Goal: Transaction & Acquisition: Complete application form

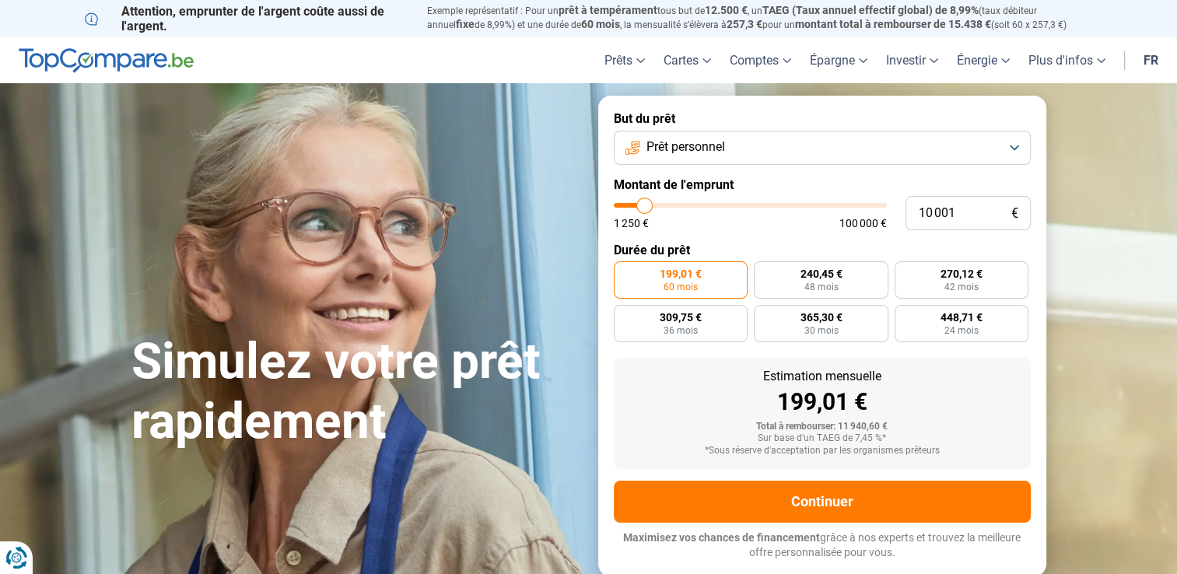
type input "11 250"
type input "11250"
type input "12 000"
type input "12000"
type input "17 750"
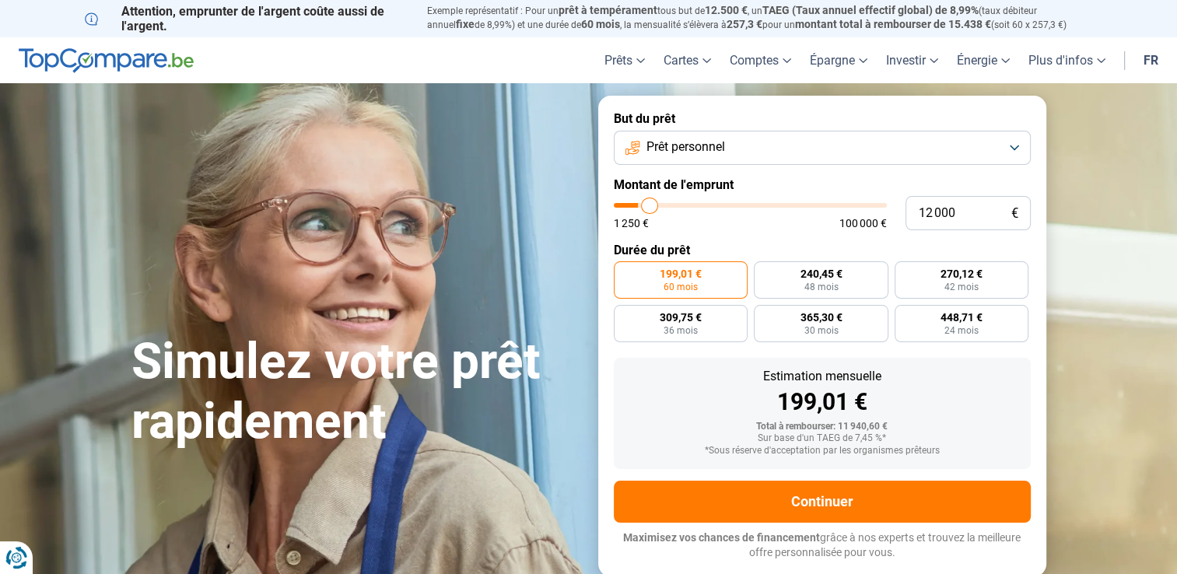
type input "17750"
type input "32 500"
type input "32500"
type input "67 000"
type input "67000"
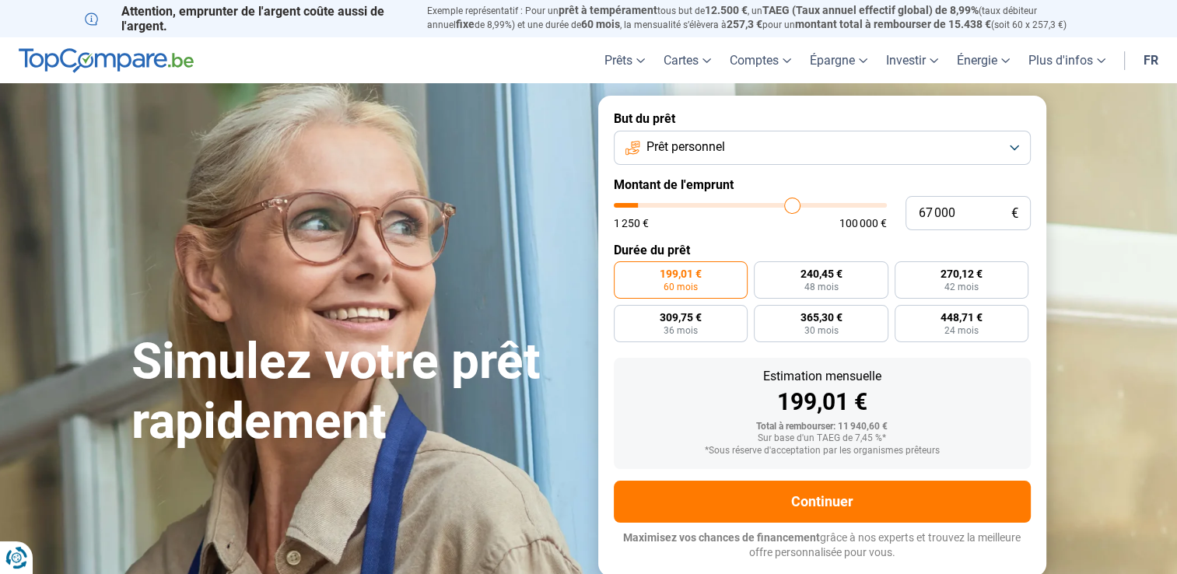
type input "86 500"
type input "86500"
type input "98 000"
type input "98000"
type input "98 500"
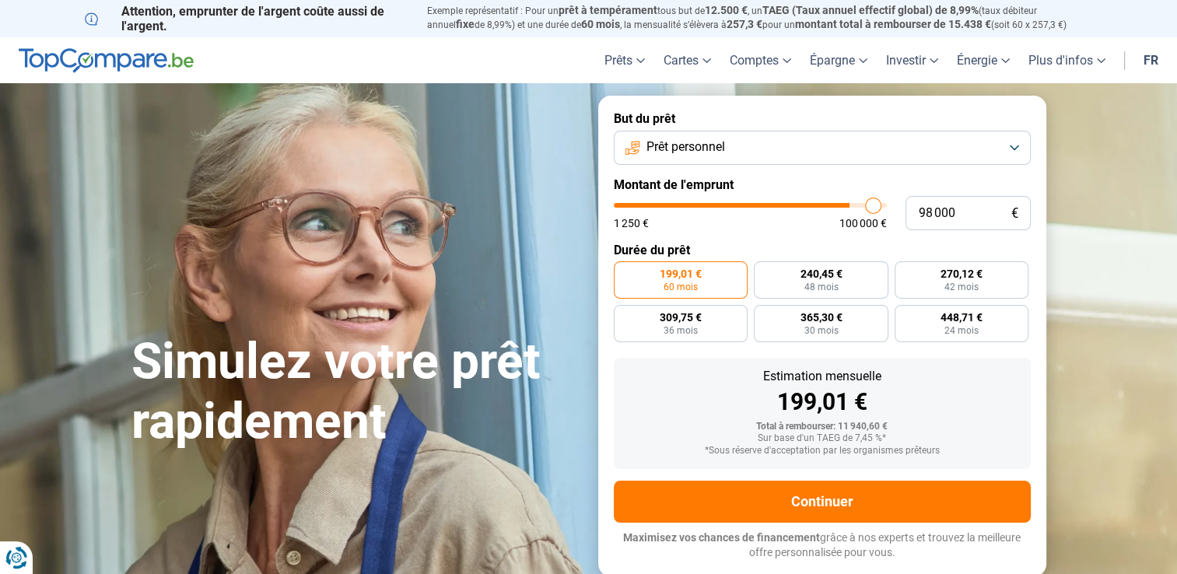
type input "98500"
type input "100 000"
drag, startPoint x: 647, startPoint y: 210, endPoint x: 949, endPoint y: 215, distance: 302.7
type input "100000"
click at [887, 208] on input "range" at bounding box center [750, 205] width 273 height 5
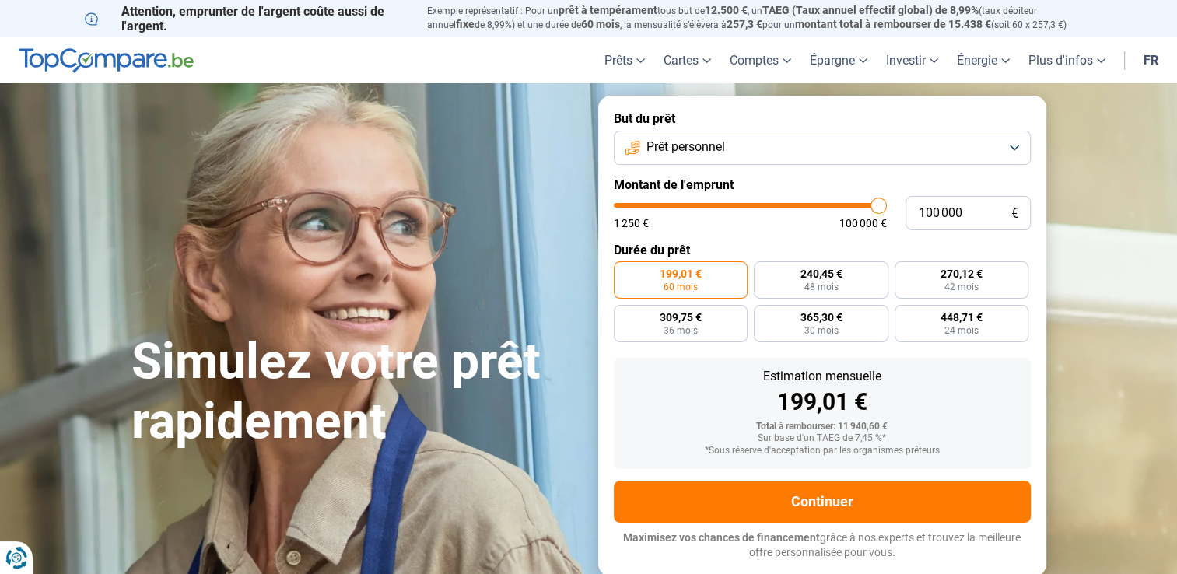
radio input "false"
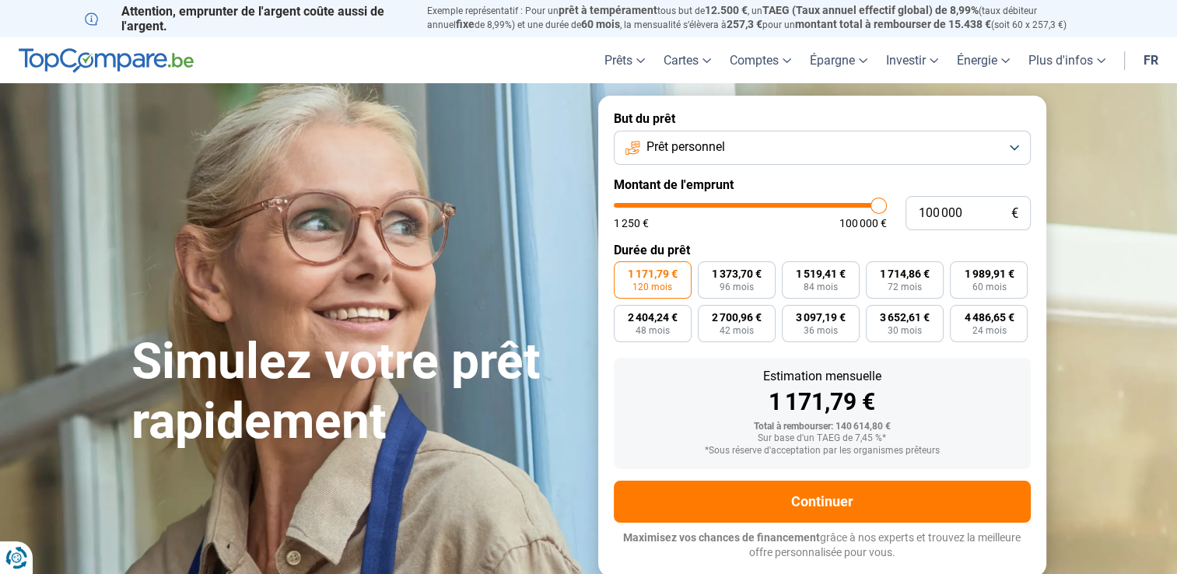
type input "96 250"
type input "96250"
type input "90 500"
type input "90500"
type input "86 250"
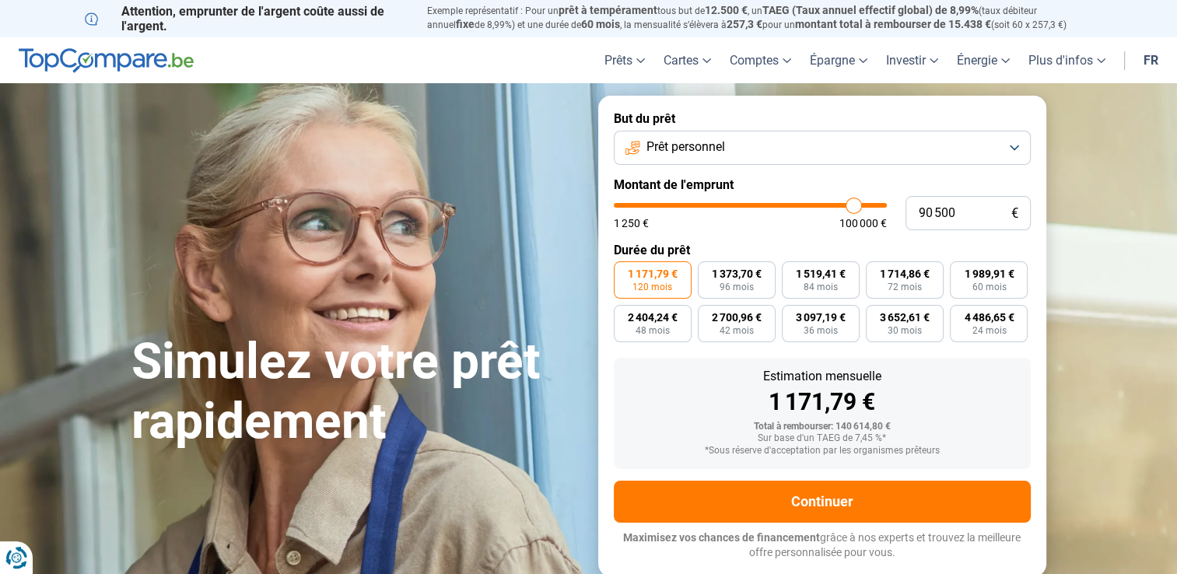
type input "86250"
type input "85 500"
type input "85500"
type input "84 750"
type input "84750"
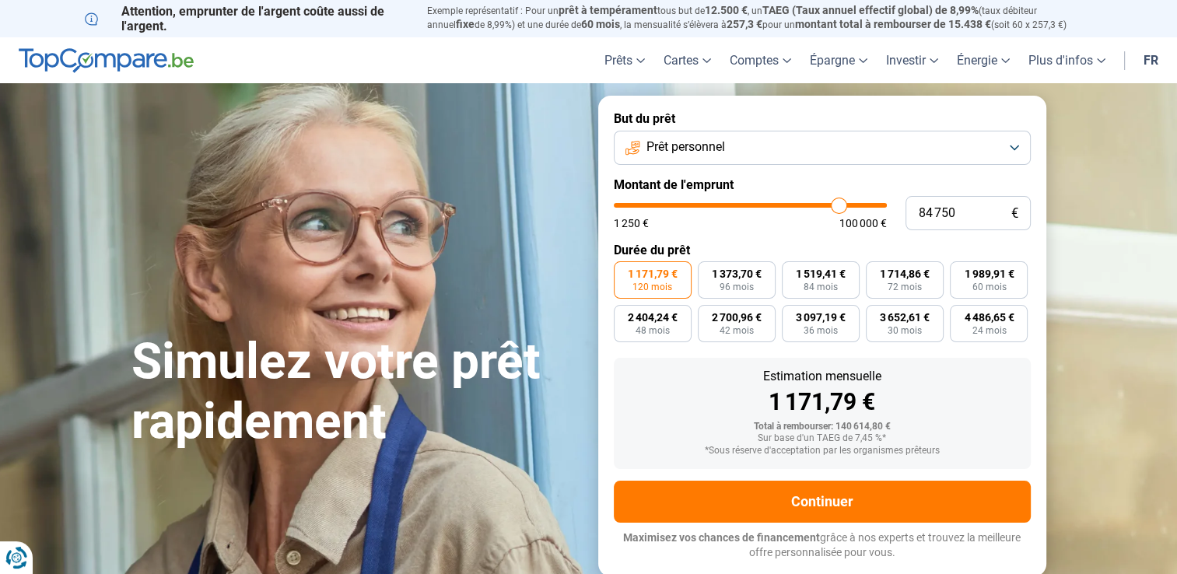
type input "84 000"
type input "84000"
type input "83 750"
type input "83750"
type input "81 000"
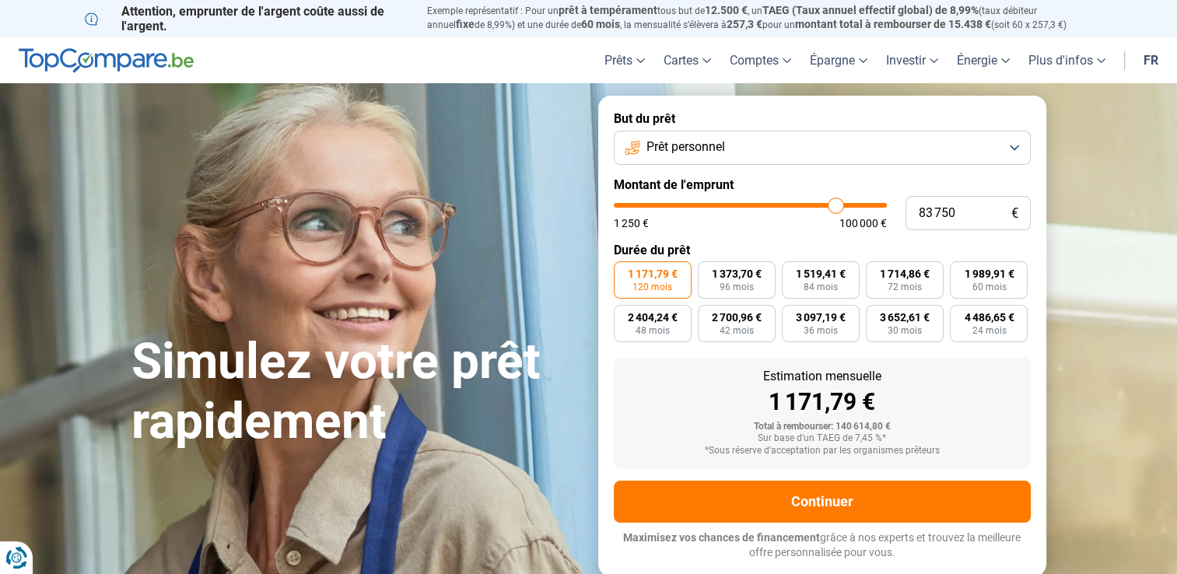
type input "81000"
type input "77 250"
type input "77250"
type input "74 250"
type input "74250"
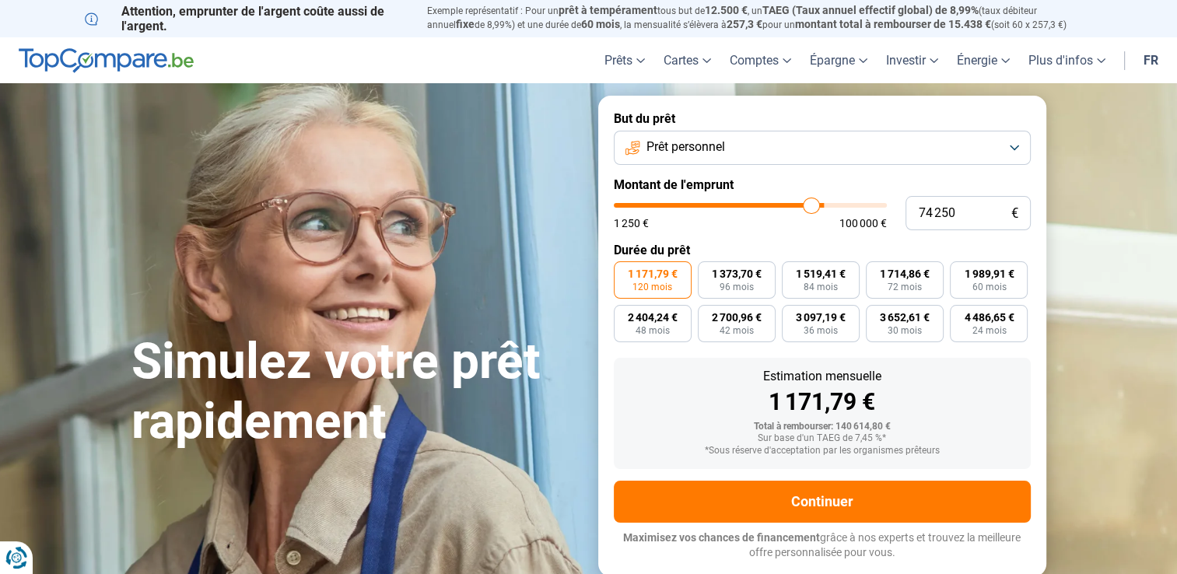
type input "65 750"
type input "65750"
type input "62 000"
type input "62000"
type input "61 250"
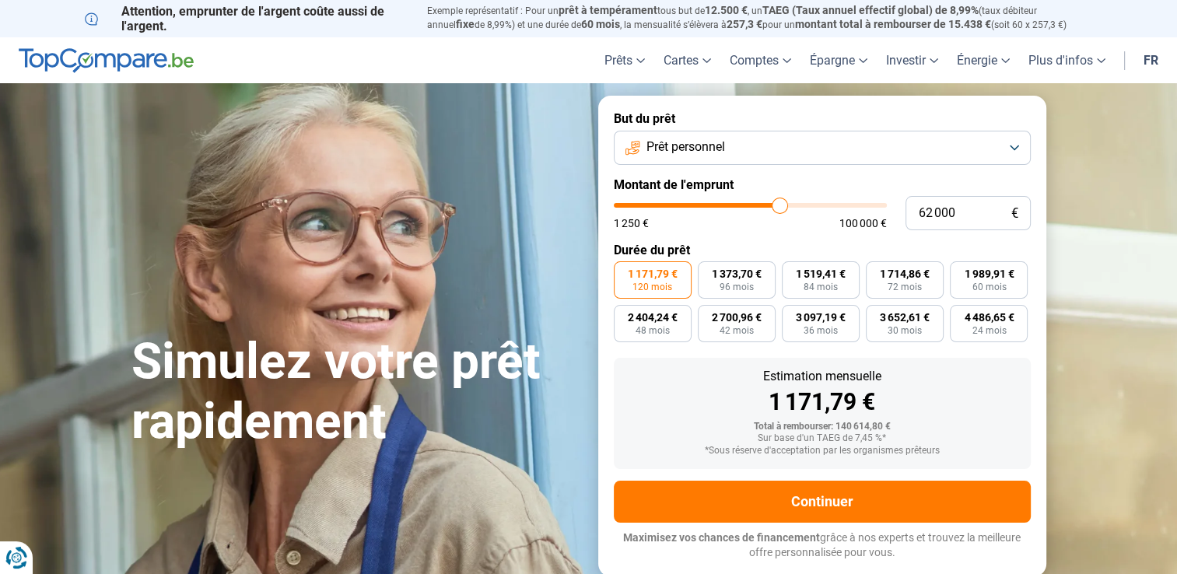
type input "61250"
type input "61 000"
type input "61000"
type input "59 750"
type input "59750"
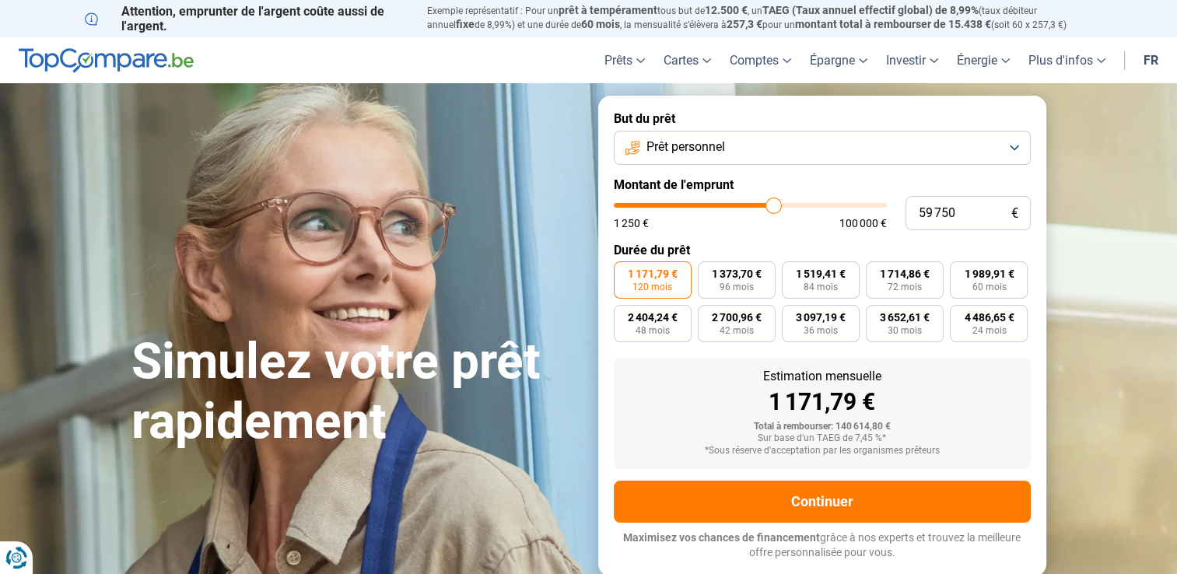
type input "59 500"
type input "59500"
type input "57 750"
type input "57750"
type input "53 500"
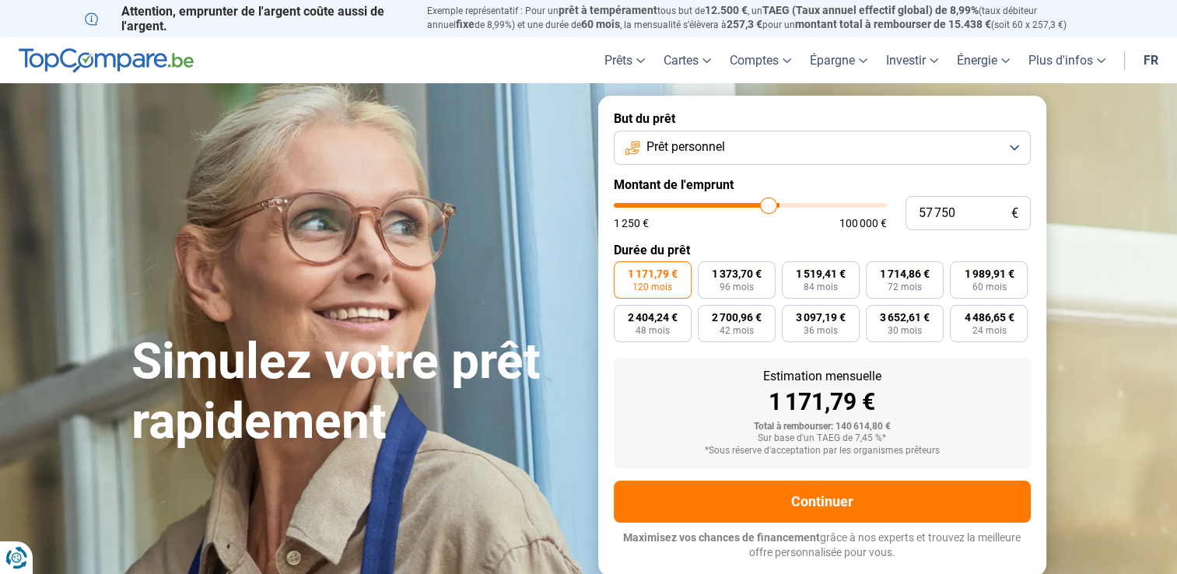
type input "53500"
type input "49 750"
type input "49750"
type input "48 250"
type input "48250"
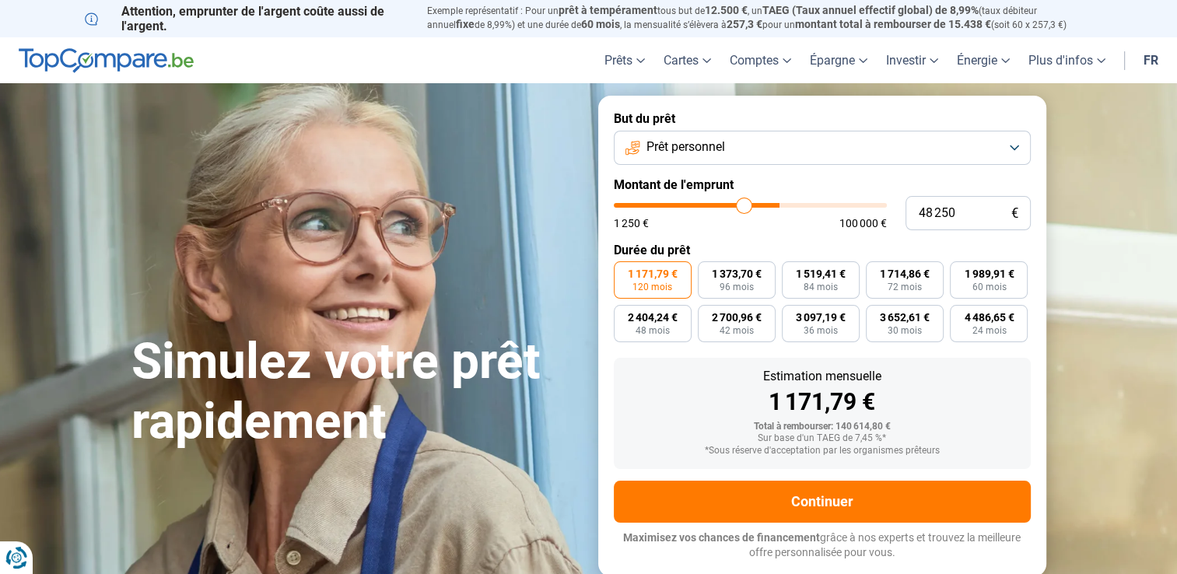
type input "47 250"
type input "47250"
type input "46 500"
type input "46500"
type input "45 750"
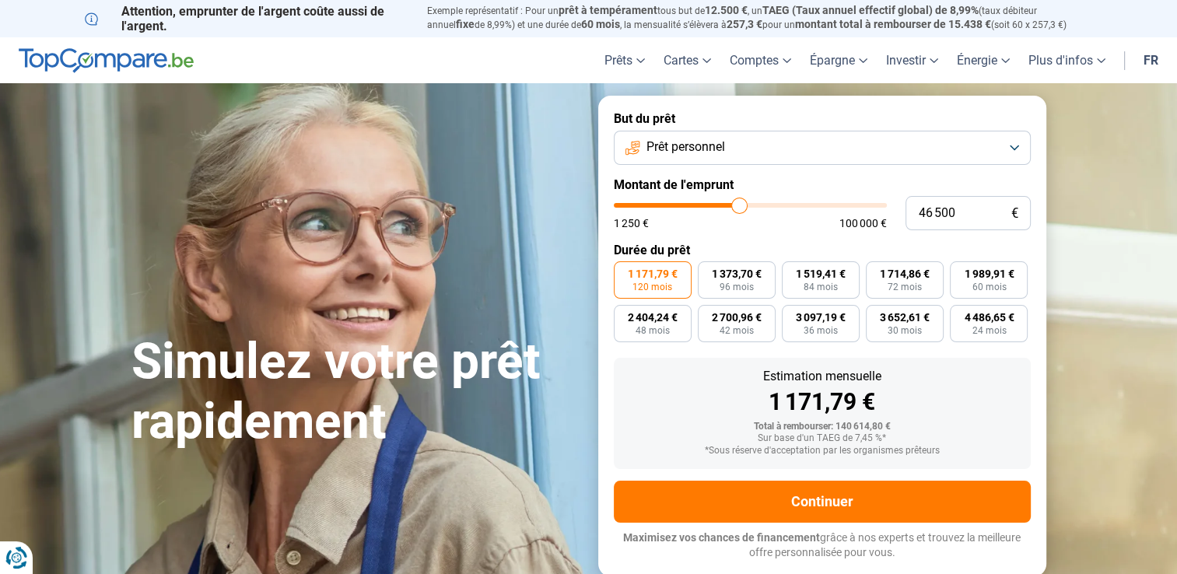
type input "45750"
type input "45 250"
type input "45250"
type input "45 000"
type input "45000"
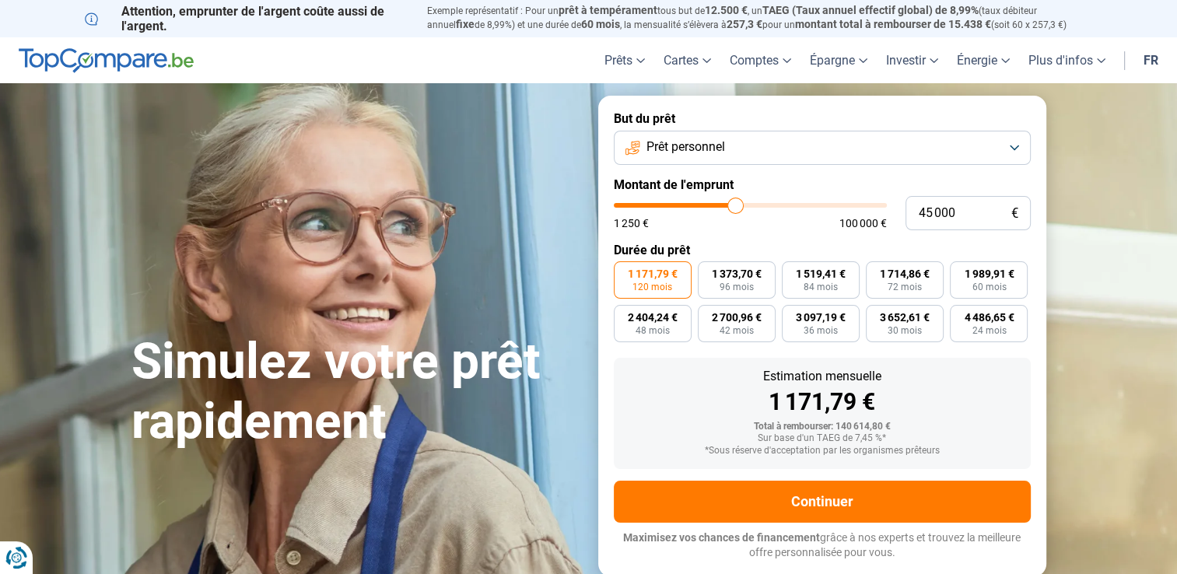
type input "44 500"
type input "44500"
type input "44 000"
type input "44000"
type input "43 750"
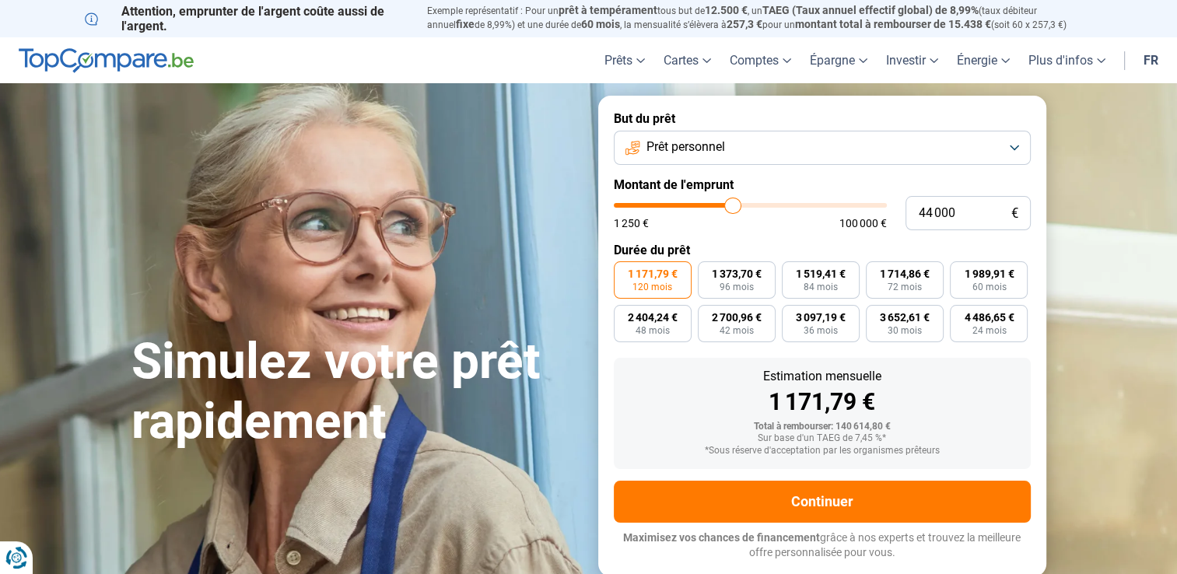
type input "43750"
type input "43 000"
type input "43000"
type input "39 250"
type input "39250"
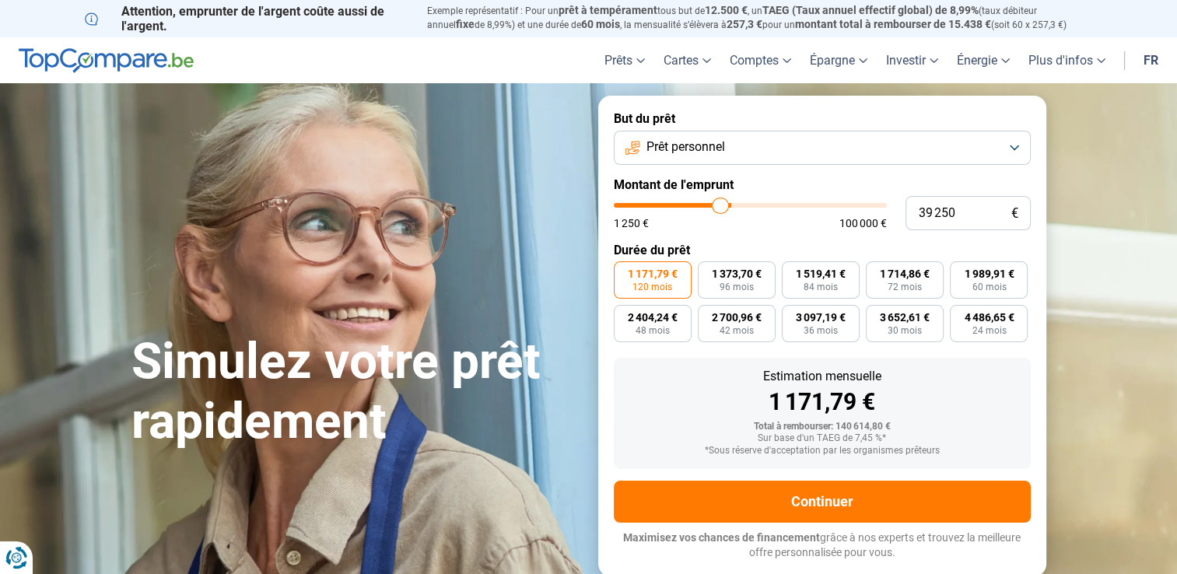
type input "34 250"
type input "34250"
type input "34 000"
type input "34000"
type input "33 500"
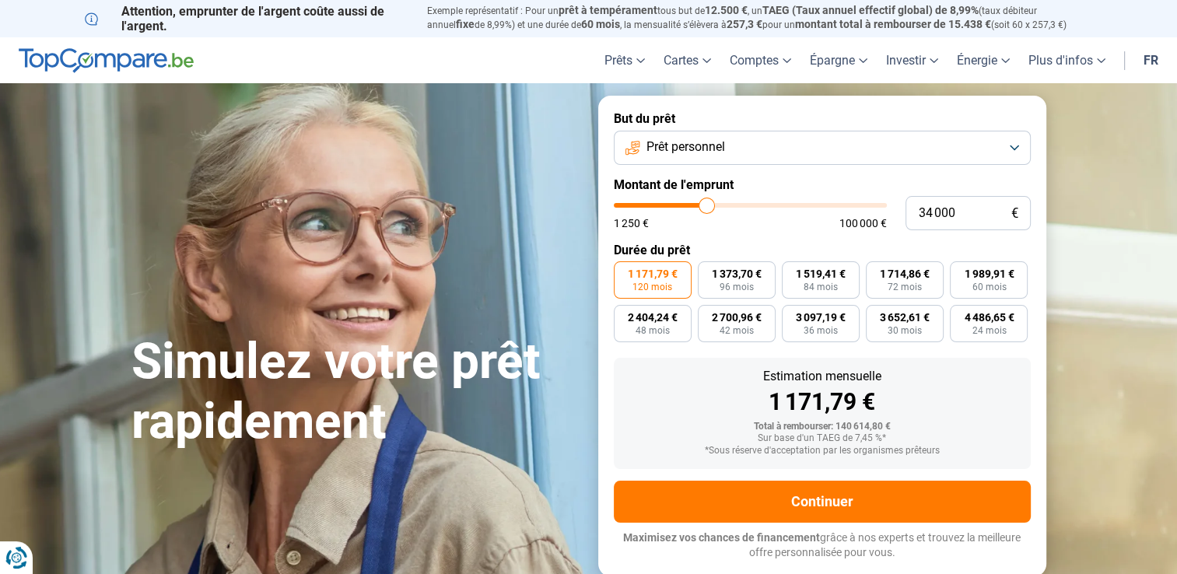
type input "33500"
type input "32 500"
type input "32500"
type input "32 000"
type input "32000"
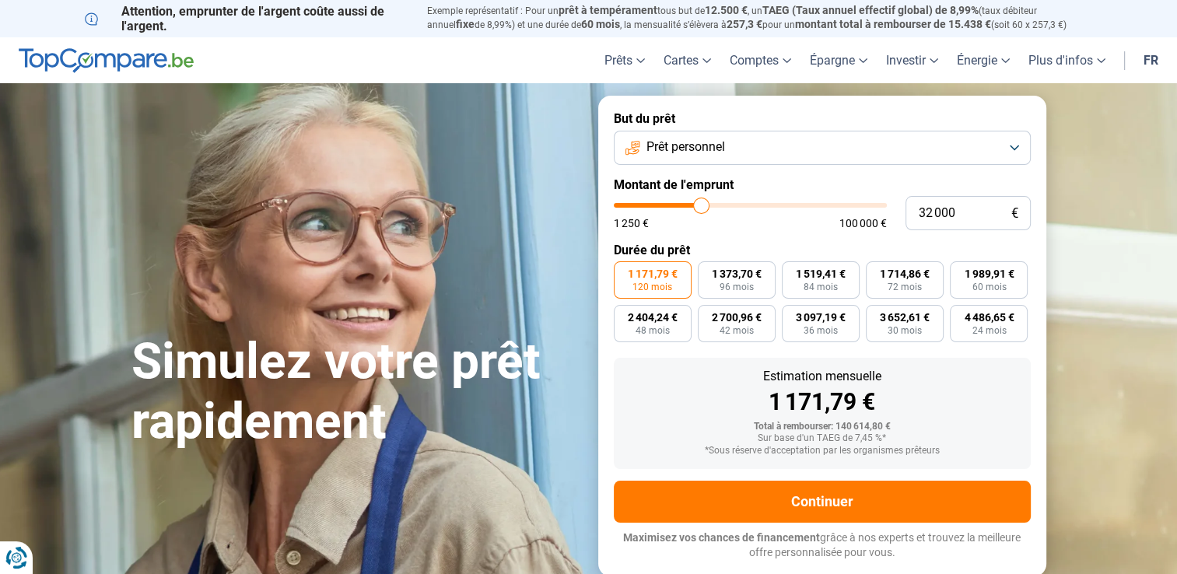
type input "31 250"
type input "31250"
type input "30 250"
type input "30250"
type input "29 500"
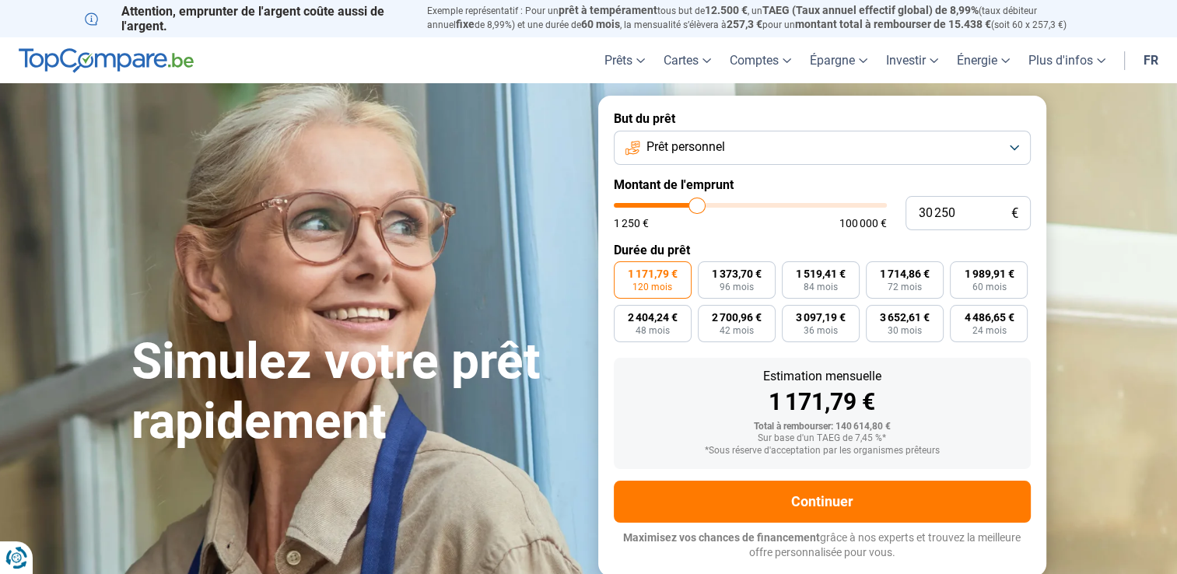
type input "29500"
type input "29 250"
type input "29250"
type input "28 500"
type input "28500"
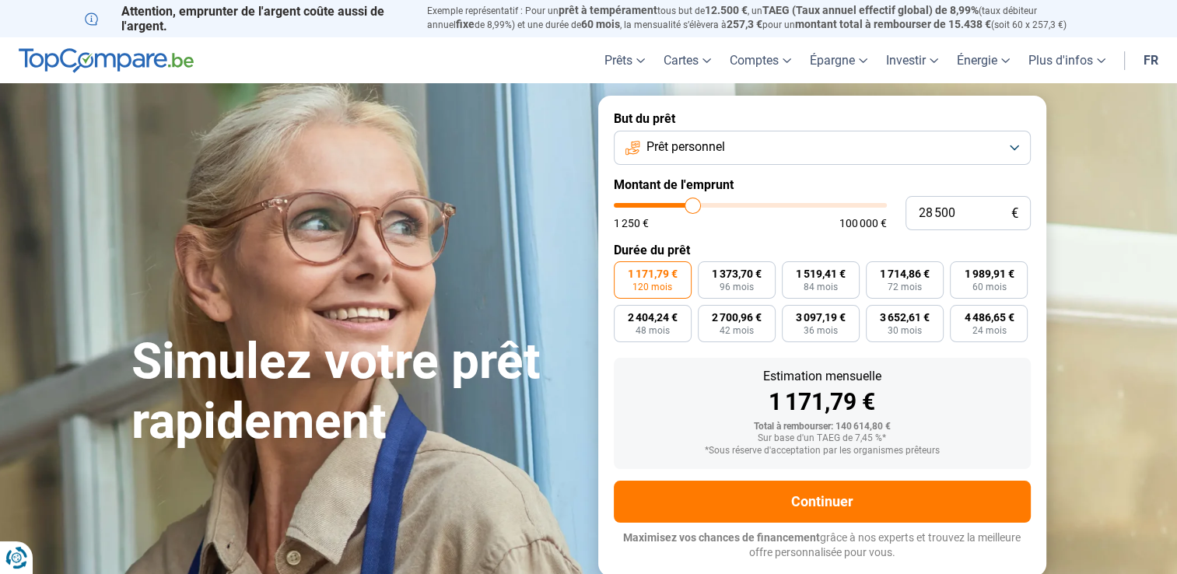
type input "28 000"
drag, startPoint x: 881, startPoint y: 204, endPoint x: 691, endPoint y: 210, distance: 189.9
type input "28000"
click at [691, 208] on input "range" at bounding box center [750, 205] width 273 height 5
type input "28 250"
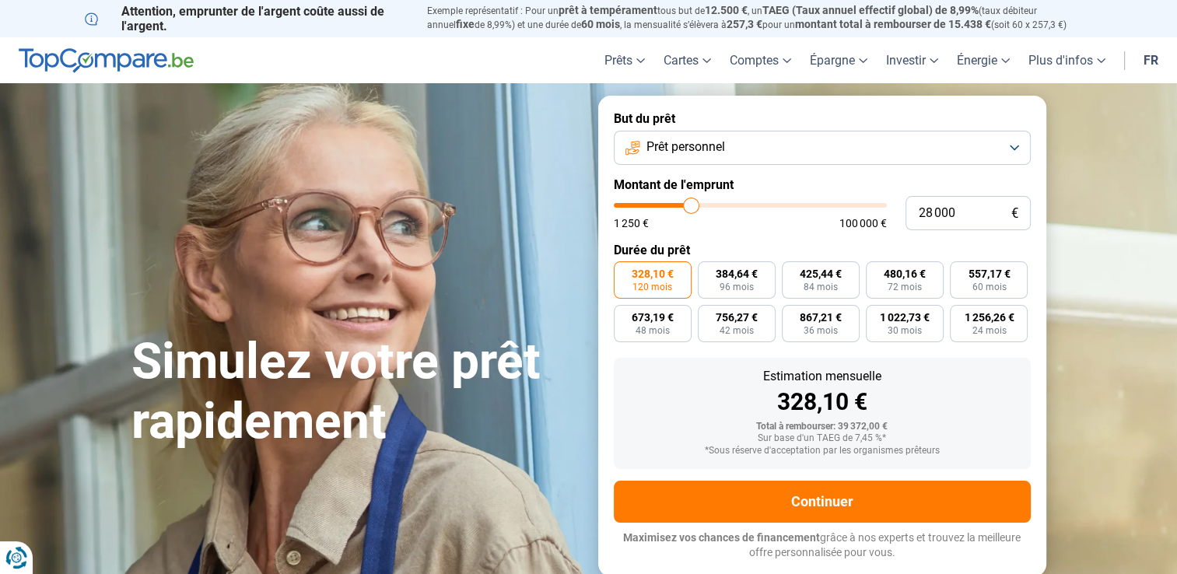
type input "28250"
type input "28 500"
type input "28500"
type input "29 000"
type input "29000"
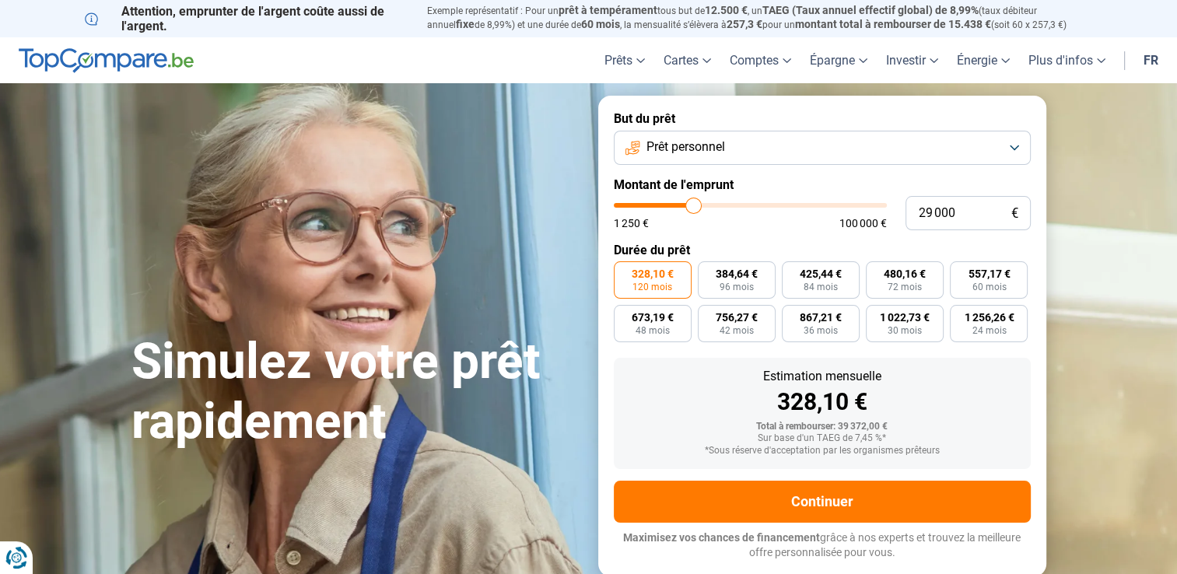
type input "29 500"
type input "29500"
type input "29 750"
type input "29750"
type input "30 250"
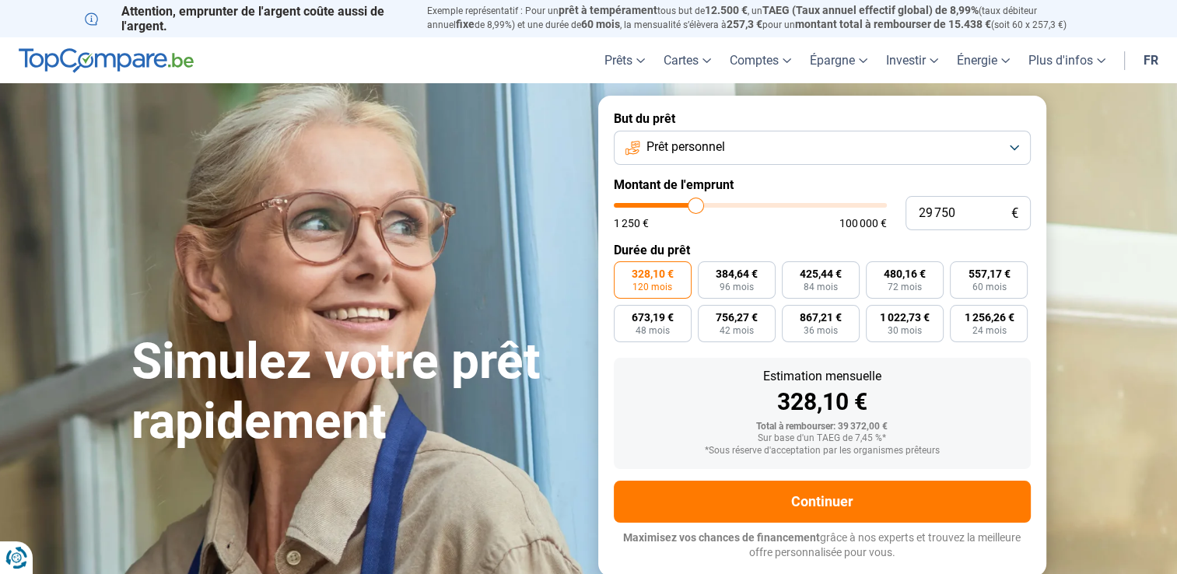
type input "30250"
type input "30 750"
type input "30750"
type input "30 500"
type input "30500"
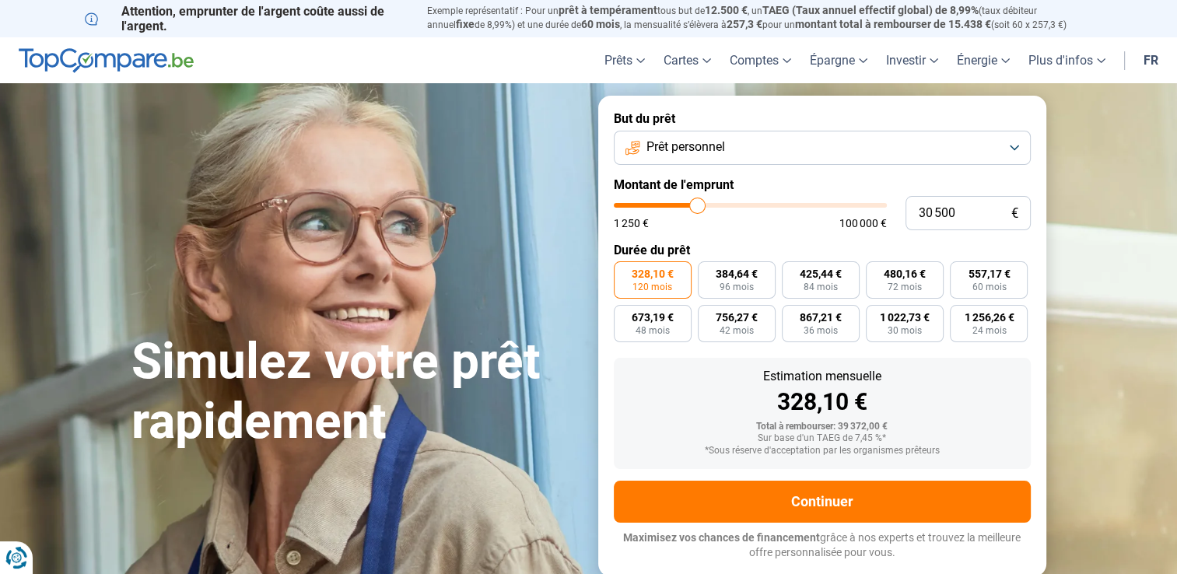
type input "30 000"
type input "30000"
click at [696, 208] on input "range" at bounding box center [750, 205] width 273 height 5
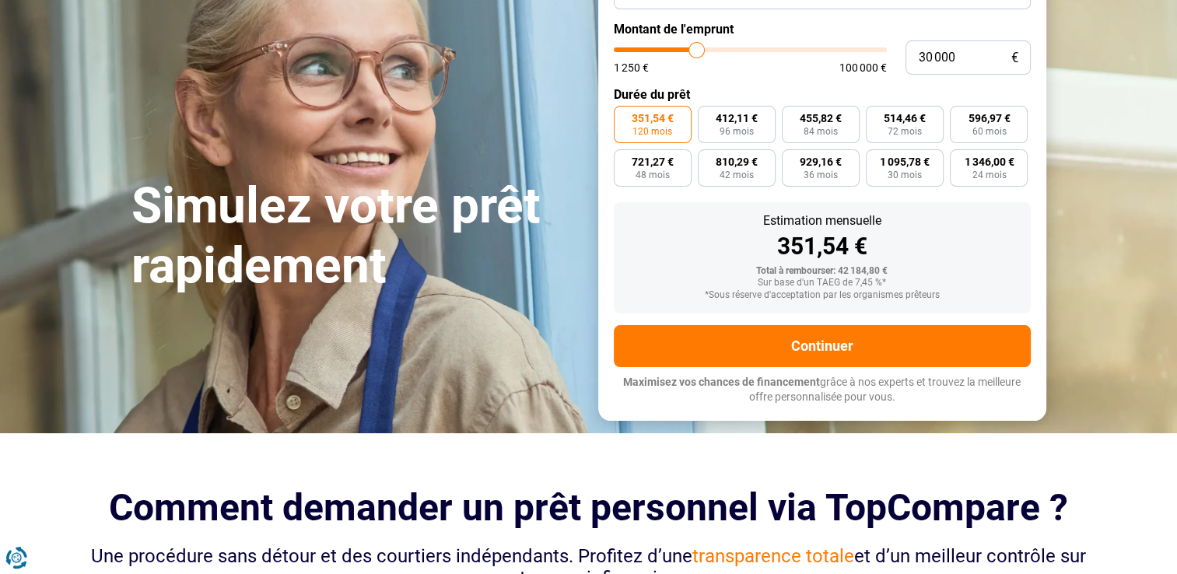
scroll to position [156, 0]
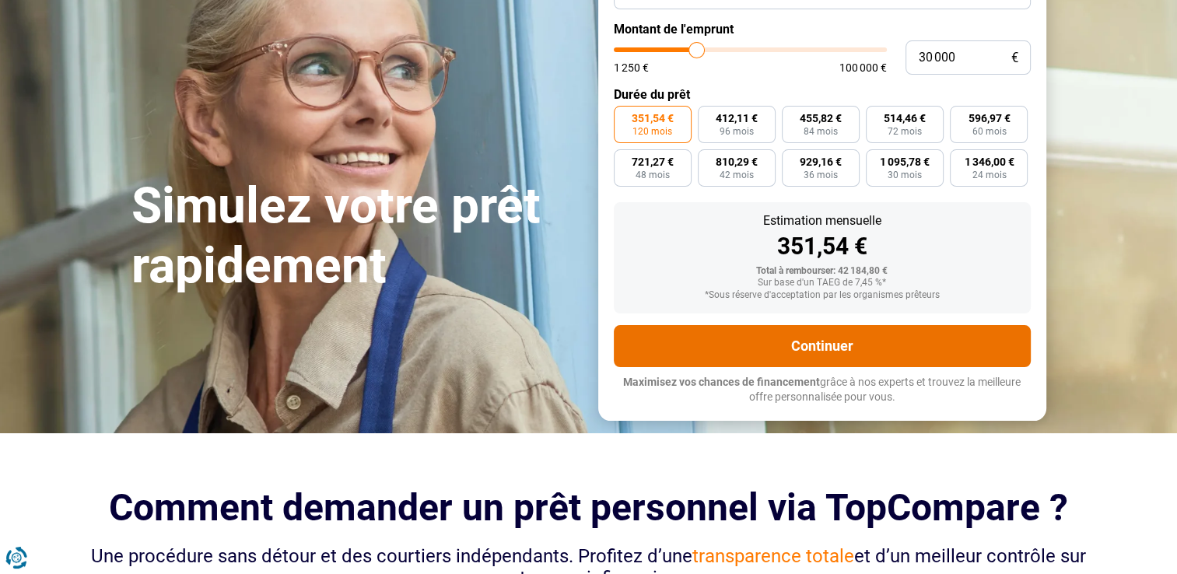
click at [813, 353] on button "Continuer" at bounding box center [822, 346] width 417 height 42
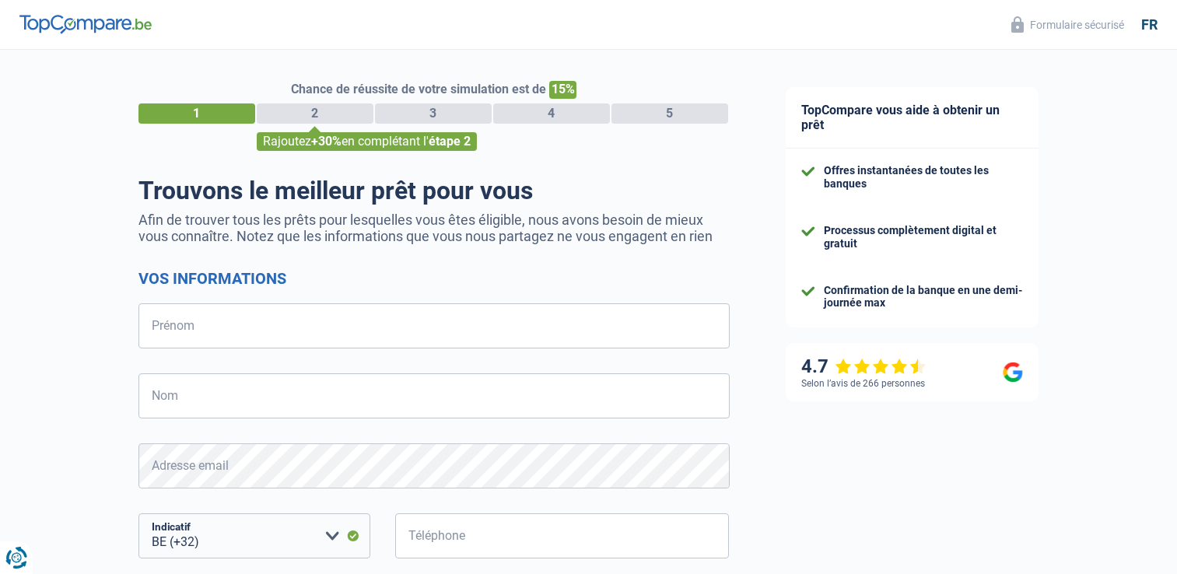
select select "32"
click at [224, 332] on input "Prénom" at bounding box center [433, 325] width 591 height 45
type input "MK"
type input "ELECTRIC"
type input "496146201"
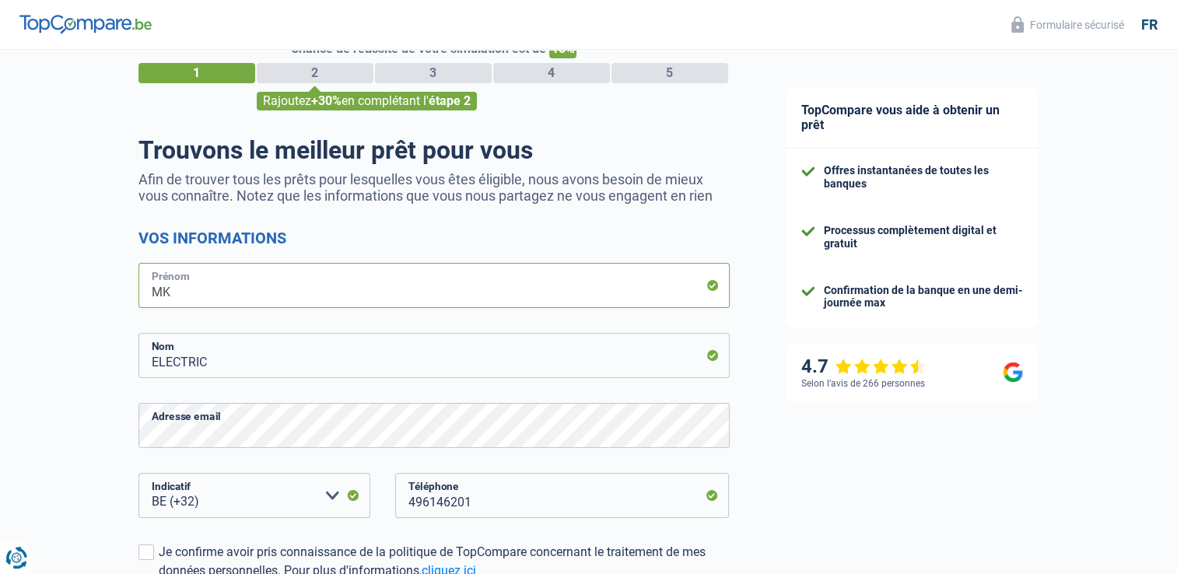
scroll to position [78, 0]
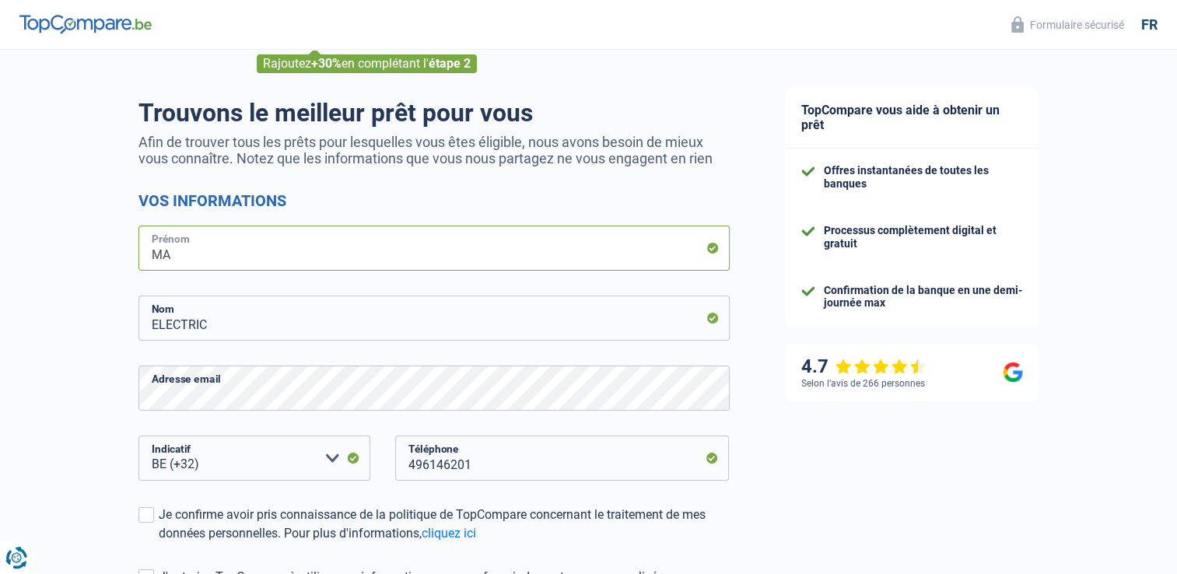
type input "Marien"
click at [268, 319] on input "ELECTRIC" at bounding box center [433, 318] width 591 height 45
click at [267, 320] on input "ELECTRIC" at bounding box center [433, 318] width 591 height 45
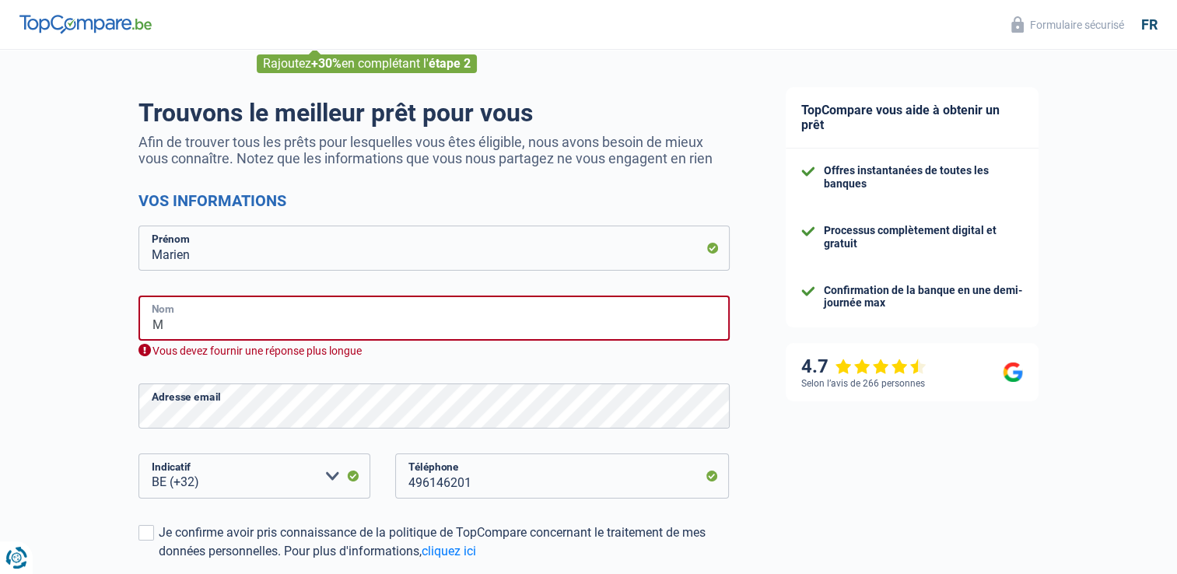
type input "MAKAMBO"
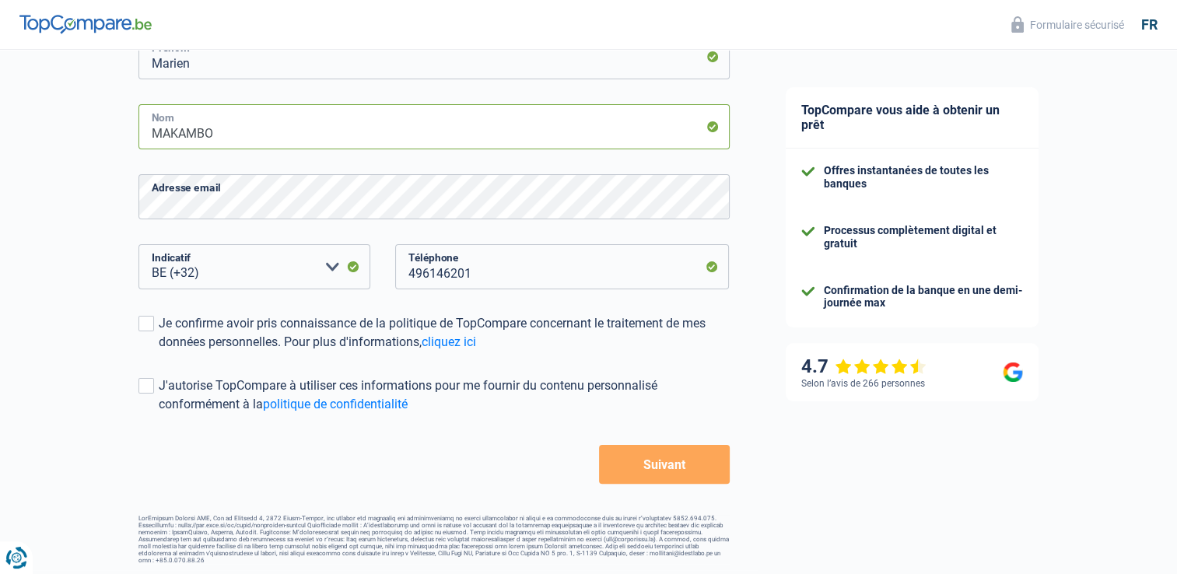
scroll to position [272, 0]
click at [147, 325] on span at bounding box center [146, 322] width 16 height 16
click at [159, 349] on input "Je confirme avoir pris connaissance de la politique de TopCompare concernant le…" at bounding box center [159, 349] width 0 height 0
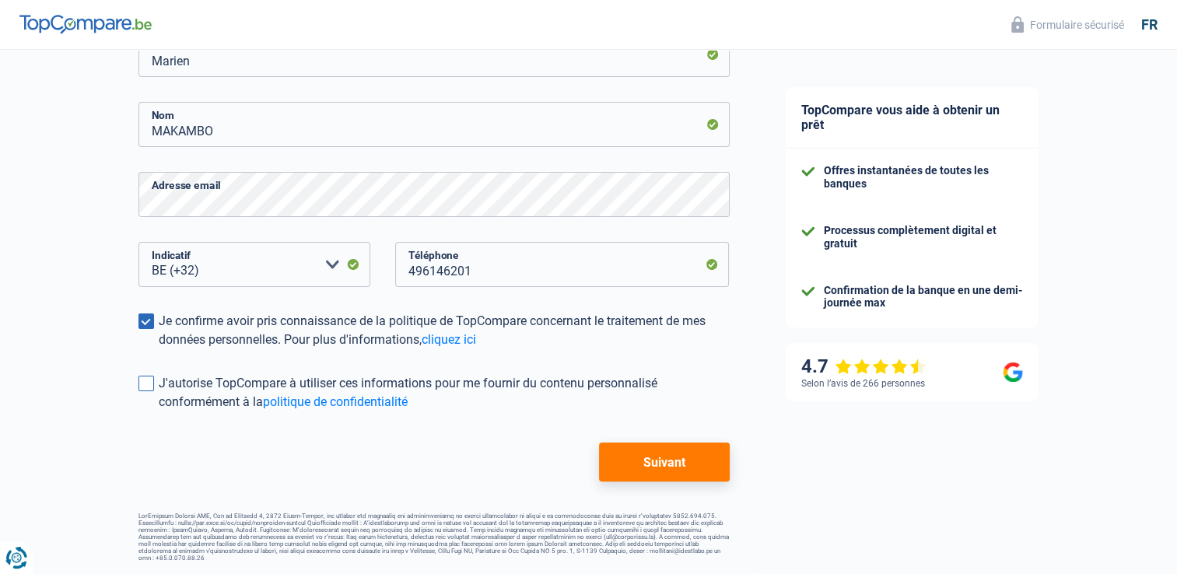
click at [144, 387] on span at bounding box center [146, 384] width 16 height 16
click at [159, 412] on input "J'autorise TopCompare à utiliser ces informations pour me fournir du contenu pe…" at bounding box center [159, 412] width 0 height 0
click at [654, 459] on button "Suivant" at bounding box center [664, 462] width 130 height 39
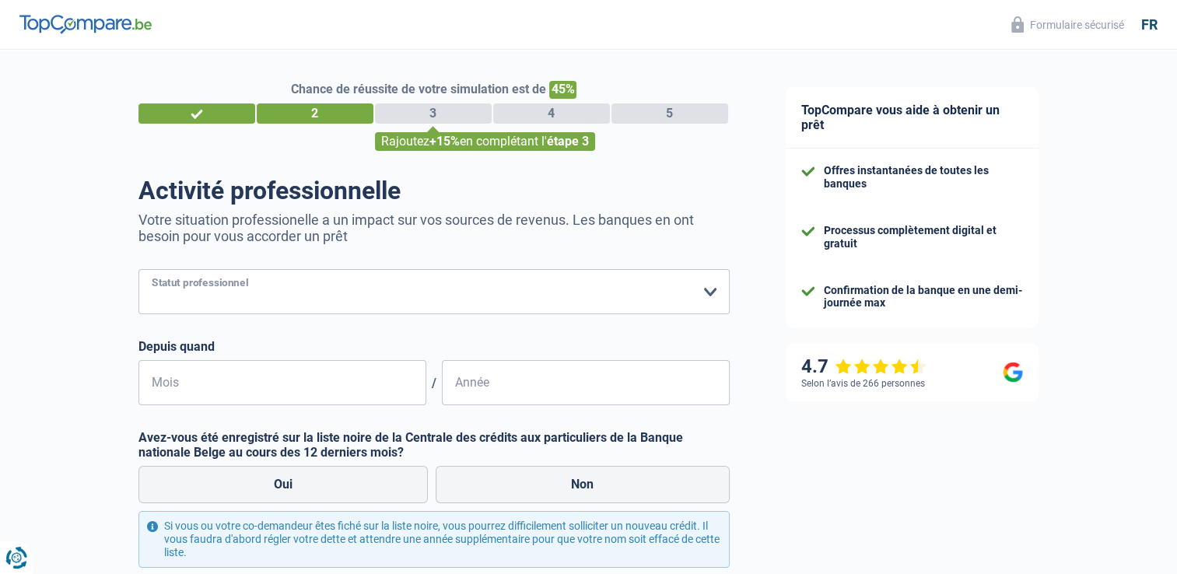
click at [268, 294] on select "Ouvrier Employé privé Employé public Invalide Indépendant Pensionné Chômeur Mut…" at bounding box center [433, 291] width 591 height 45
select select "independent"
click at [138, 270] on select "Ouvrier Employé privé Employé public Invalide Indépendant Pensionné Chômeur Mut…" at bounding box center [433, 291] width 591 height 45
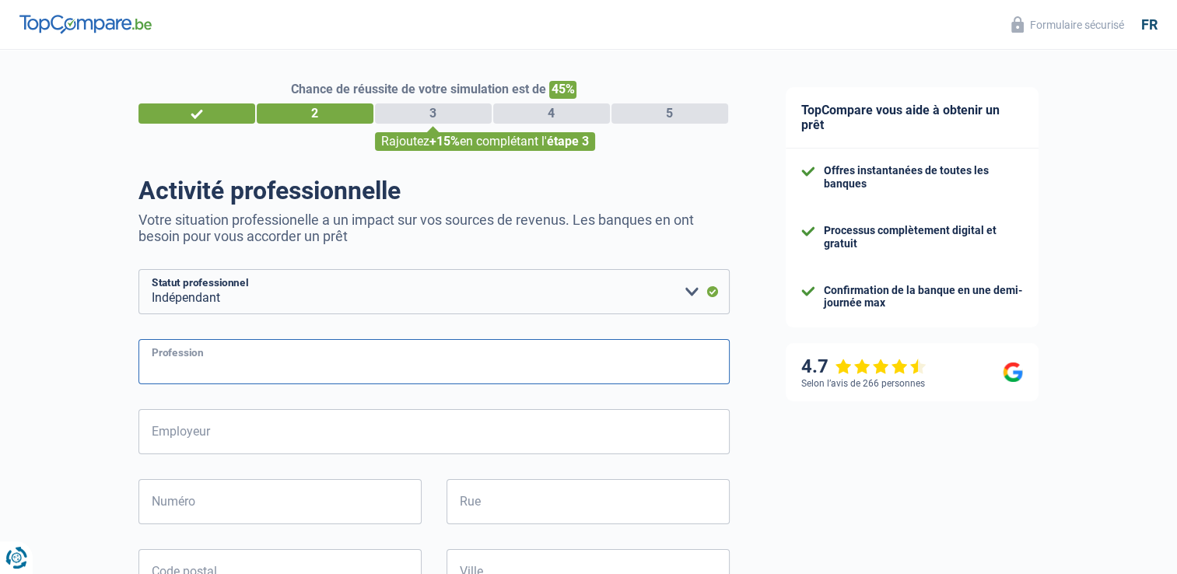
click at [331, 351] on input "Profession" at bounding box center [433, 361] width 591 height 45
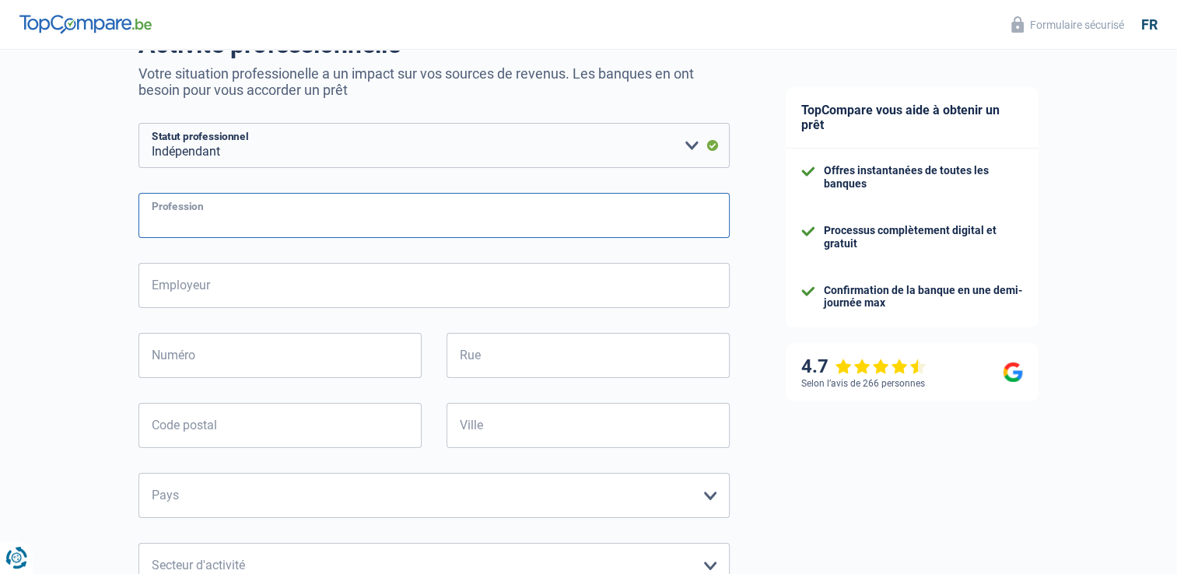
scroll to position [156, 0]
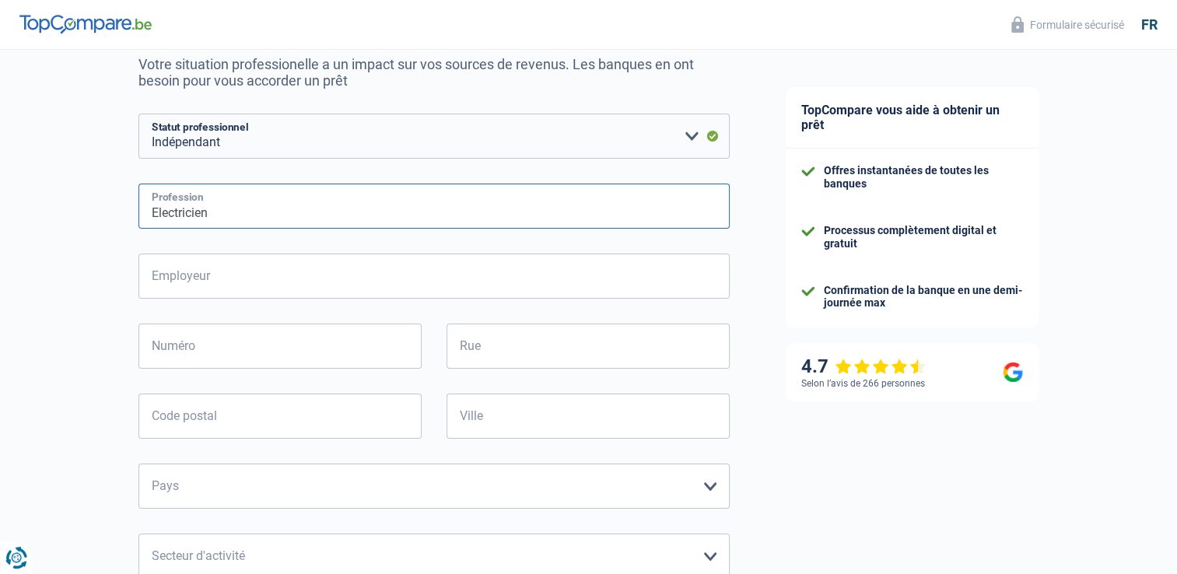
type input "Electricien"
drag, startPoint x: 240, startPoint y: 293, endPoint x: 240, endPoint y: 283, distance: 9.4
click at [240, 285] on input "Employeur" at bounding box center [433, 276] width 591 height 45
type input "MK ELECTRIC"
type input "Rue Saint Aubin, 4960 Malmedy, Belgium"
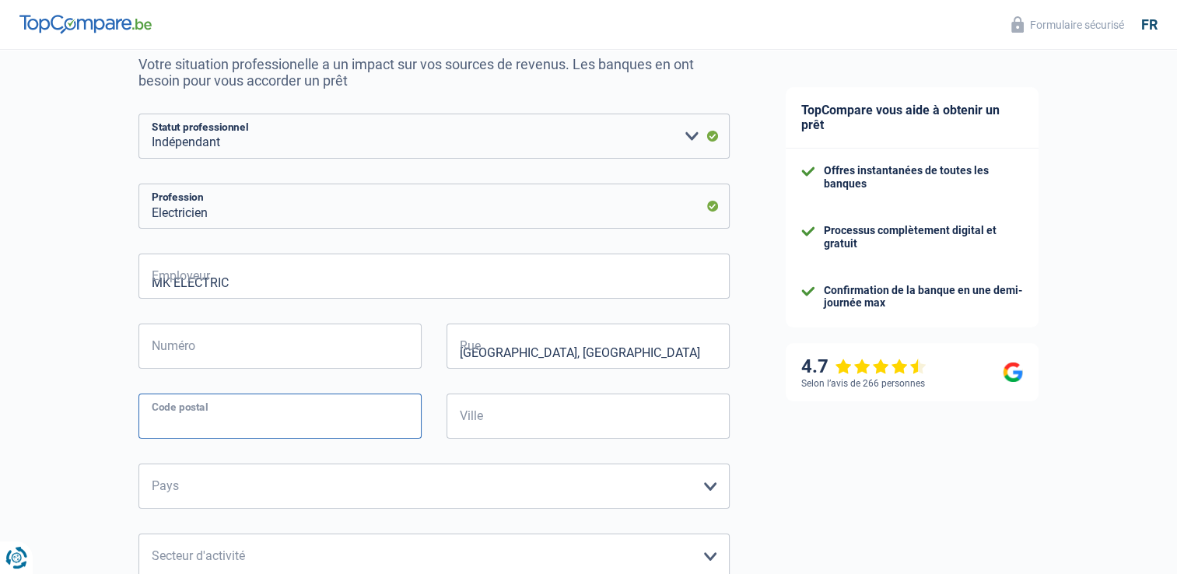
type input "4960"
type input "Malmedy"
drag, startPoint x: 282, startPoint y: 279, endPoint x: -3, endPoint y: 265, distance: 285.1
click at [0, 265] on html "Vous avez le contrôle de vos données Nous utilisons des cookies, tout comme nos…" at bounding box center [588, 138] width 1177 height 589
click at [941, 470] on div "TopCompare vous aide à obtenir un prêt Offres instantanées de toutes les banque…" at bounding box center [968, 479] width 420 height 1171
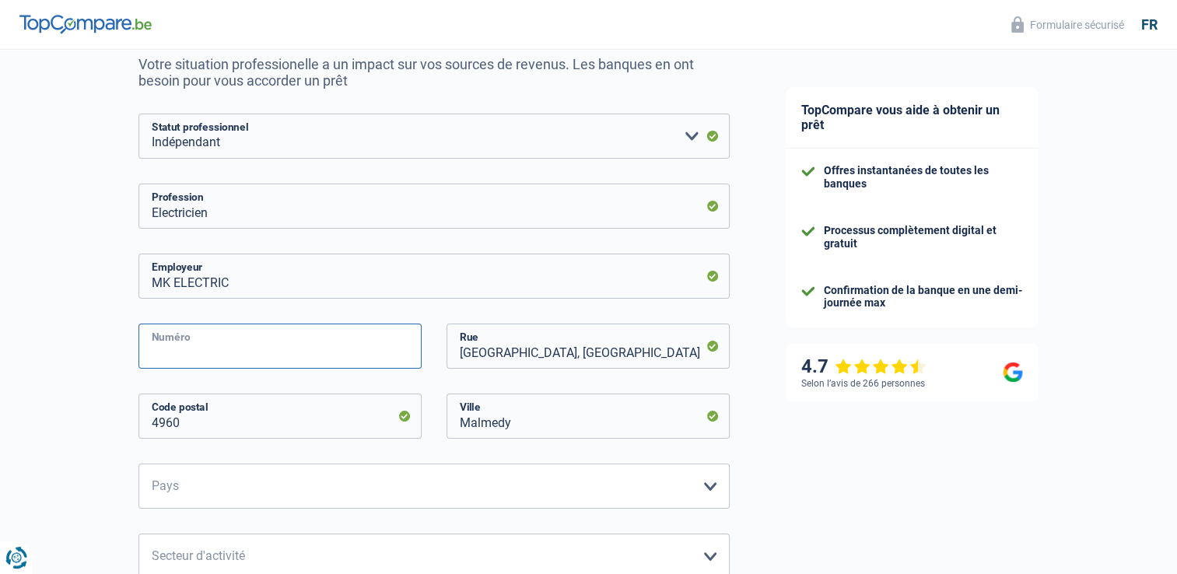
click at [328, 345] on input "Numéro" at bounding box center [279, 346] width 283 height 45
type input "'"
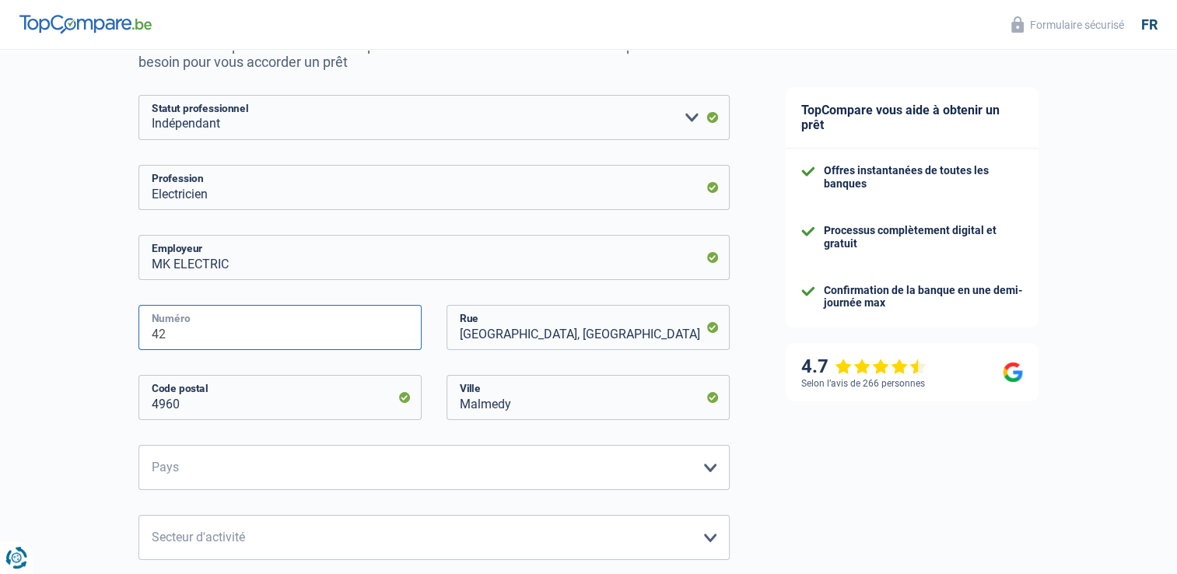
scroll to position [233, 0]
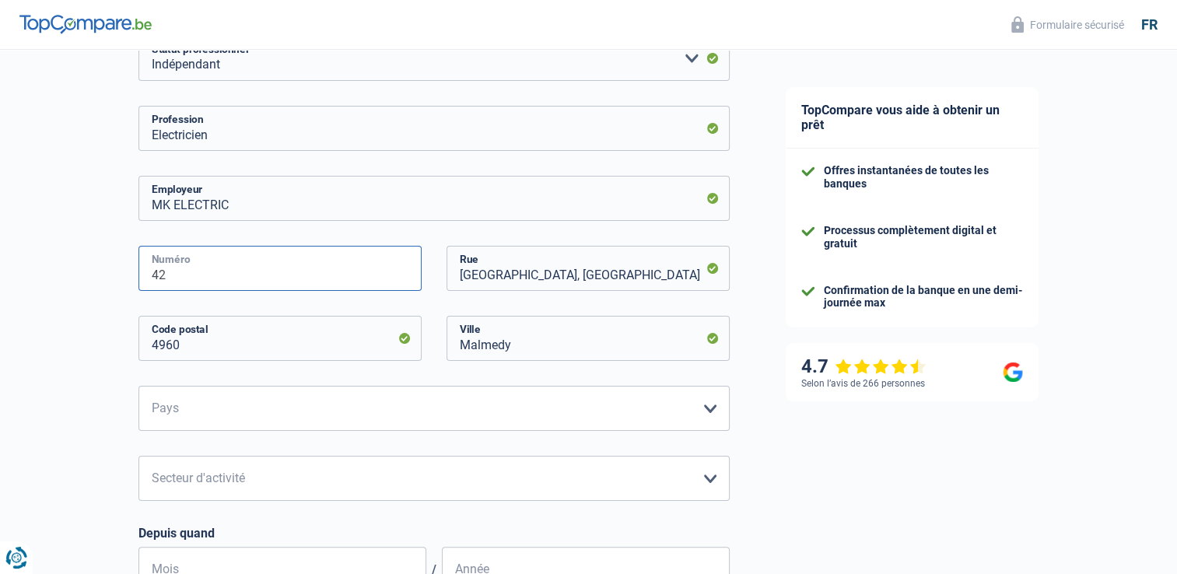
type input "42"
click at [330, 414] on select "Belgique Luxembourg Veuillez sélectionner une option" at bounding box center [433, 408] width 591 height 45
select select "BE"
click at [138, 387] on select "Belgique Luxembourg Veuillez sélectionner une option" at bounding box center [433, 408] width 591 height 45
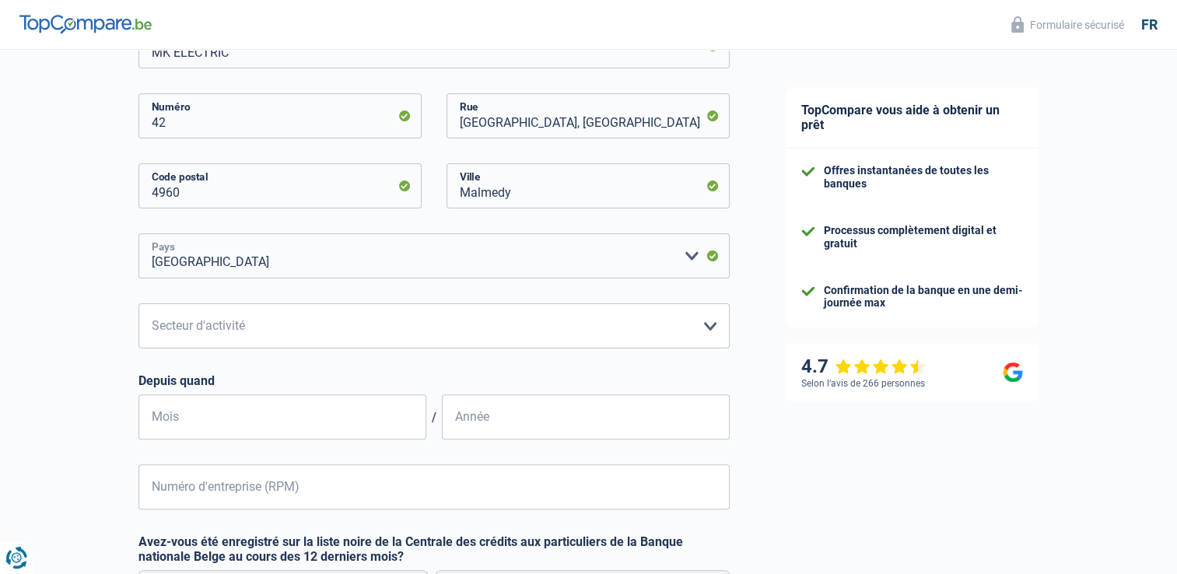
scroll to position [389, 0]
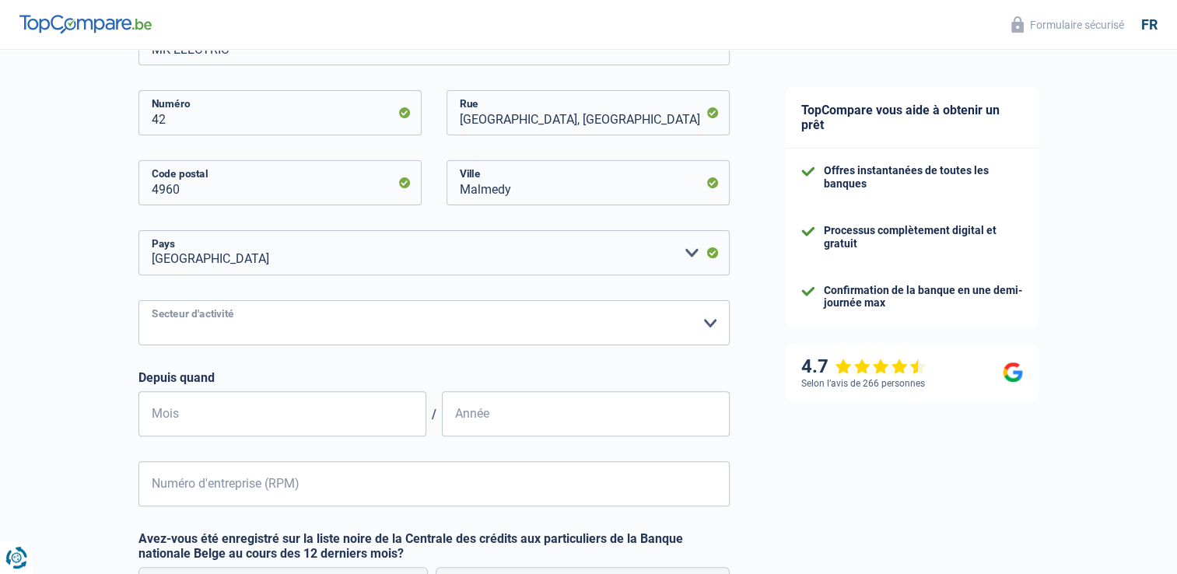
click at [256, 331] on select "Agriculture/Pêche Industrie Horeca Courier/Fitness/Taxi Construction Banques/As…" at bounding box center [433, 322] width 591 height 45
select select "construction"
click at [138, 301] on select "Agriculture/Pêche Industrie Horeca Courier/Fitness/Taxi Construction Banques/As…" at bounding box center [433, 322] width 591 height 45
click at [251, 422] on input "Mois" at bounding box center [282, 413] width 288 height 45
type input "01"
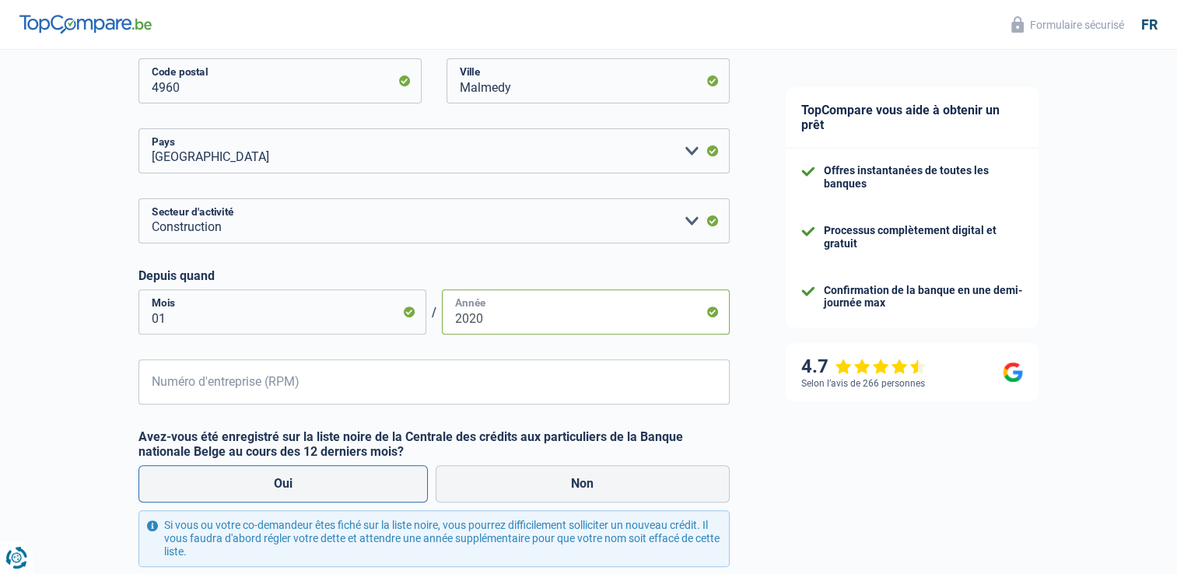
scroll to position [545, 0]
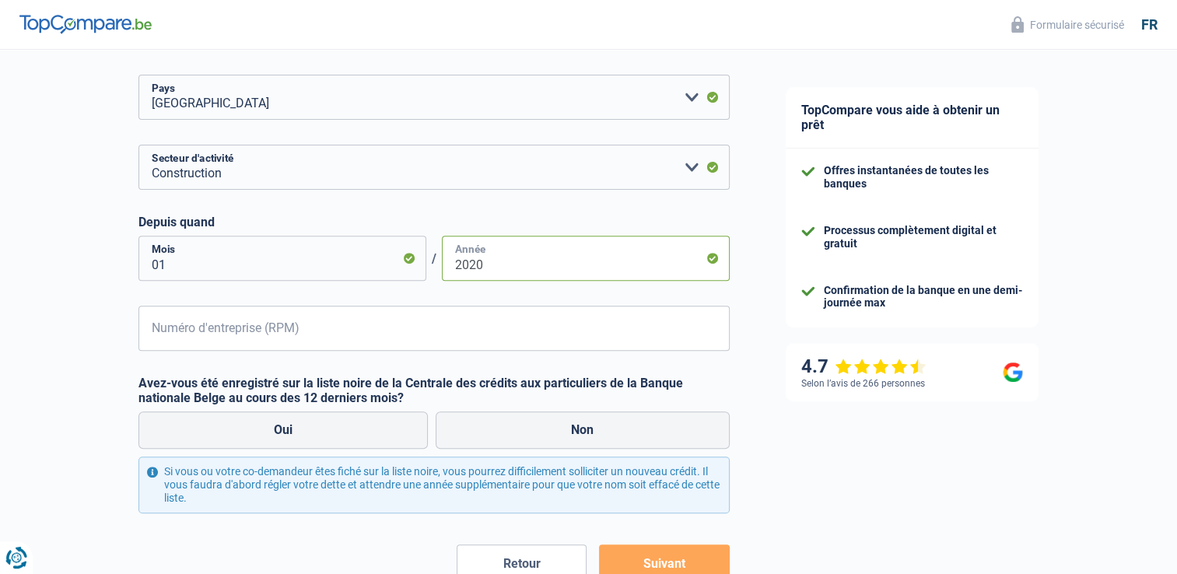
type input "2020"
click at [272, 336] on input "Numéro d'entreprise (RPM)" at bounding box center [433, 328] width 591 height 45
type input "0888716077"
click at [1028, 474] on div "TopCompare vous aide à obtenir un prêt Offres instantanées de toutes les banque…" at bounding box center [968, 90] width 420 height 1171
click at [614, 422] on label "Non" at bounding box center [583, 430] width 294 height 37
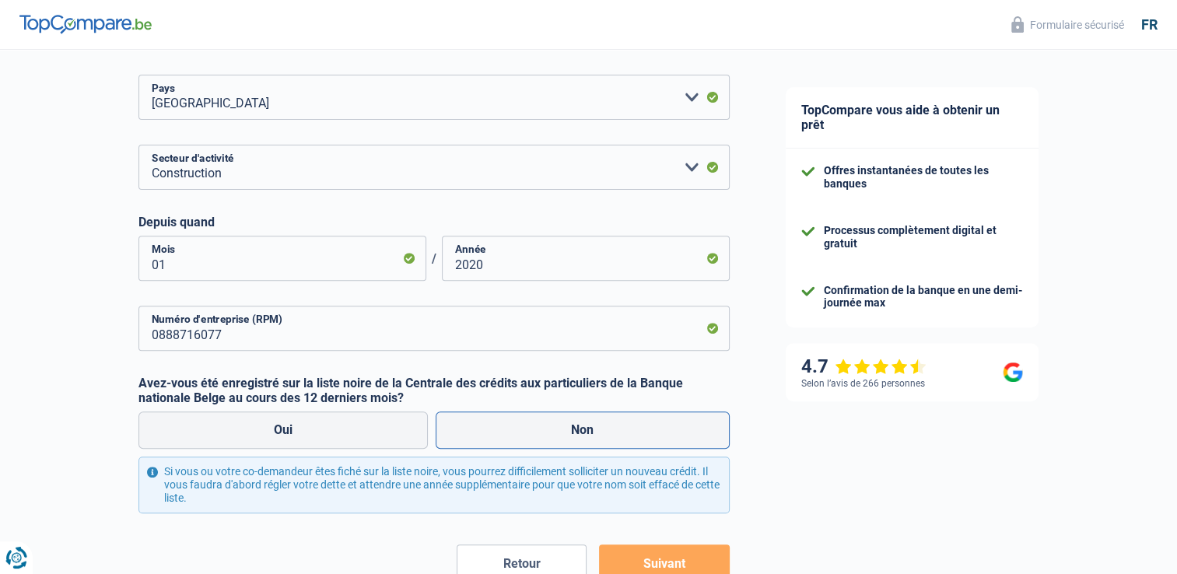
click at [614, 422] on input "Non" at bounding box center [583, 430] width 294 height 37
radio input "true"
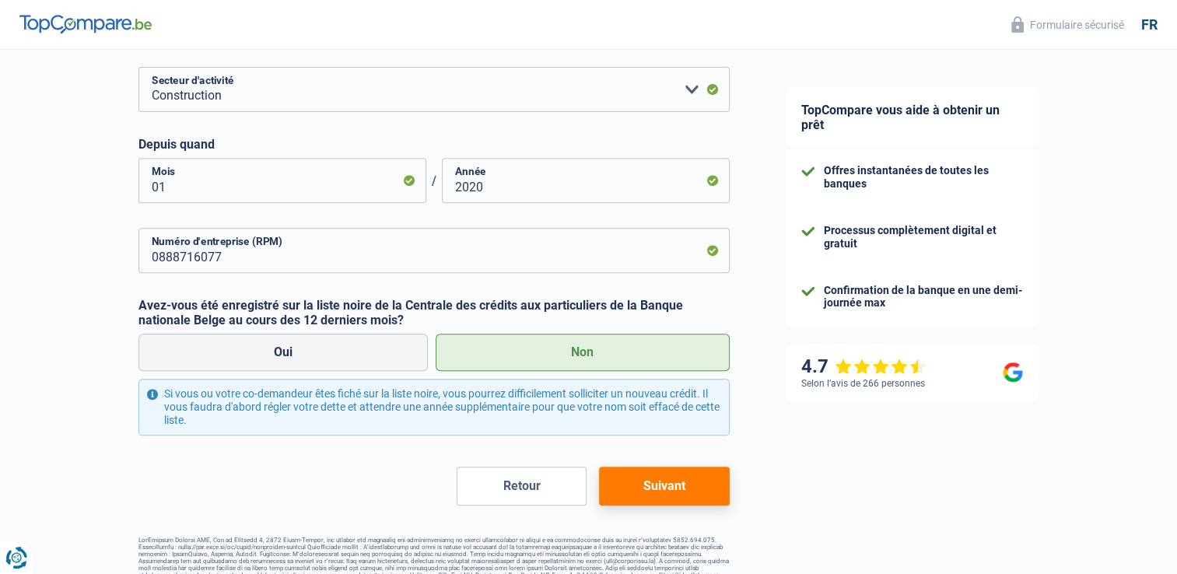
scroll to position [647, 0]
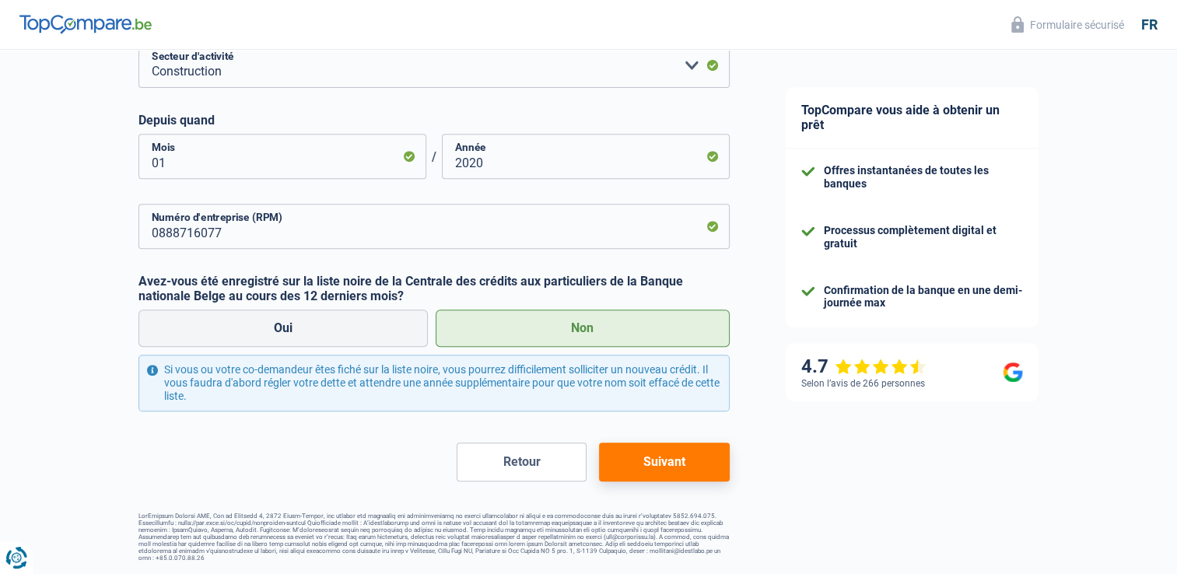
click at [652, 465] on button "Suivant" at bounding box center [664, 462] width 130 height 39
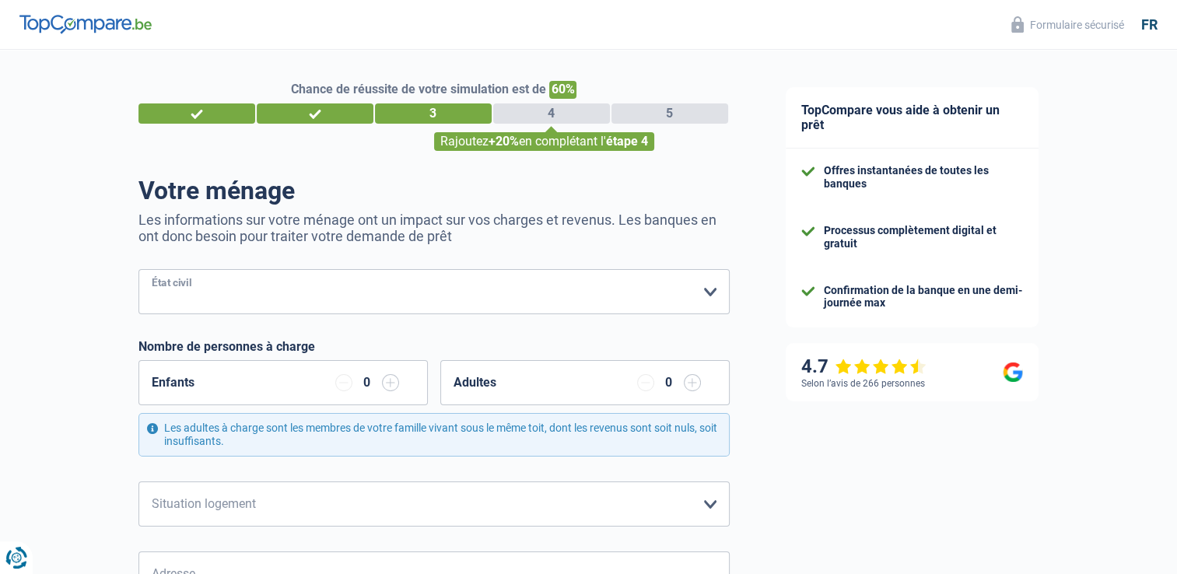
click at [516, 300] on select "Célibataire Marié(e) Cohabitant(e) légal(e) Divorcé(e) Veuf(ve) Séparé (de fait…" at bounding box center [433, 291] width 591 height 45
select select "separated"
click at [138, 270] on select "Célibataire Marié(e) Cohabitant(e) légal(e) Divorcé(e) Veuf(ve) Séparé (de fait…" at bounding box center [433, 291] width 591 height 45
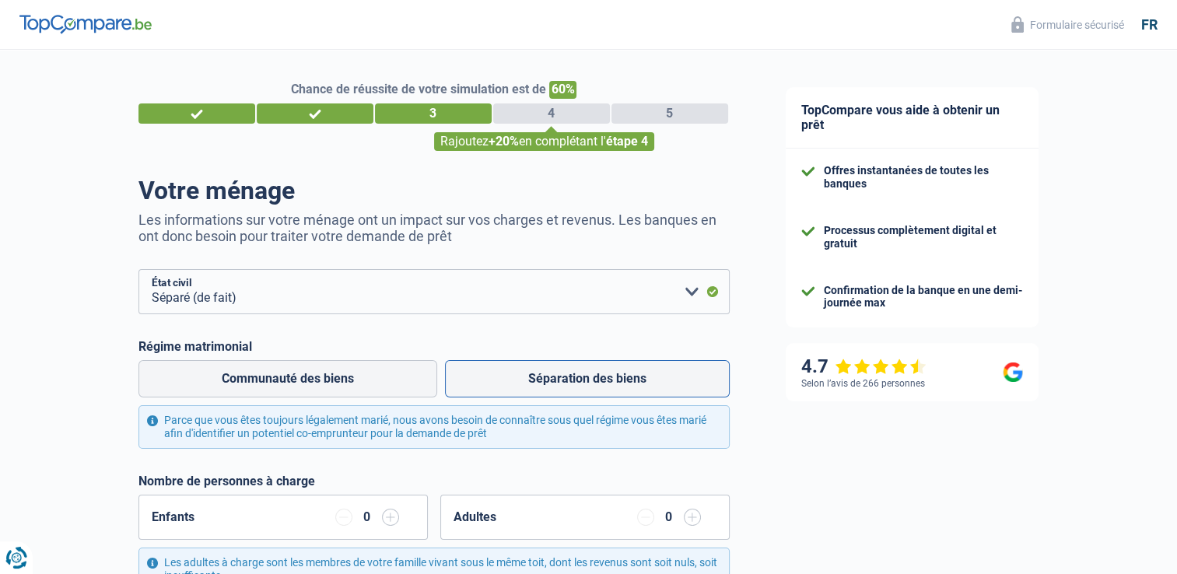
click at [501, 386] on label "Séparation des biens" at bounding box center [587, 378] width 285 height 37
click at [501, 386] on input "Séparation des biens" at bounding box center [587, 378] width 285 height 37
radio input "true"
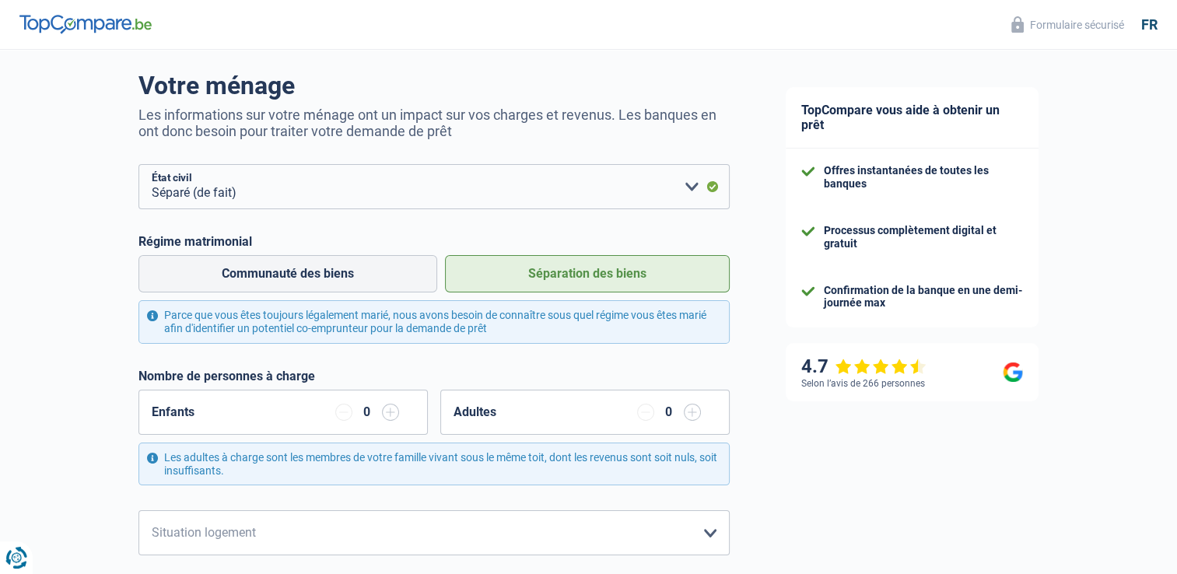
scroll to position [156, 0]
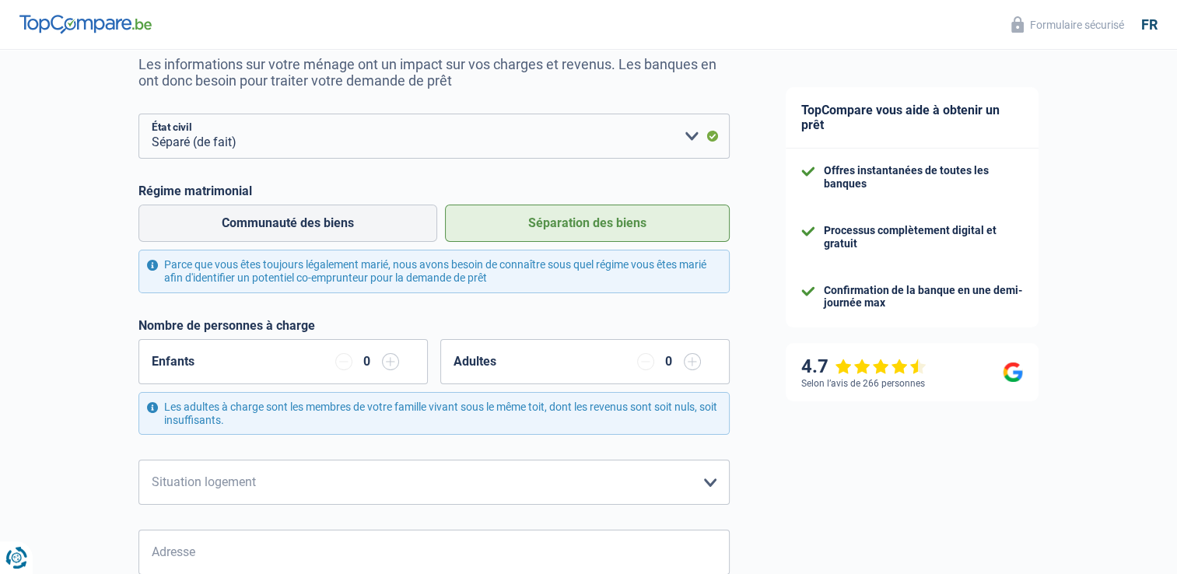
click at [361, 368] on div "0" at bounding box center [367, 362] width 14 height 12
click at [262, 356] on div "Enfants 0" at bounding box center [282, 361] width 289 height 45
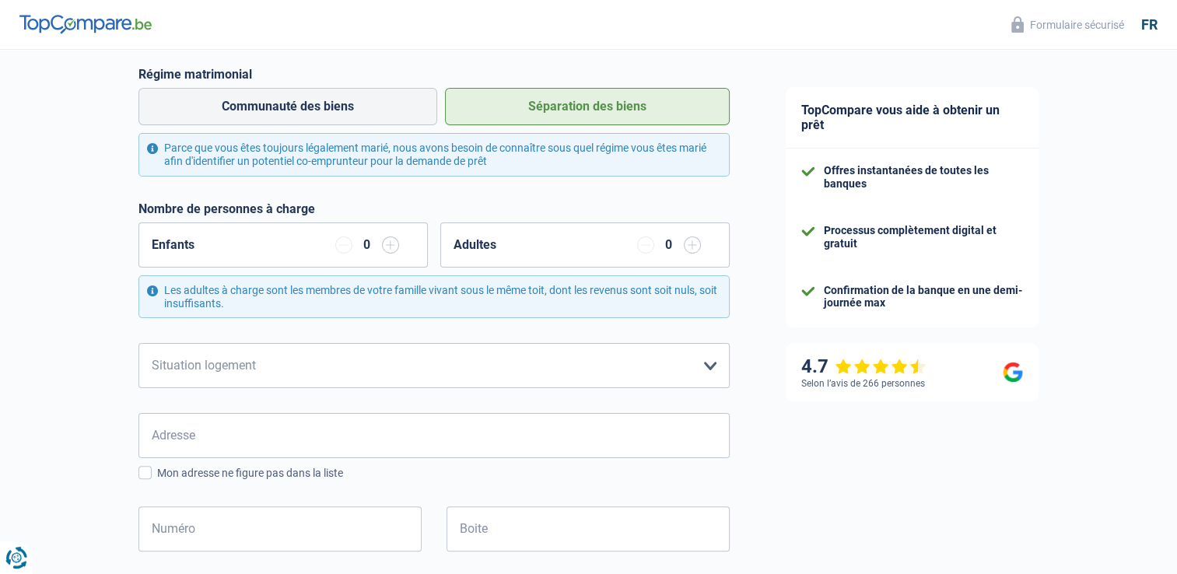
scroll to position [311, 0]
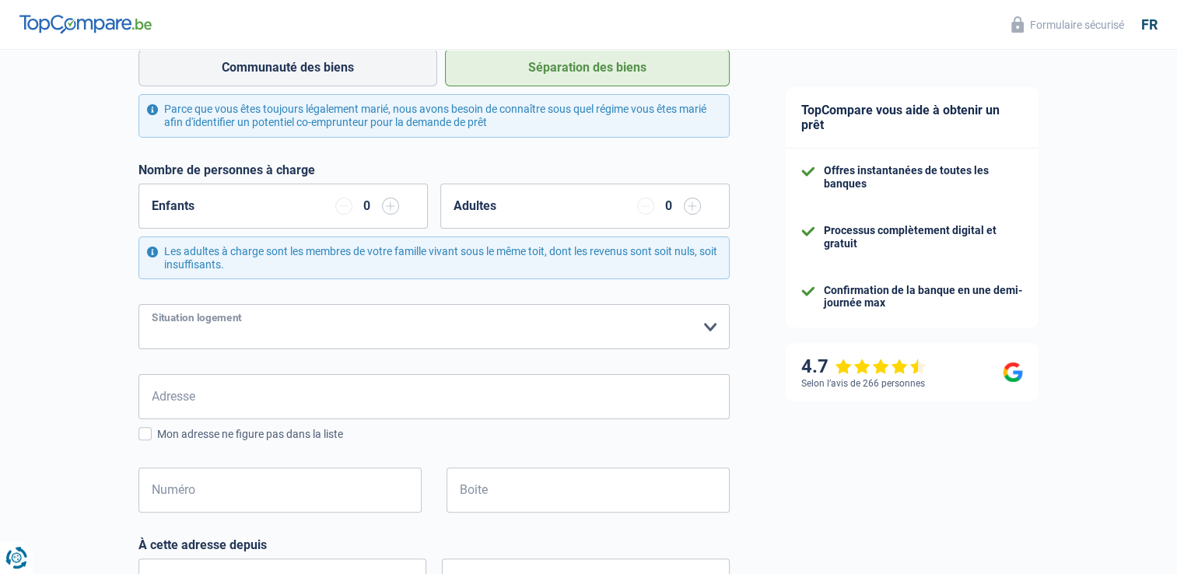
click at [538, 344] on select "Locataire Propriétaire avec prêt hypothécaire Propriétaire sans prêt hypothécai…" at bounding box center [433, 326] width 591 height 45
select select "ownerWithMortgage"
click at [138, 304] on select "Locataire Propriétaire avec prêt hypothécaire Propriétaire sans prêt hypothécai…" at bounding box center [433, 326] width 591 height 45
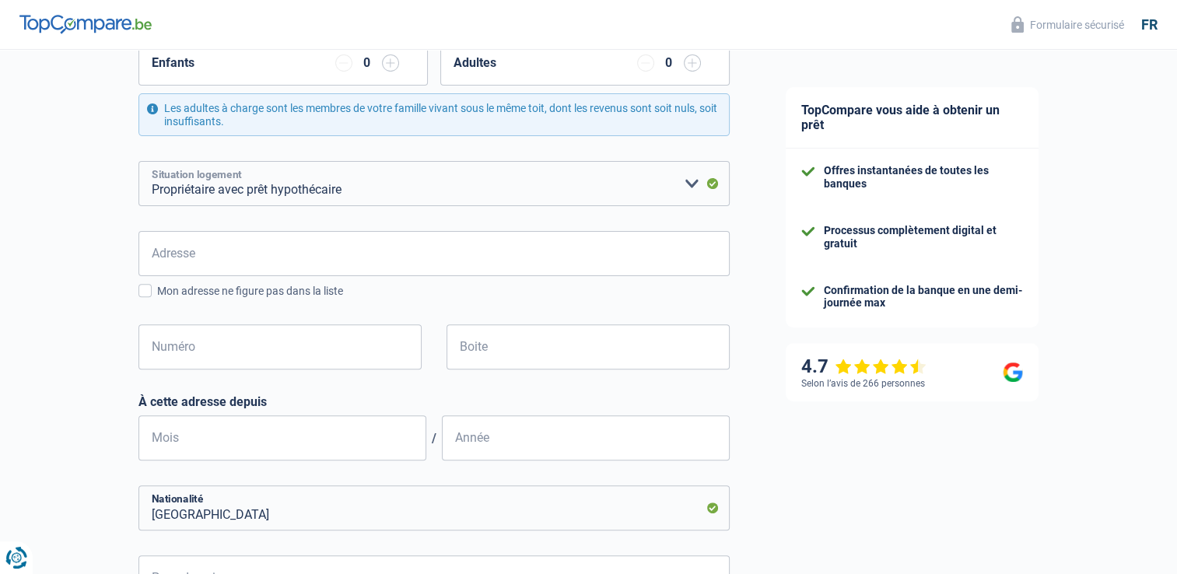
scroll to position [467, 0]
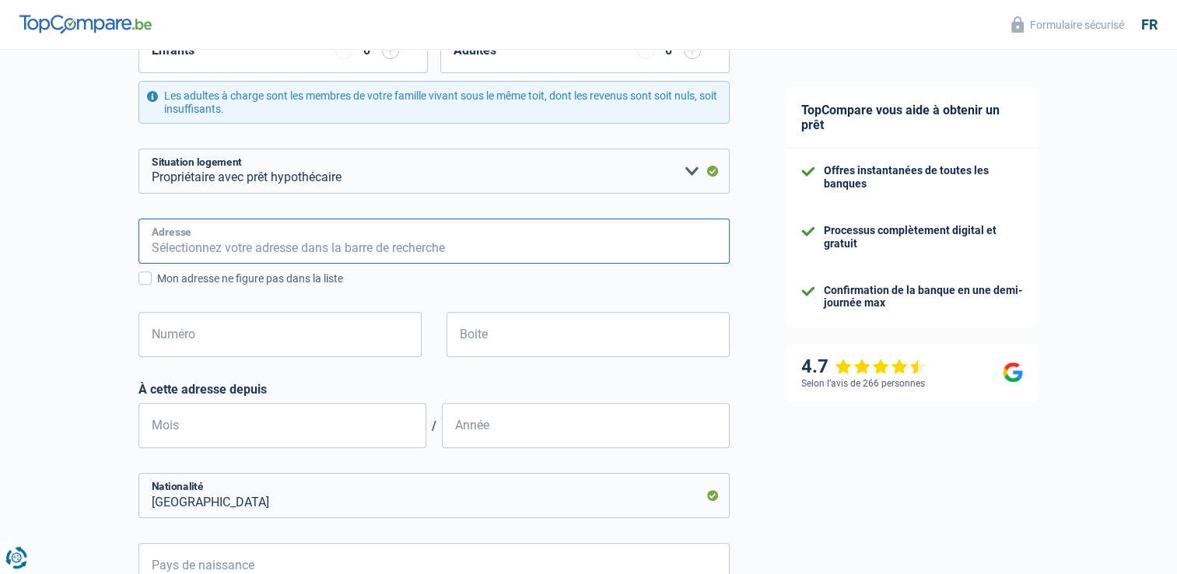
click at [414, 260] on input "Adresse" at bounding box center [433, 241] width 591 height 45
type input "Route De L'ancienne Frontière 42"
type input "Belgique"
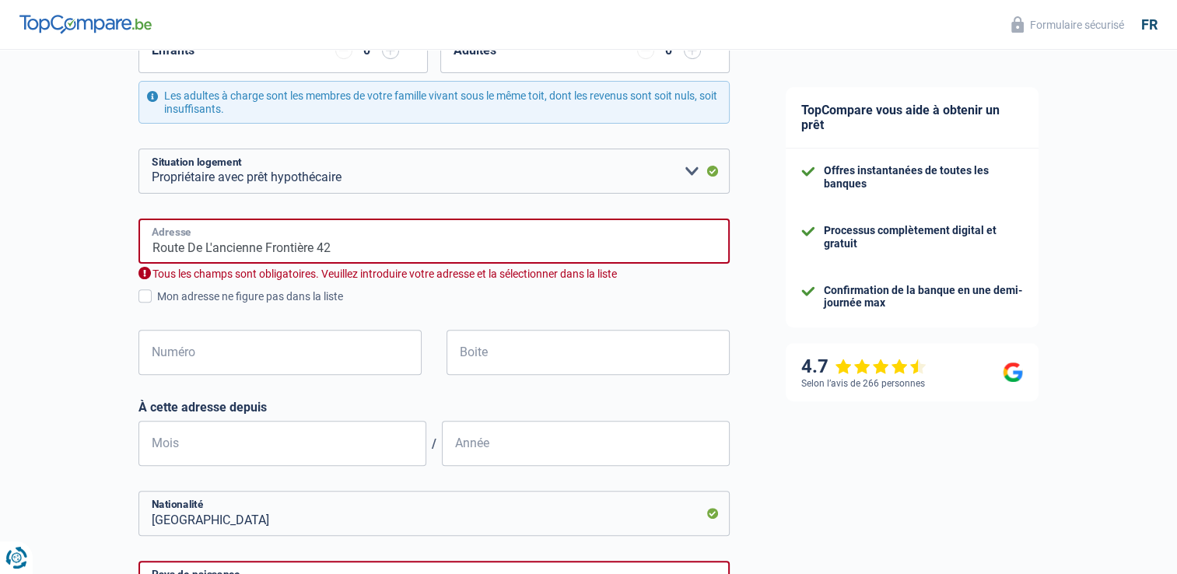
type input "Belgique"
drag, startPoint x: 314, startPoint y: 245, endPoint x: 386, endPoint y: 245, distance: 71.6
click at [386, 245] on input "Route De L'ancienne Frontière 42" at bounding box center [433, 241] width 591 height 45
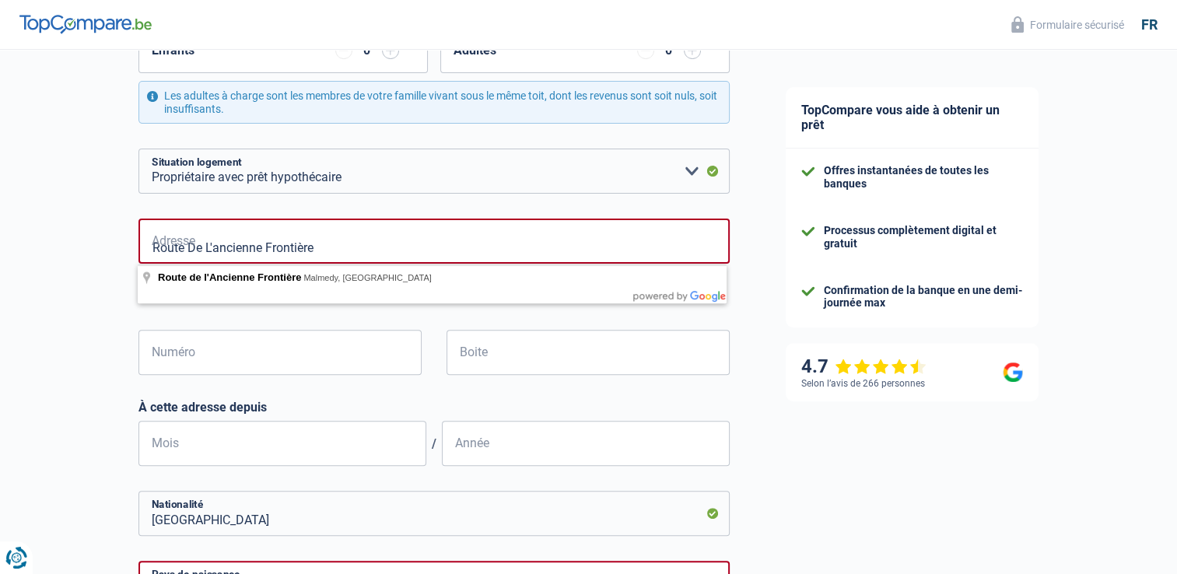
type input "Route De L'ancienne Frontière"
click at [519, 366] on input "Boite" at bounding box center [588, 352] width 283 height 45
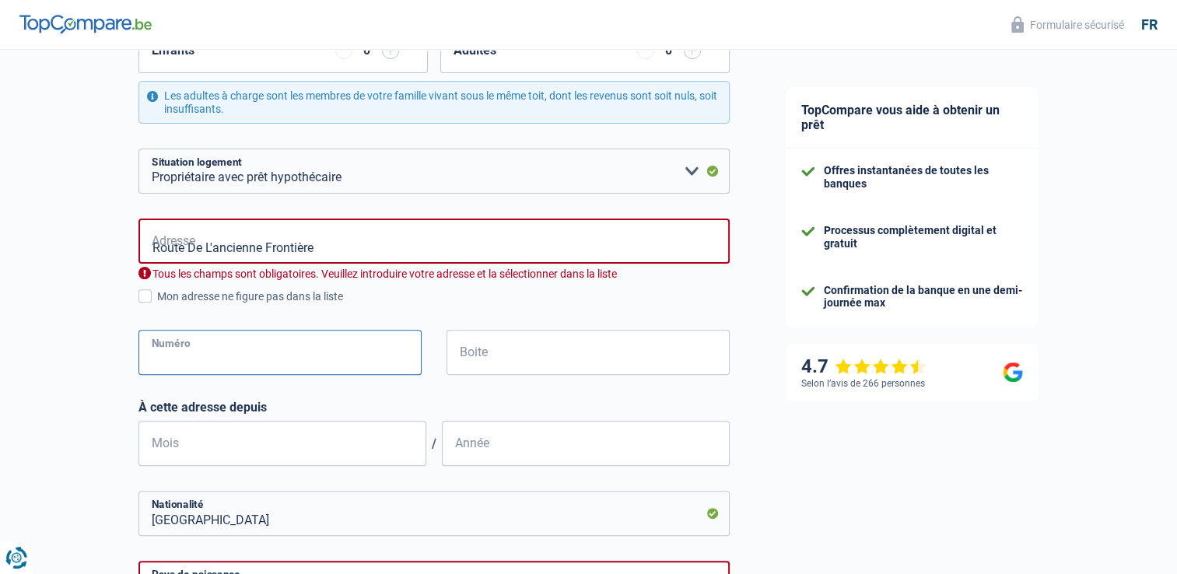
click at [280, 364] on input "Numéro" at bounding box center [279, 352] width 283 height 45
type input "42"
click at [552, 347] on input "Boite" at bounding box center [588, 352] width 283 height 45
type input "0"
click at [288, 459] on input "Mois" at bounding box center [282, 443] width 288 height 45
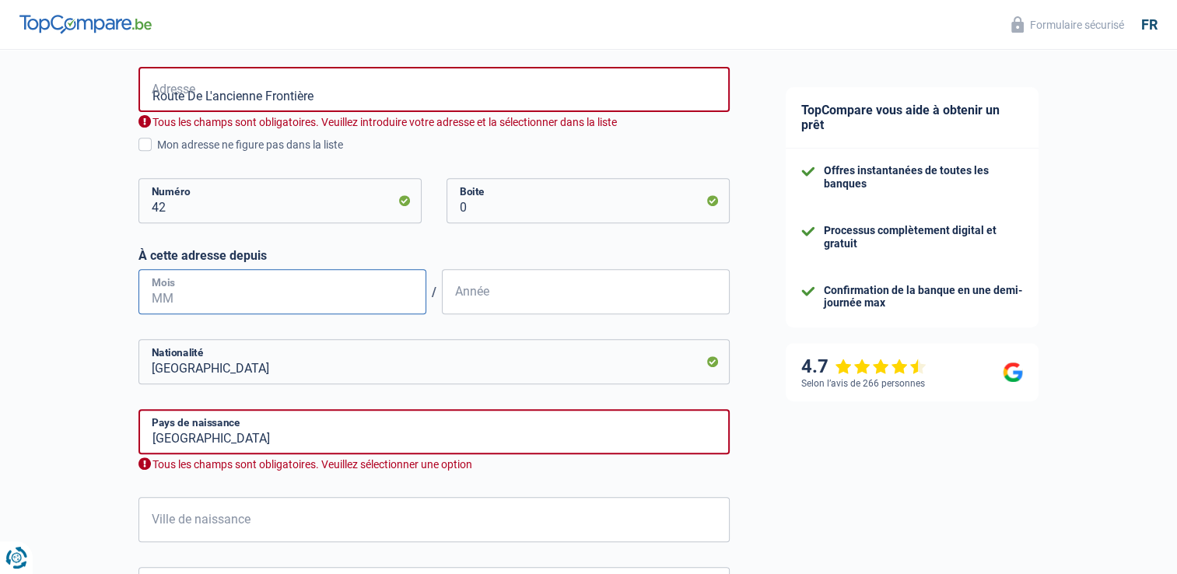
scroll to position [622, 0]
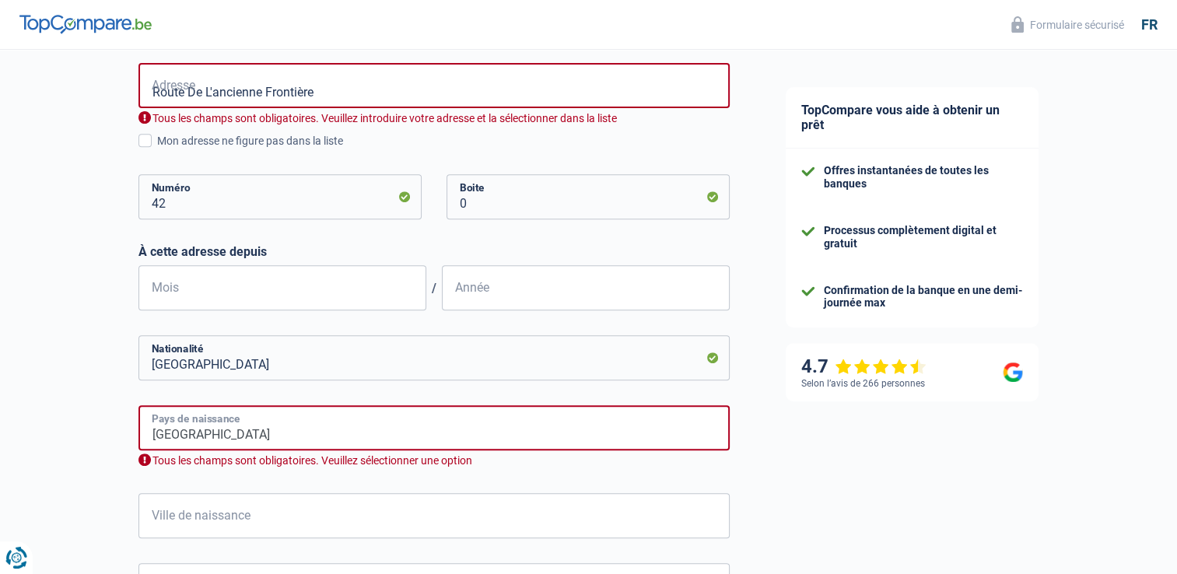
click at [296, 442] on input "Belgique" at bounding box center [433, 427] width 591 height 45
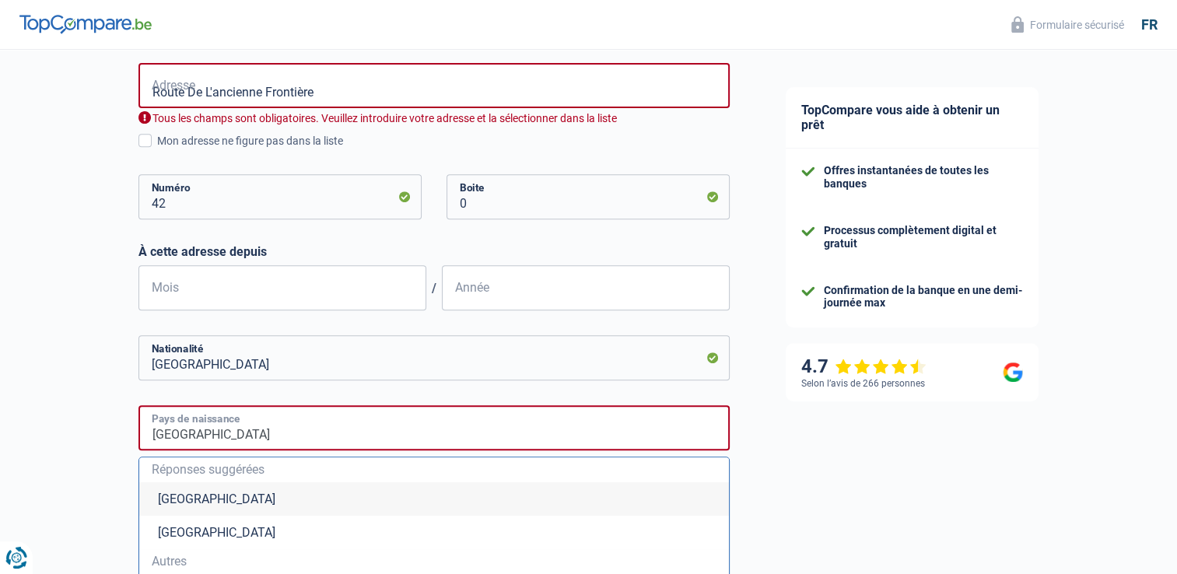
scroll to position [700, 0]
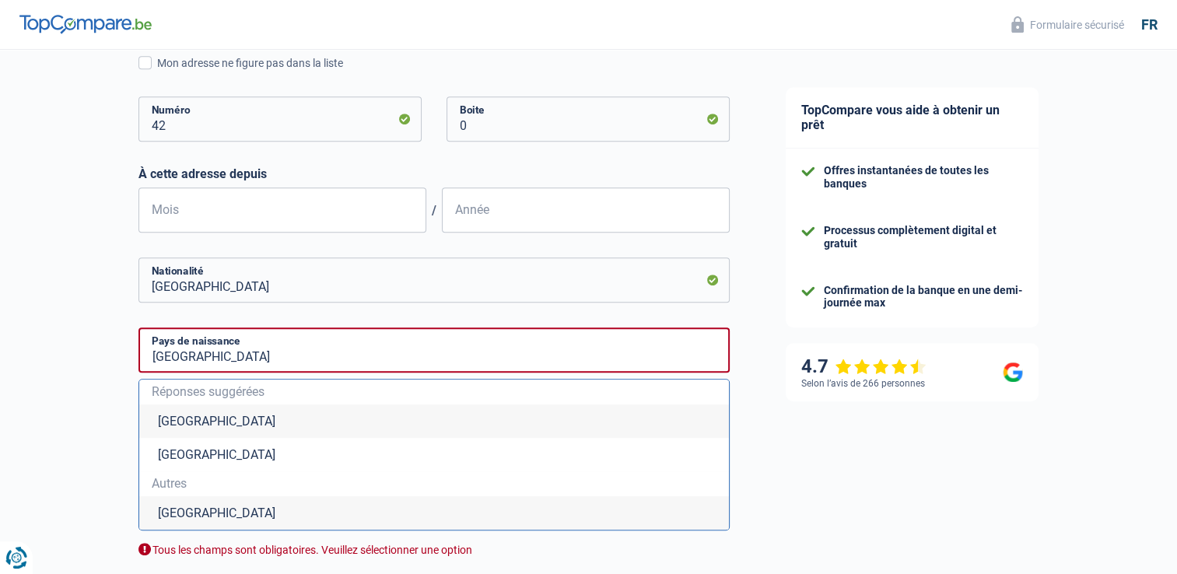
click at [271, 491] on li "Autres" at bounding box center [434, 483] width 590 height 25
click at [195, 512] on li "Belgique" at bounding box center [434, 512] width 590 height 33
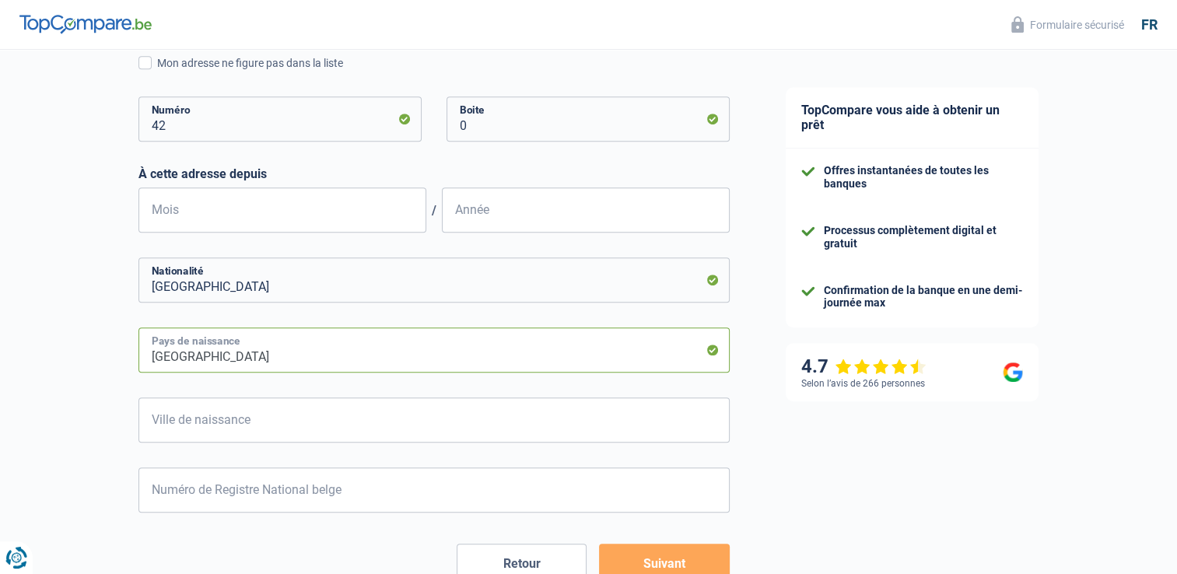
click at [315, 363] on input "Belgique" at bounding box center [433, 350] width 591 height 45
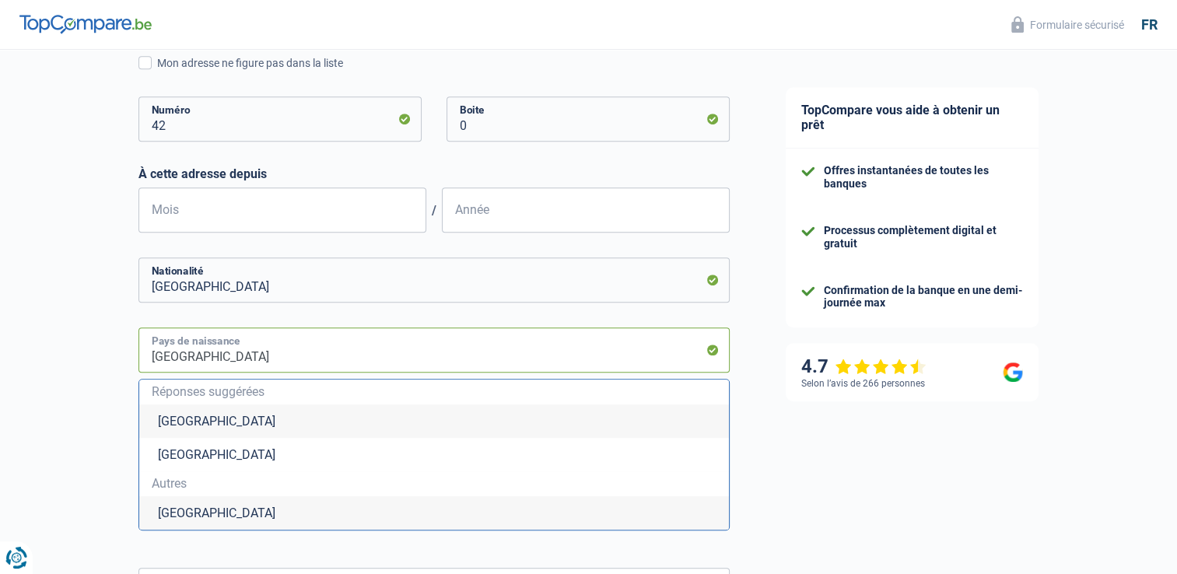
click at [315, 363] on input "Belgique" at bounding box center [433, 350] width 591 height 45
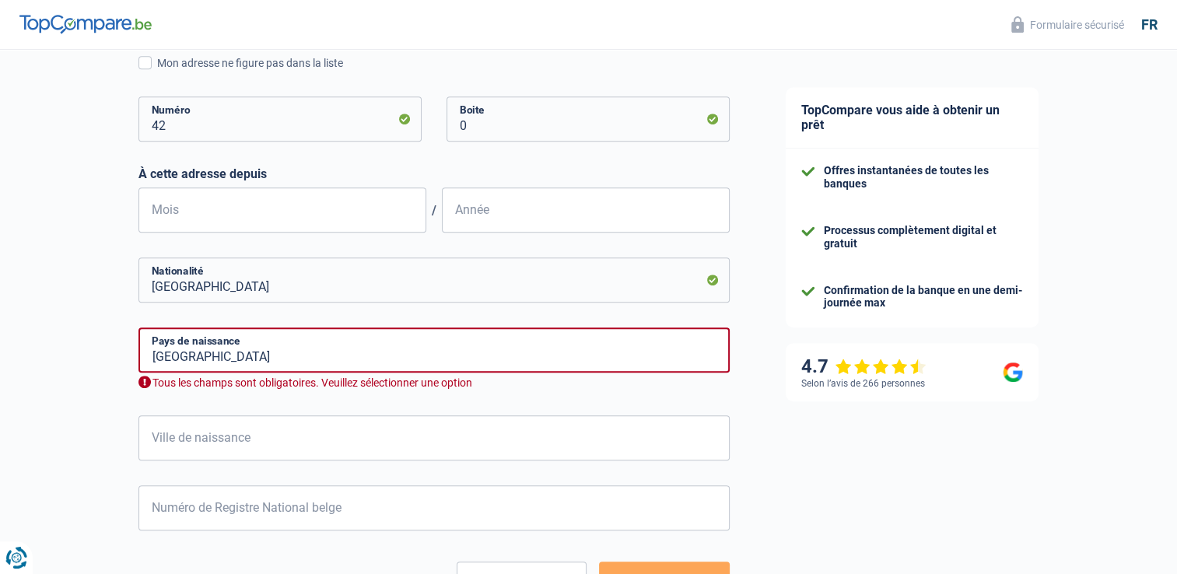
click at [932, 480] on div "TopCompare vous aide à obtenir un prêt Offres instantanées de toutes les banque…" at bounding box center [968, 22] width 420 height 1344
click at [445, 376] on div "Tous les champs sont obligatoires. Veuillez sélectionner une option" at bounding box center [433, 383] width 591 height 15
click at [478, 367] on input "kinshasa" at bounding box center [433, 350] width 591 height 45
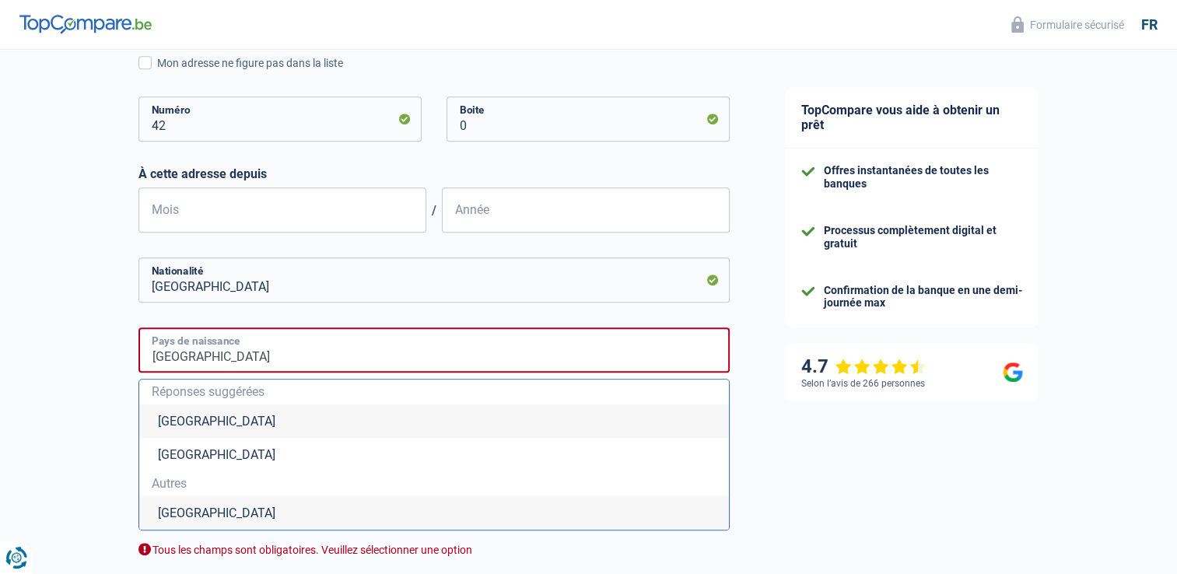
click at [355, 359] on input "kinshasa" at bounding box center [433, 350] width 591 height 45
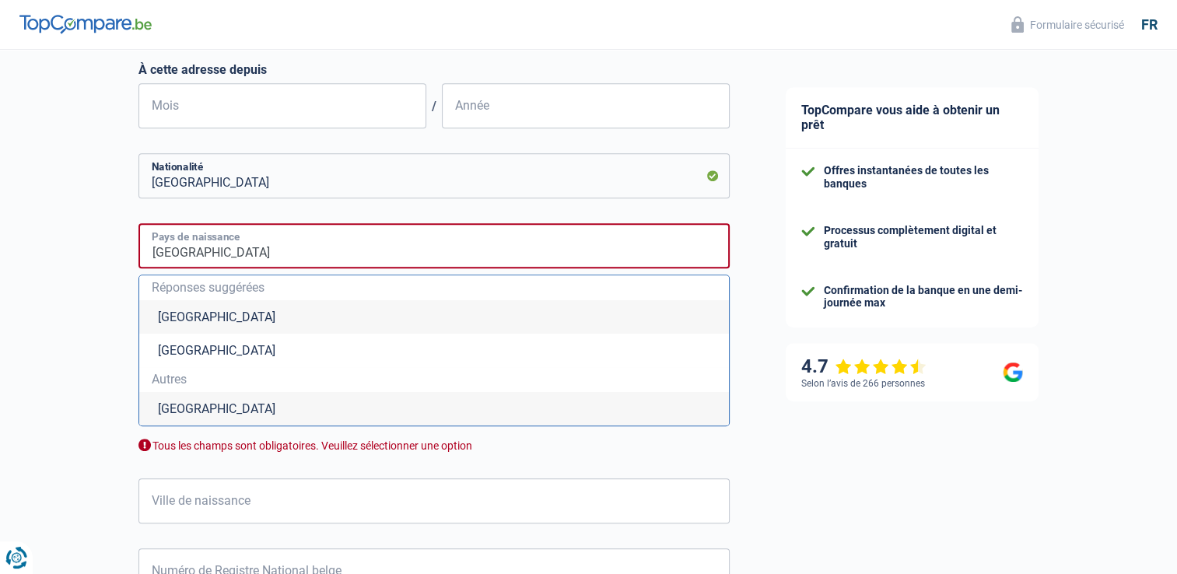
scroll to position [778, 0]
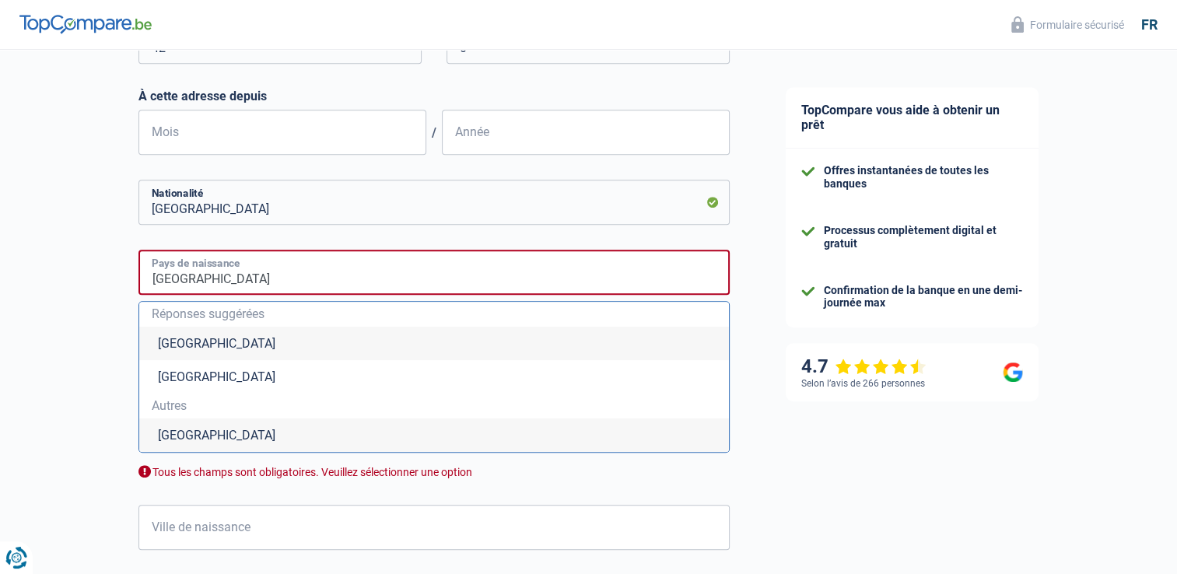
drag, startPoint x: 158, startPoint y: 279, endPoint x: 58, endPoint y: 247, distance: 105.3
click at [66, 269] on div "Chance de réussite de votre simulation est de 60% 1 2 3 4 5 Rajoutez +20% en co…" at bounding box center [379, 21] width 758 height 1511
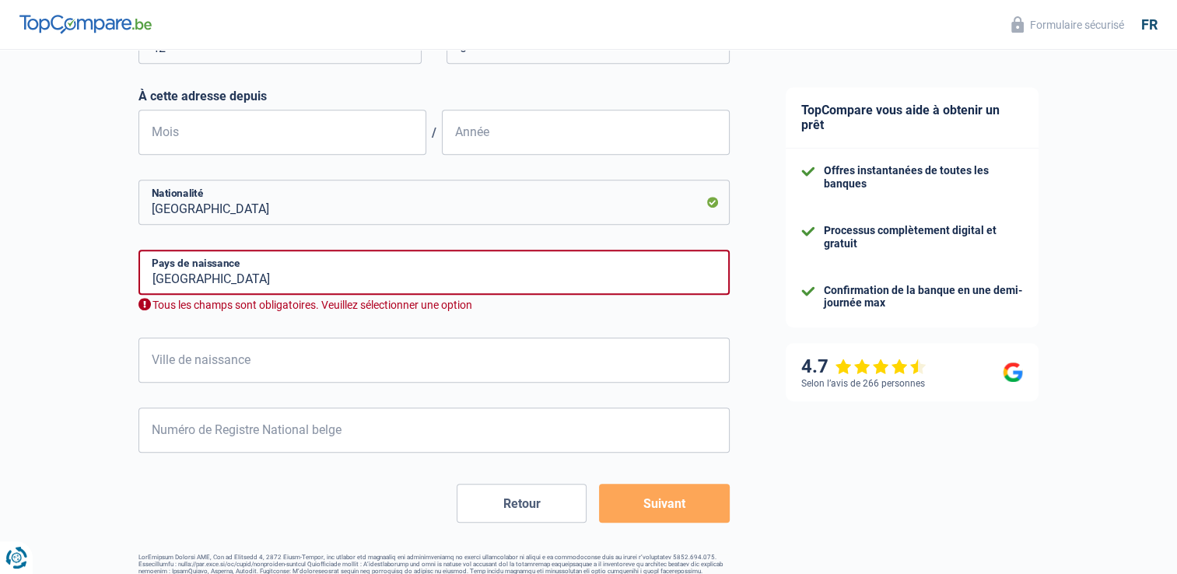
click at [481, 303] on div "Tous les champs sont obligatoires. Veuillez sélectionner une option" at bounding box center [433, 305] width 591 height 15
click at [284, 216] on input "Belgique" at bounding box center [433, 202] width 591 height 45
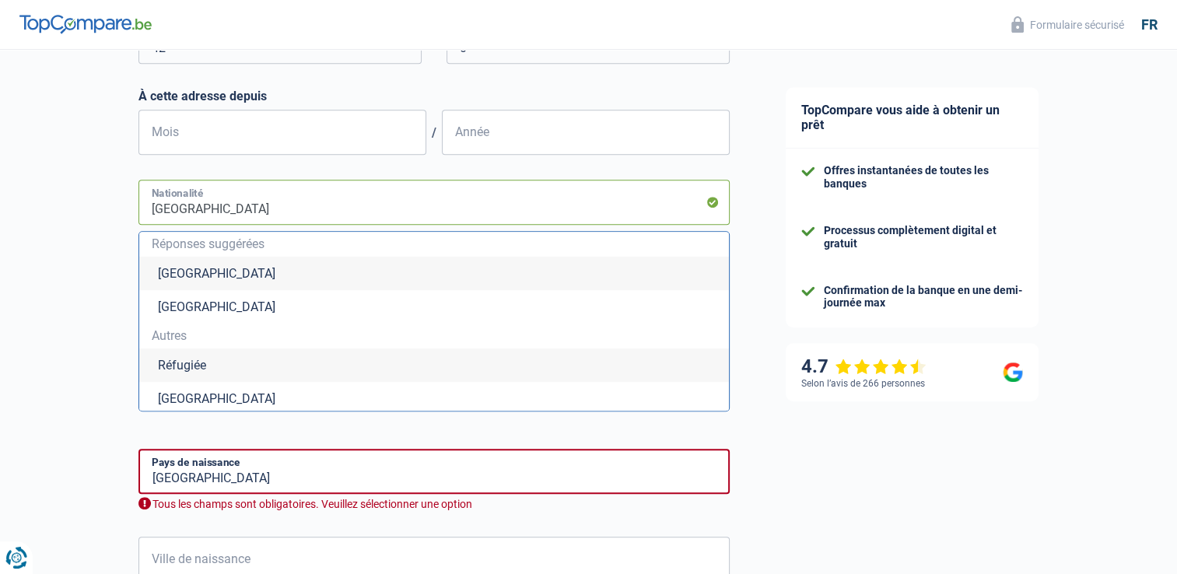
click at [331, 216] on input "Belgique" at bounding box center [433, 202] width 591 height 45
click at [764, 396] on div "TopCompare vous aide à obtenir un prêt Offres instantanées de toutes les banque…" at bounding box center [968, 43] width 420 height 1543
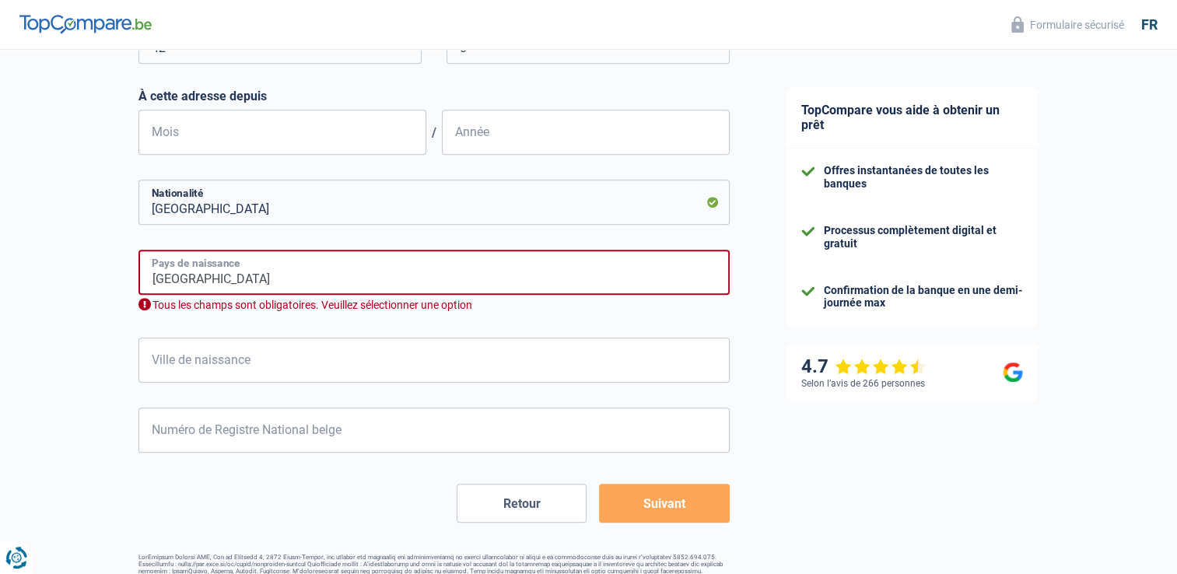
click at [422, 272] on input "Kinshasa" at bounding box center [433, 272] width 591 height 45
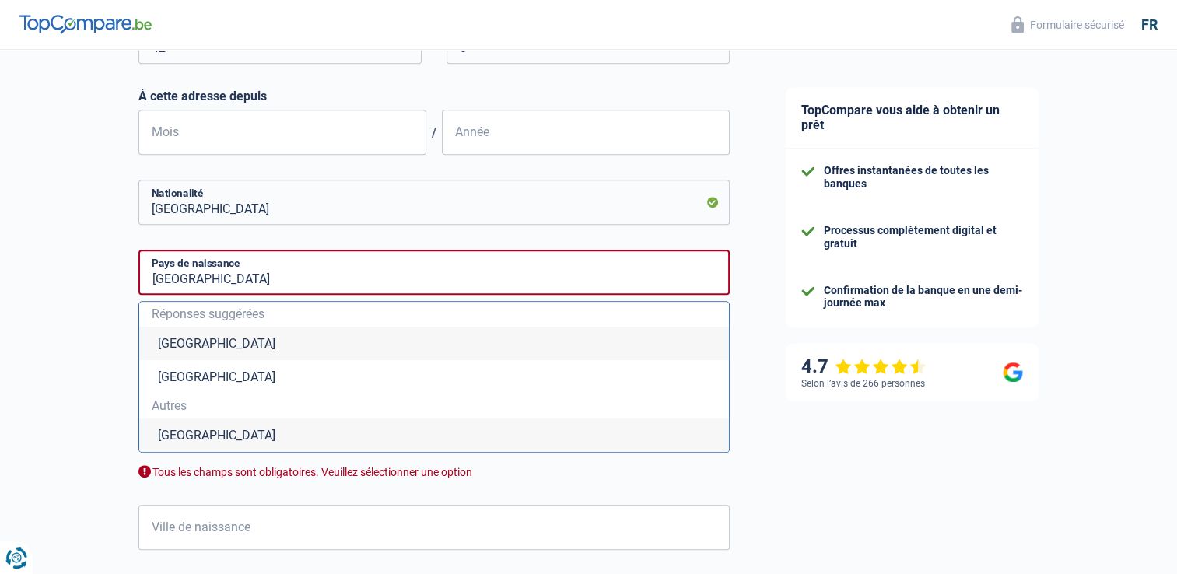
click at [623, 434] on li "Burkina Faso" at bounding box center [434, 435] width 590 height 33
type input "Burkina Faso"
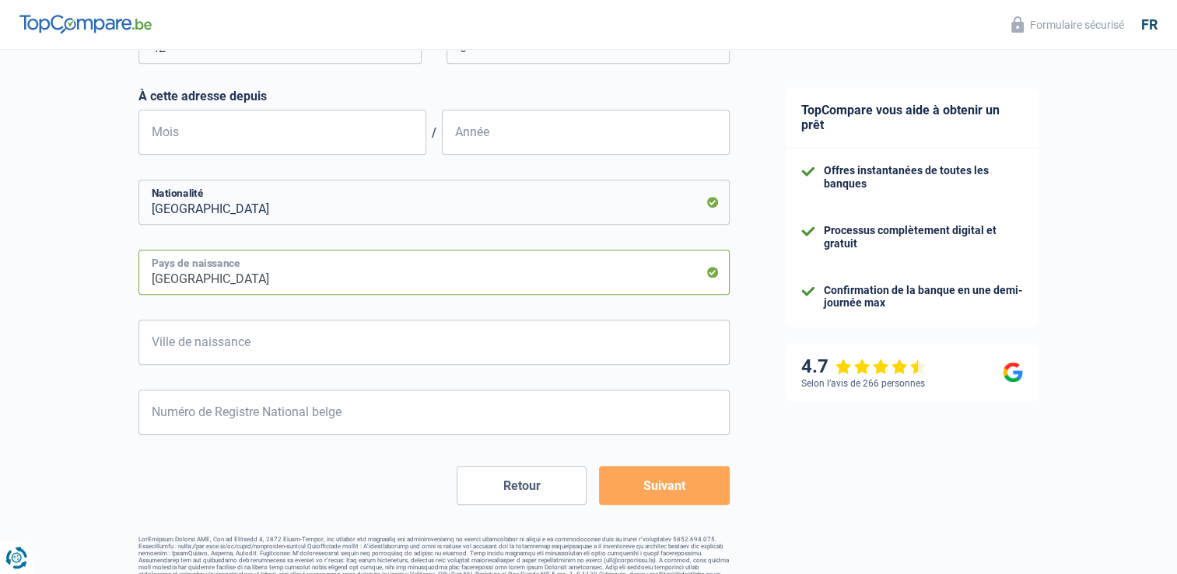
click at [542, 279] on input "Burkina Faso" at bounding box center [433, 272] width 591 height 45
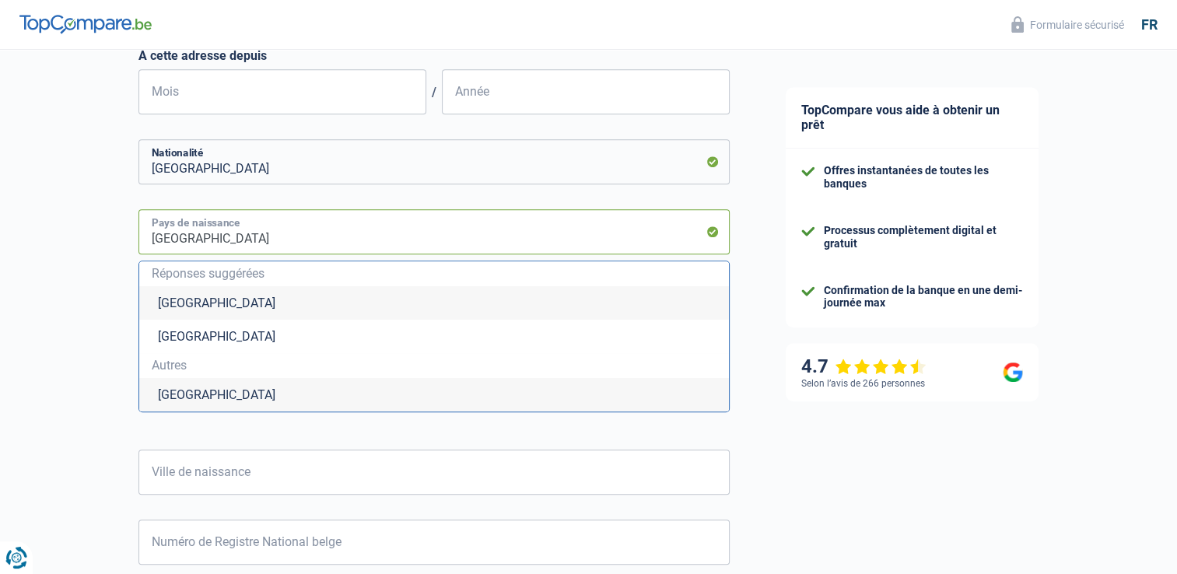
scroll to position [856, 0]
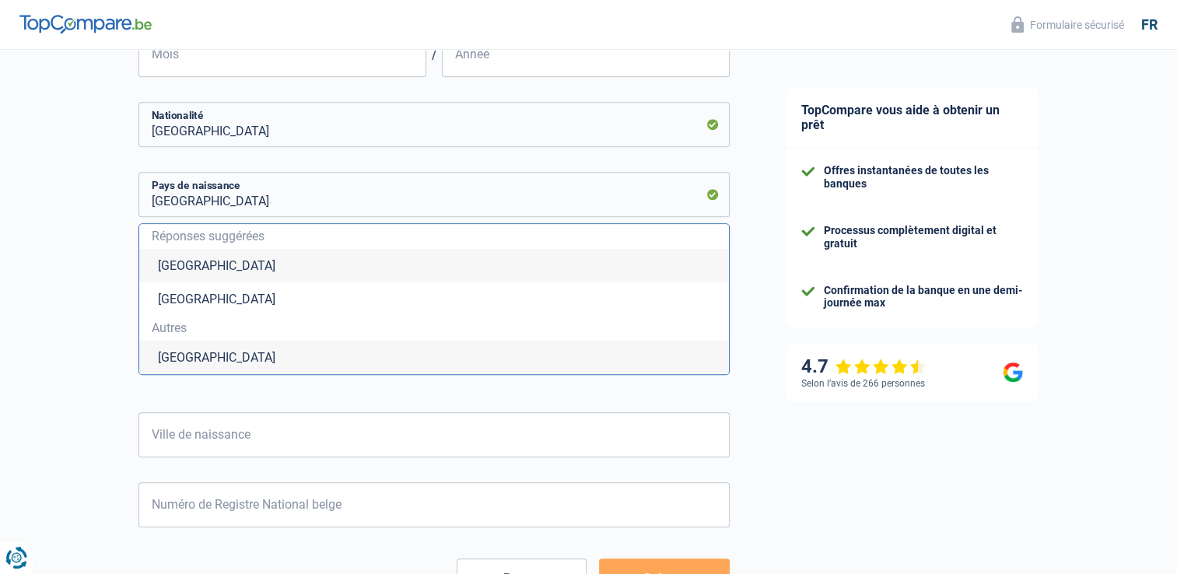
click at [159, 335] on span "Autres" at bounding box center [434, 328] width 565 height 12
click at [163, 333] on span "Autres" at bounding box center [434, 328] width 565 height 12
drag, startPoint x: 164, startPoint y: 333, endPoint x: 229, endPoint y: 359, distance: 69.8
click at [213, 358] on li "Burkina Faso" at bounding box center [434, 357] width 590 height 33
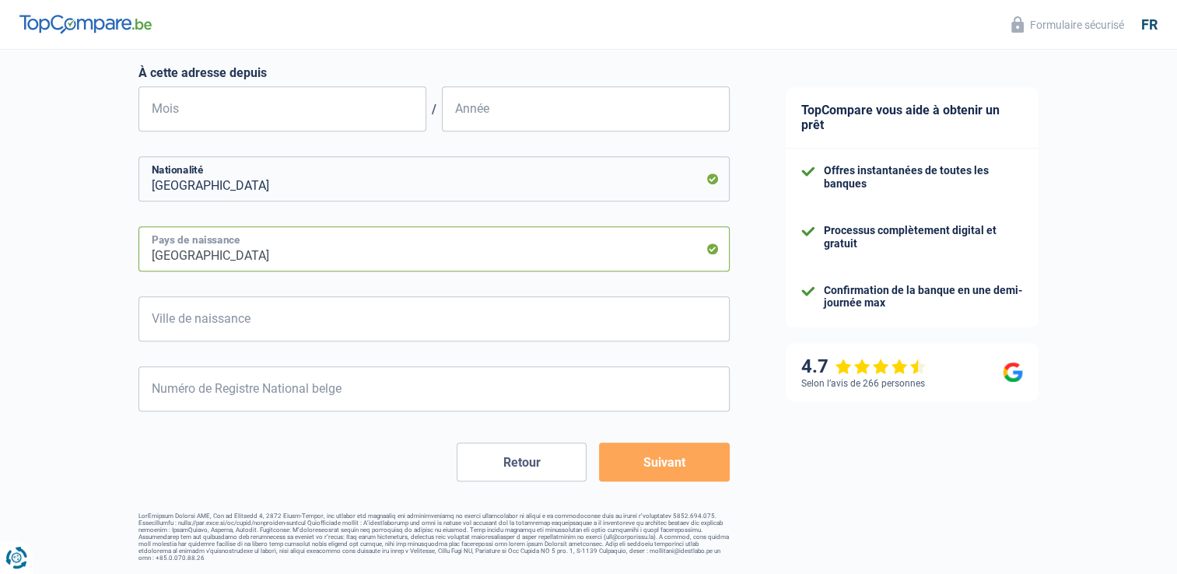
click at [260, 251] on input "Burkina Faso" at bounding box center [433, 248] width 591 height 45
type input "Kinshasa"
click at [700, 253] on input "Burkina Faso" at bounding box center [433, 248] width 591 height 45
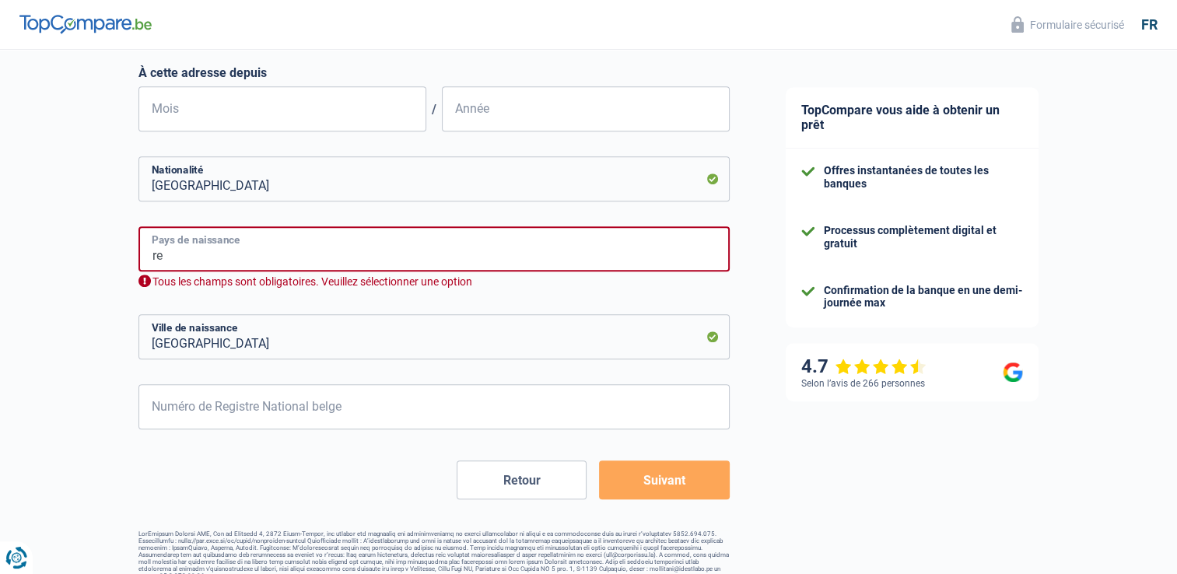
type input "r"
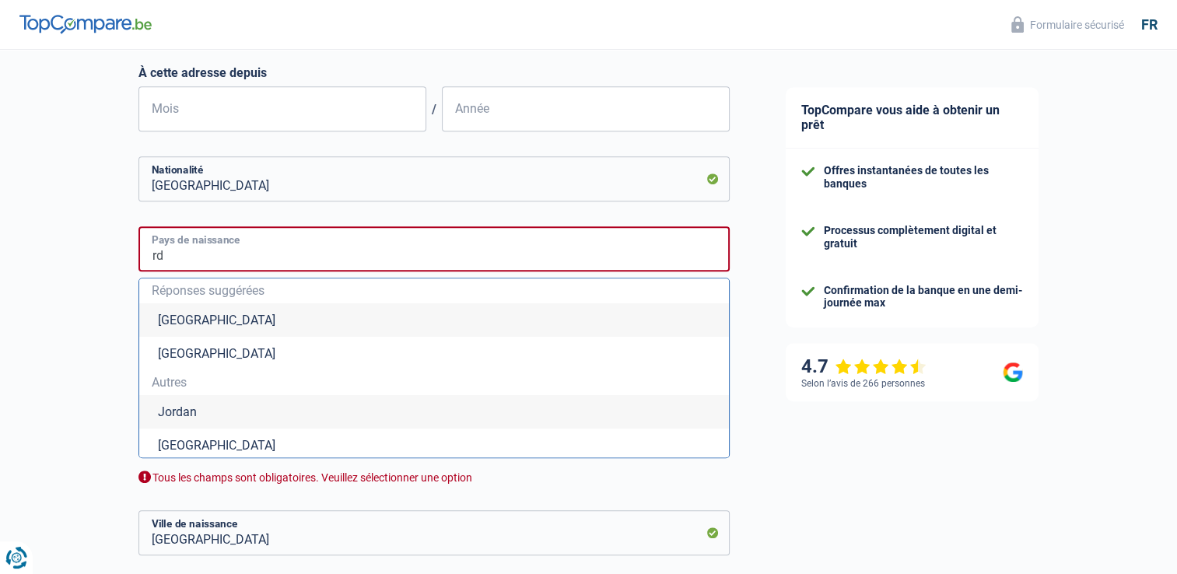
type input "r"
click at [358, 422] on li "République démocratique du Congo" at bounding box center [434, 411] width 590 height 33
type input "République démocratique du Congo"
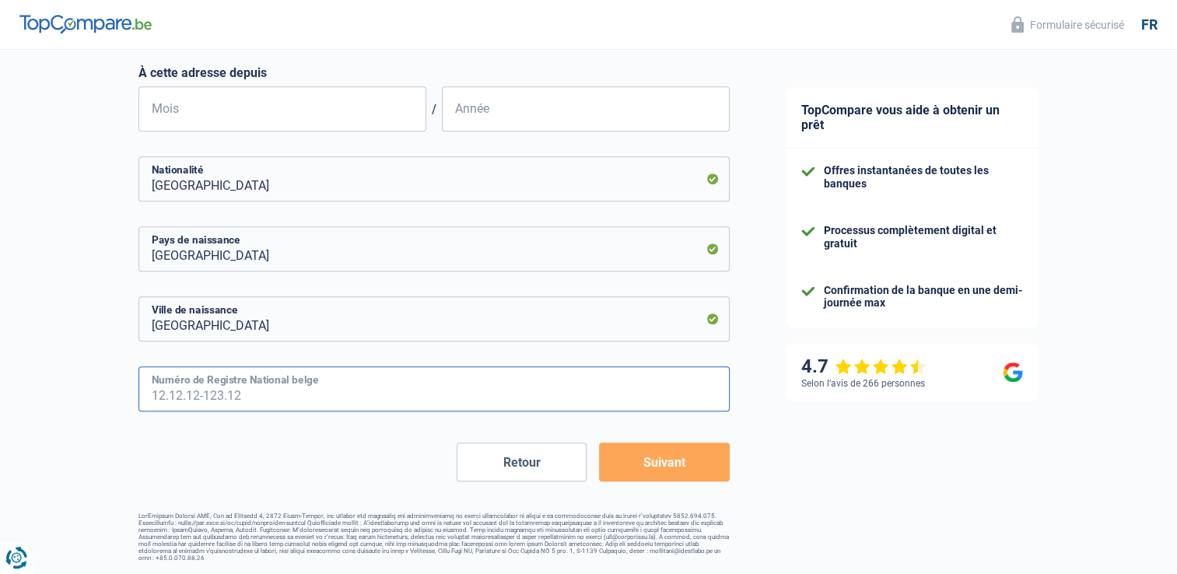
click at [304, 392] on input "Numéro de Registre National belge" at bounding box center [433, 388] width 591 height 45
type input "78.06.26-475.3"
type input "6"
type input "1978"
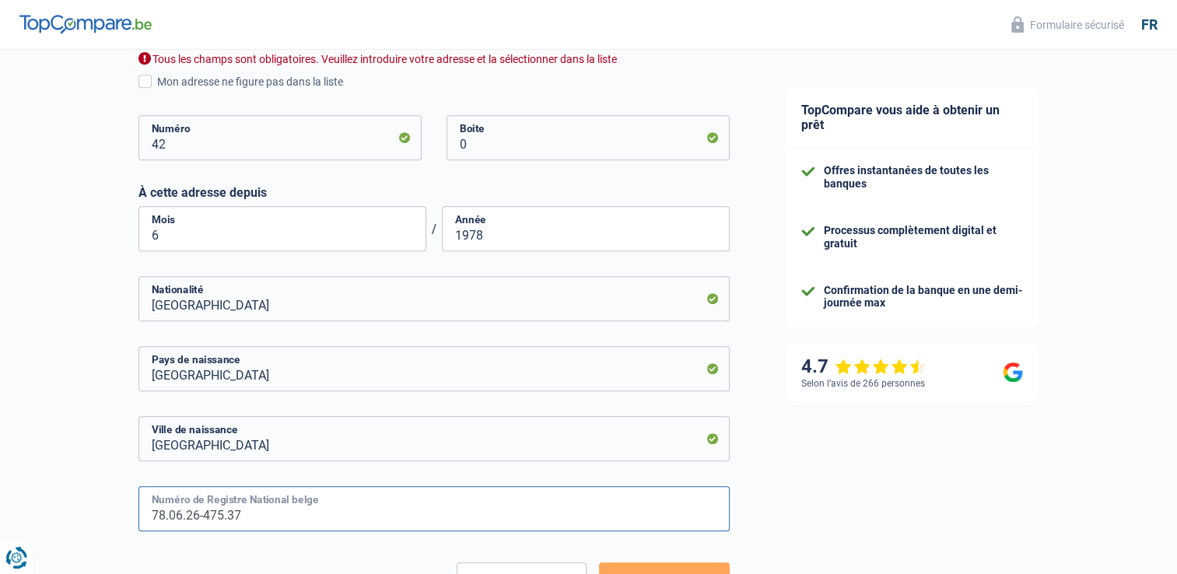
scroll to position [646, 0]
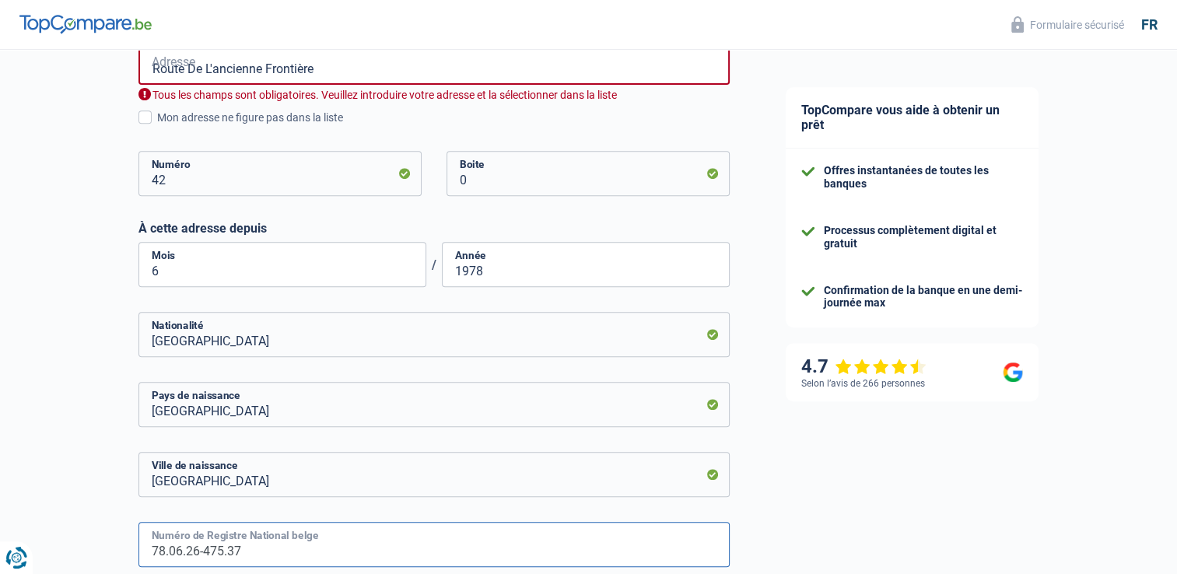
type input "78.06.26-475.37"
click at [575, 278] on input "1978" at bounding box center [586, 264] width 288 height 45
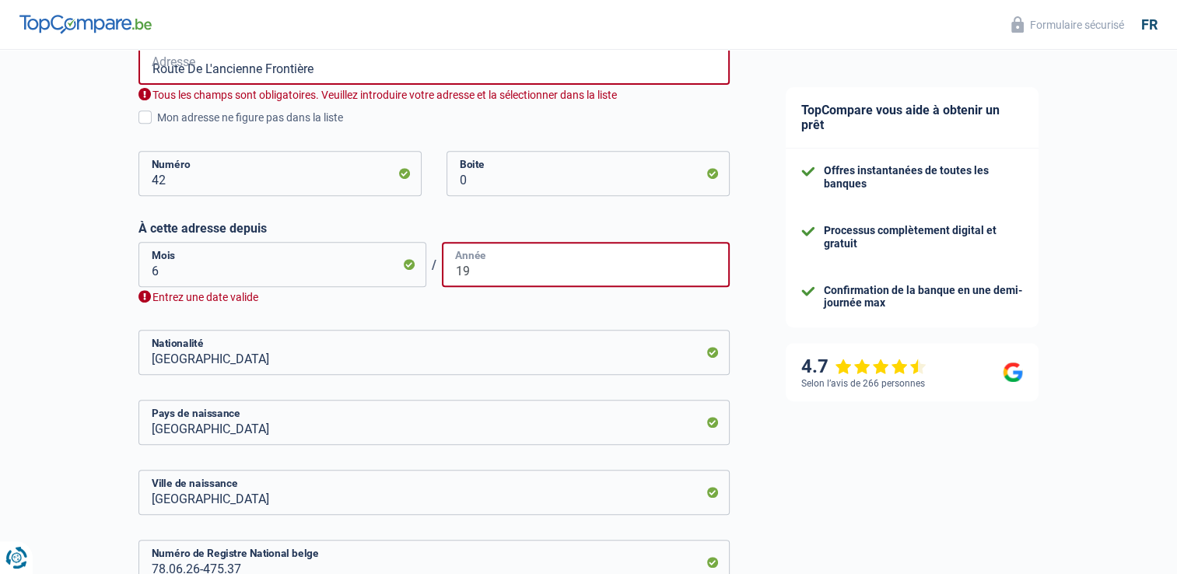
type input "1"
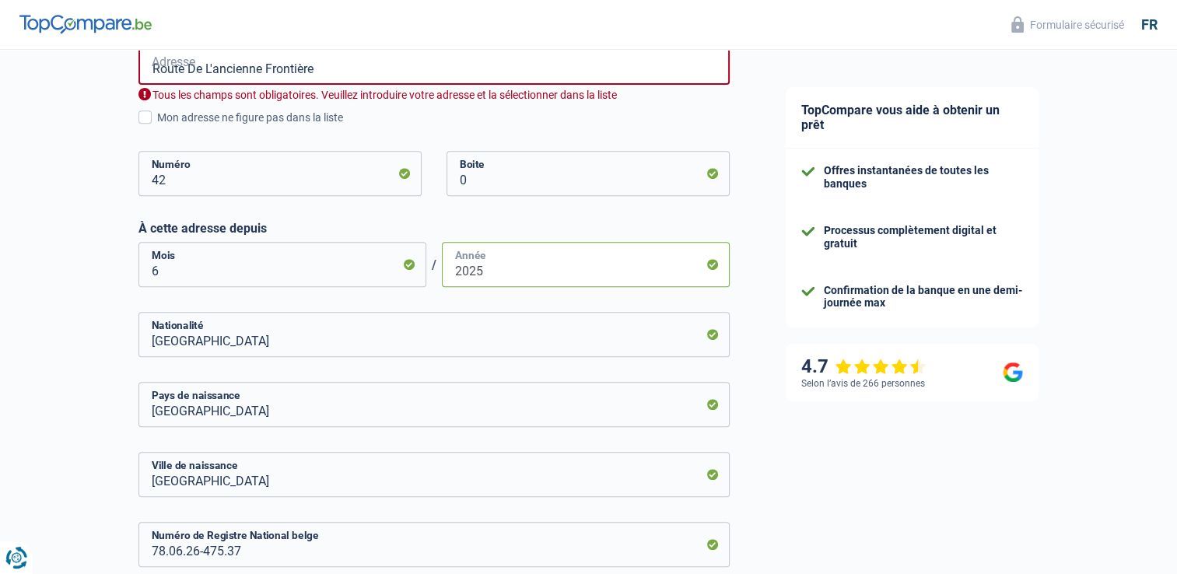
type input "2025"
drag, startPoint x: 187, startPoint y: 279, endPoint x: 149, endPoint y: 273, distance: 38.6
click at [149, 273] on input "6" at bounding box center [282, 264] width 288 height 45
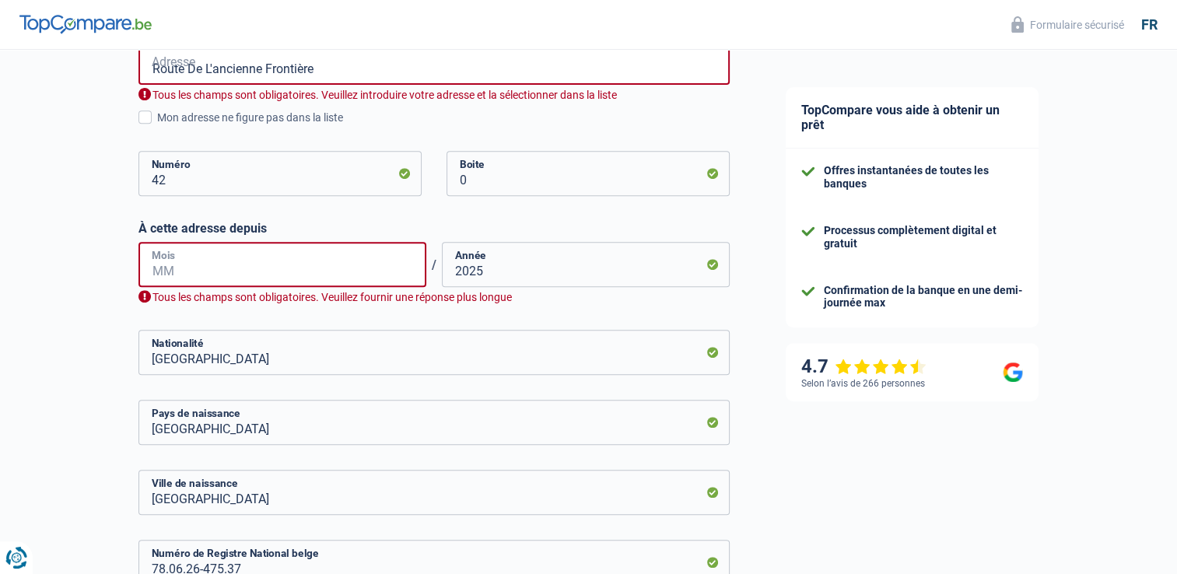
type input "4"
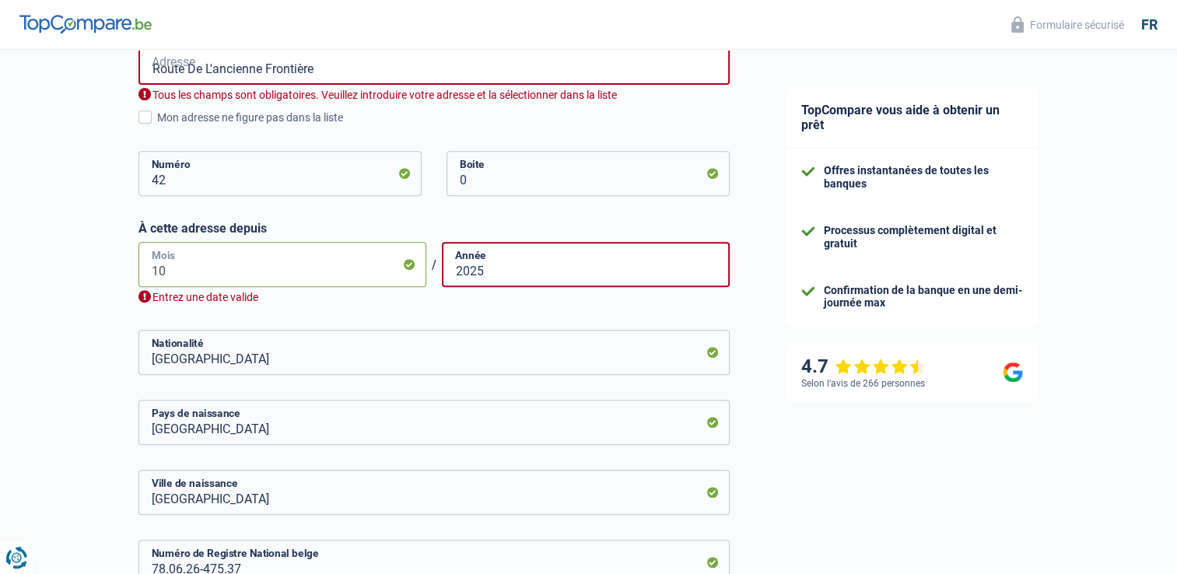
click at [226, 272] on input "10" at bounding box center [282, 264] width 288 height 45
type input "1"
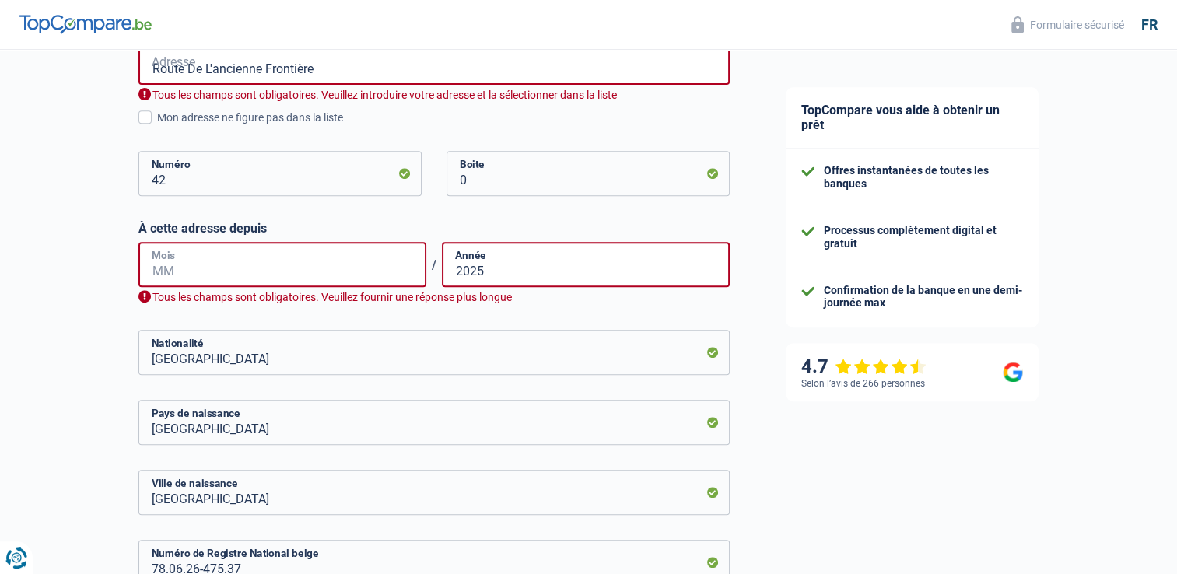
type input "6"
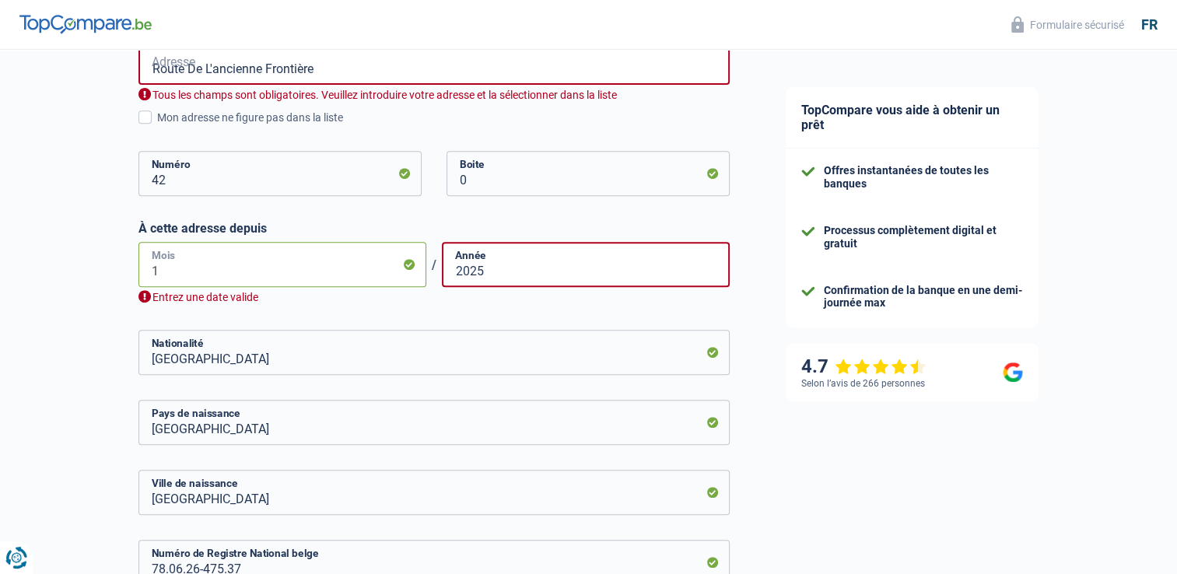
type input "12"
type input "2025"
click at [465, 384] on form "Célibataire Marié(e) Cohabitant(e) légal(e) Divorcé(e) Veuf(ve) Séparé (de fait…" at bounding box center [433, 139] width 591 height 1032
click at [311, 290] on div "Entrez une date valide" at bounding box center [433, 297] width 591 height 15
click at [275, 275] on input "12" at bounding box center [282, 264] width 288 height 45
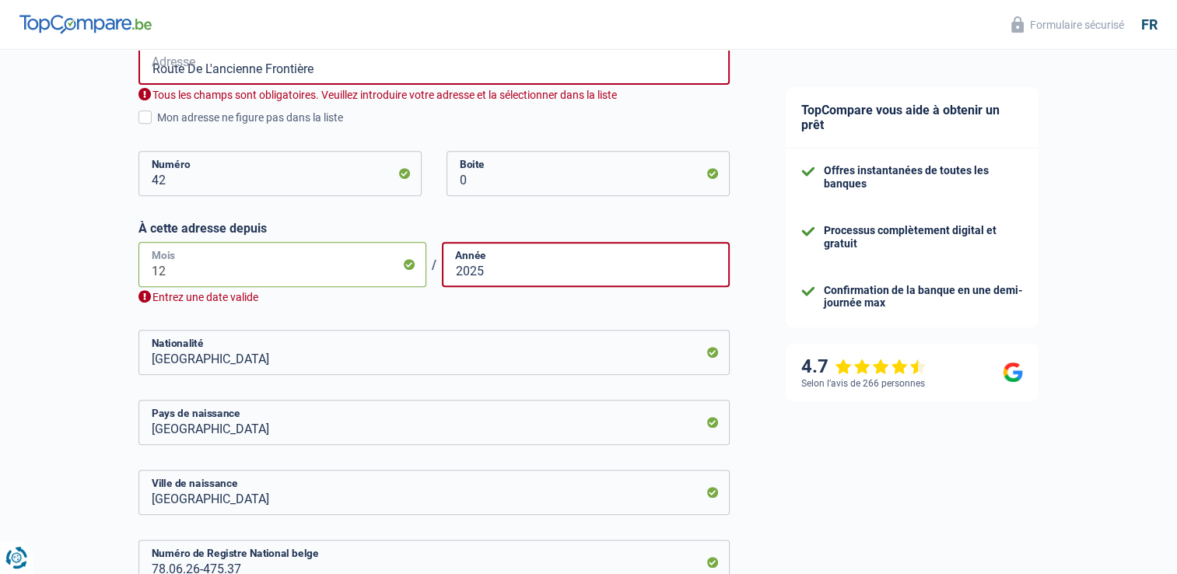
type input "1"
type input "10"
click at [830, 507] on div "TopCompare vous aide à obtenir un prêt Offres instantanées de toutes les banque…" at bounding box center [968, 76] width 420 height 1344
click at [831, 506] on div "TopCompare vous aide à obtenir un prêt Offres instantanées de toutes les banque…" at bounding box center [968, 76] width 420 height 1344
click at [508, 283] on input "2025" at bounding box center [586, 264] width 288 height 45
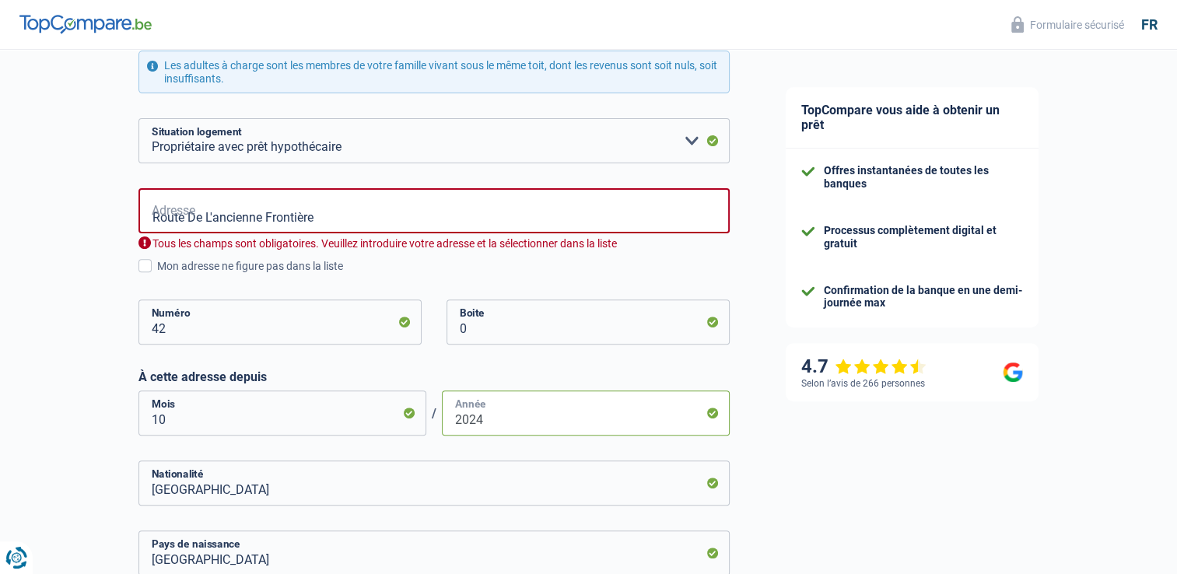
scroll to position [412, 0]
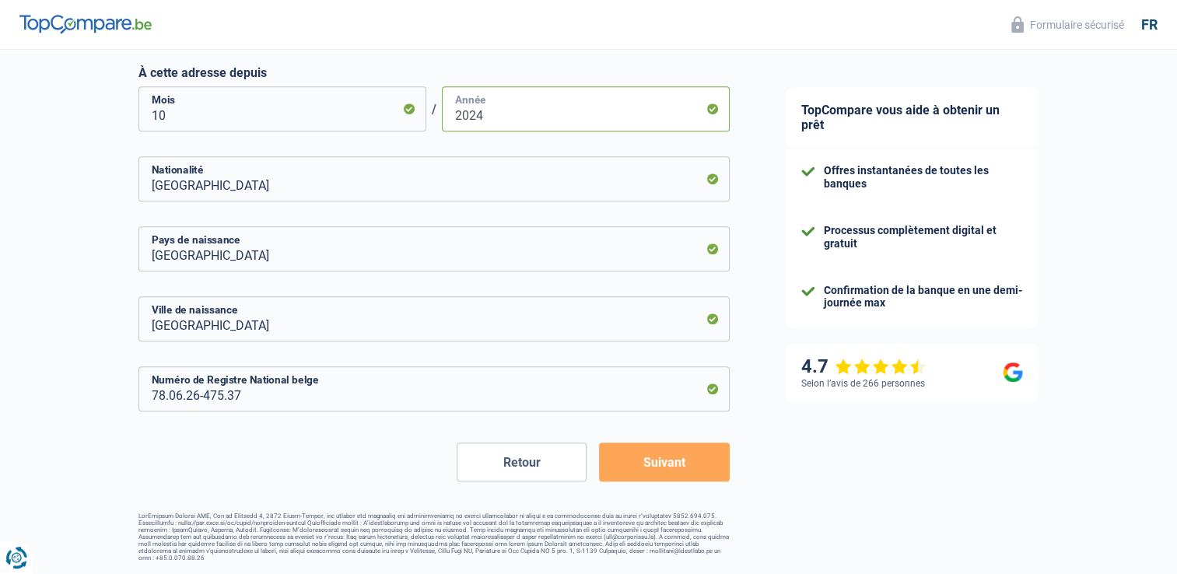
type input "2024"
click at [704, 475] on button "Suivant" at bounding box center [664, 462] width 130 height 39
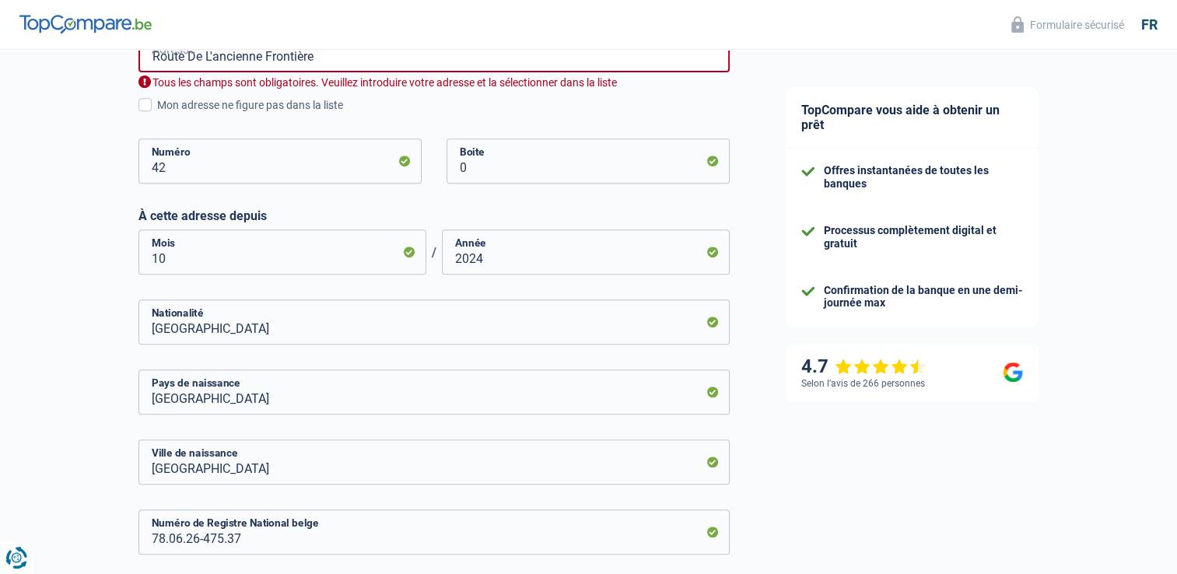
scroll to position [633, 0]
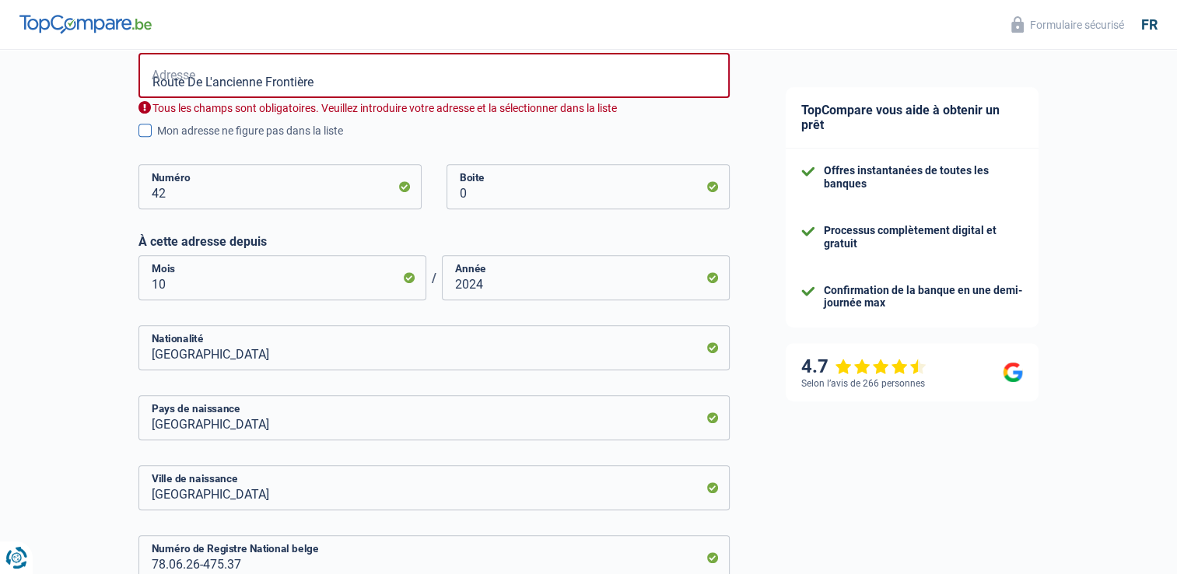
click at [148, 135] on span at bounding box center [144, 130] width 13 height 13
click at [157, 139] on input "Mon adresse ne figure pas dans la liste" at bounding box center [157, 139] width 0 height 0
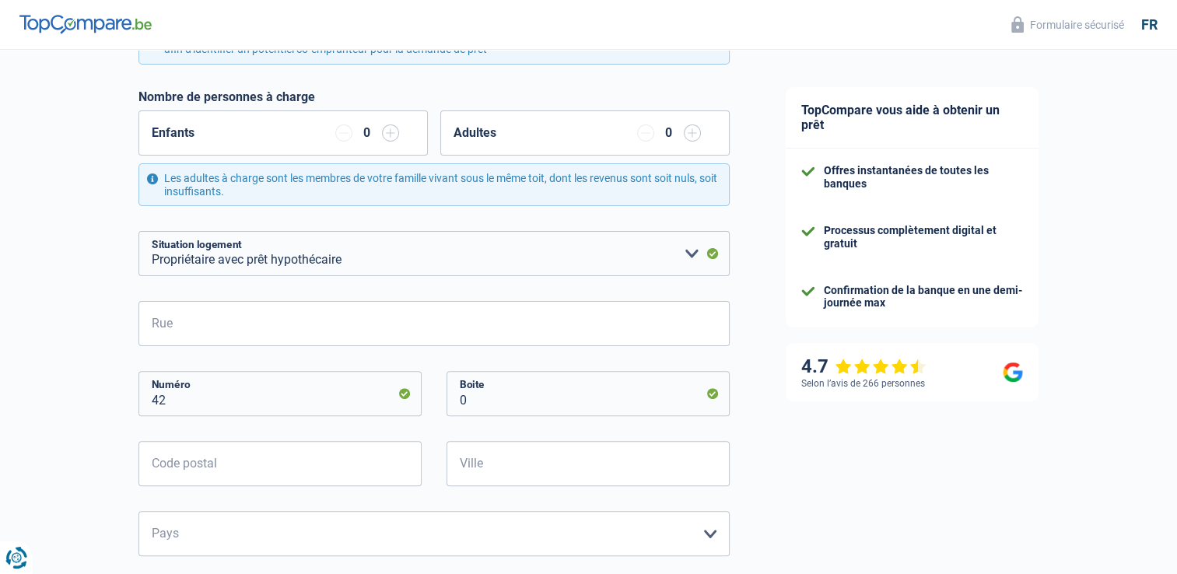
scroll to position [355, 0]
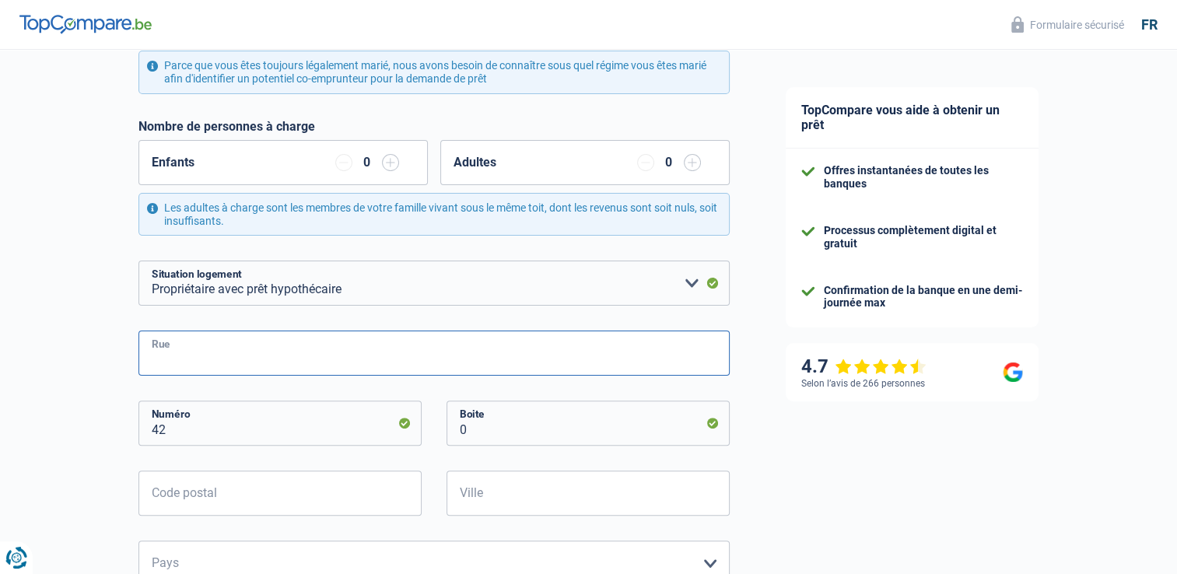
click at [292, 349] on input "Rue" at bounding box center [433, 353] width 591 height 45
type input "Route De L'ancienne Frontière 42"
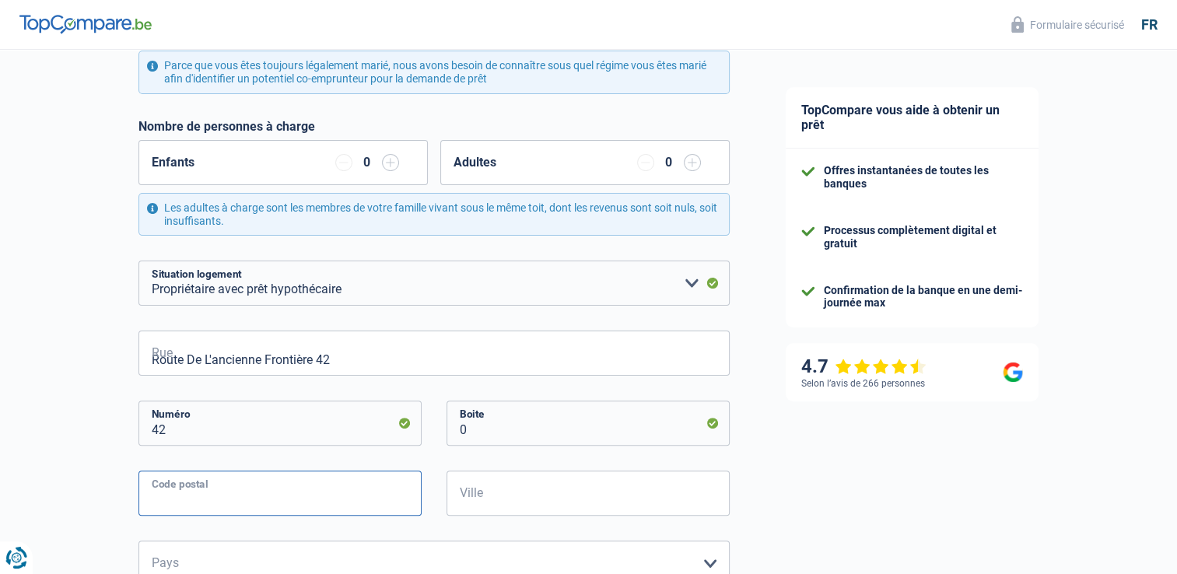
type input "4960"
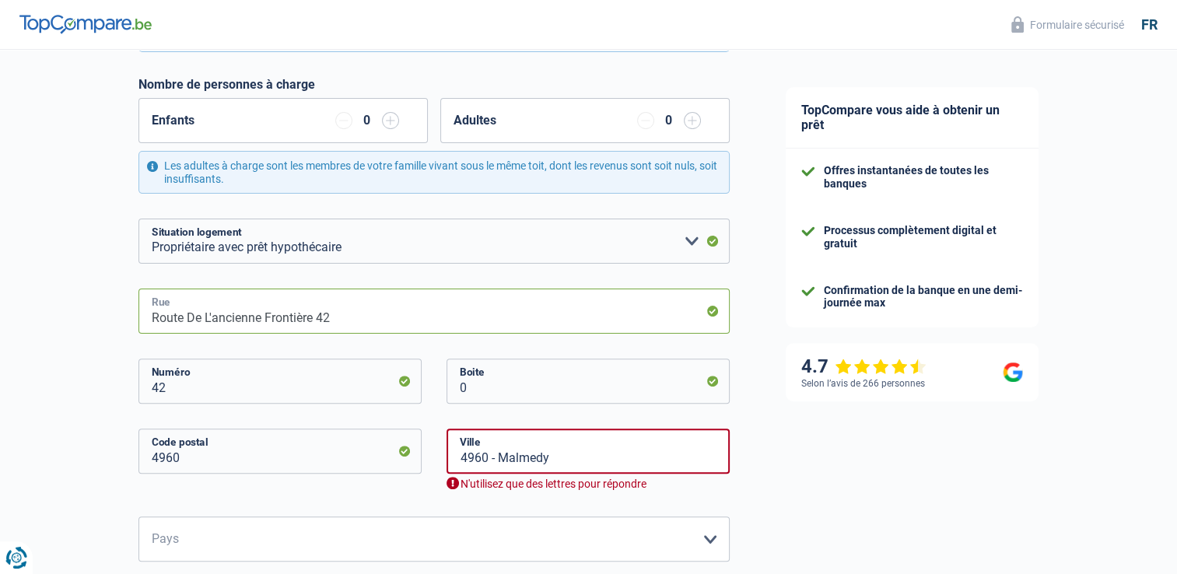
scroll to position [510, 0]
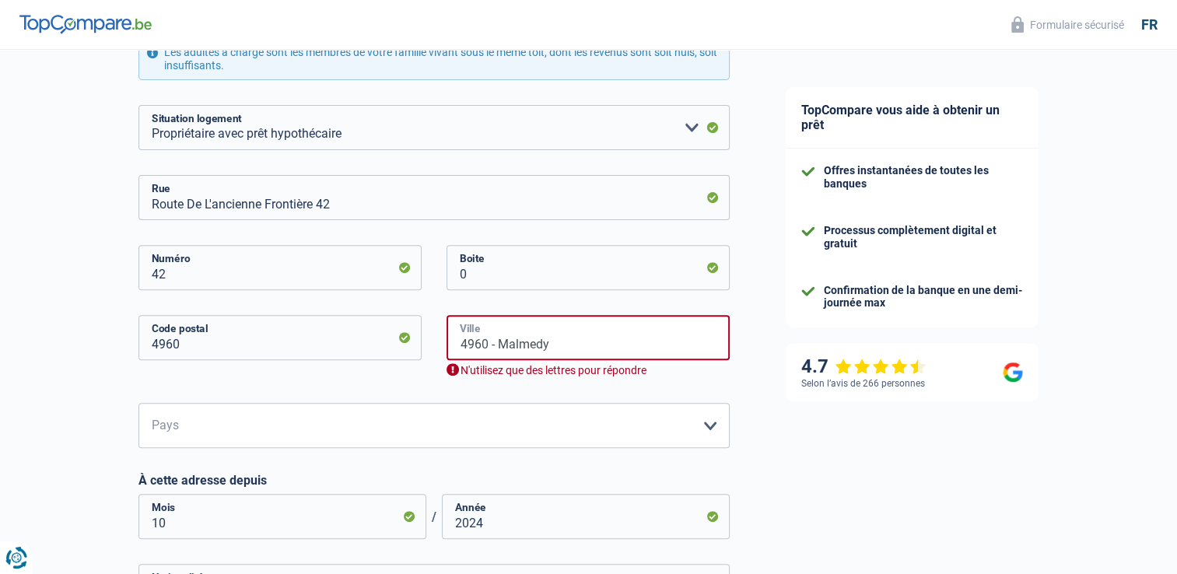
drag, startPoint x: 498, startPoint y: 344, endPoint x: 501, endPoint y: 335, distance: 9.8
click at [498, 344] on input "4960 - Malmedy" at bounding box center [588, 337] width 283 height 45
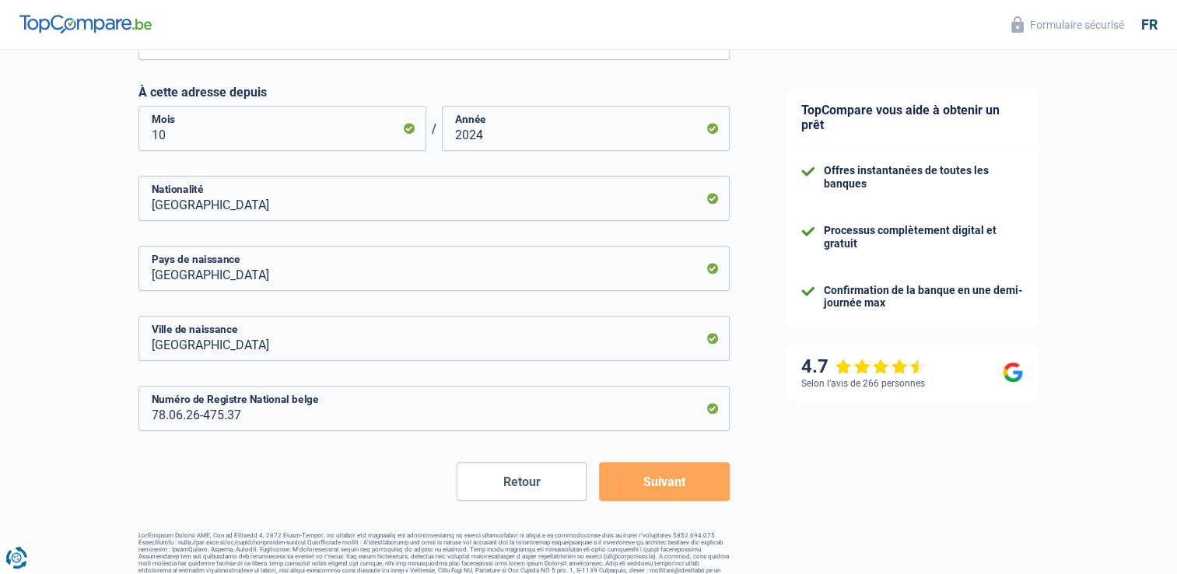
scroll to position [899, 0]
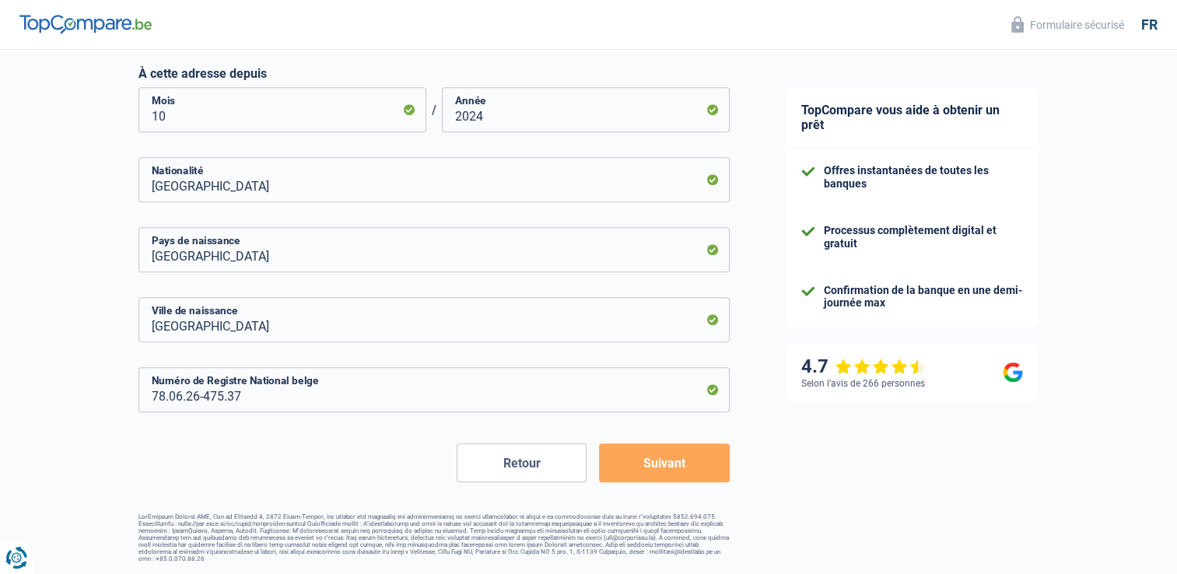
type input "Malmedy"
click at [678, 471] on button "Suivant" at bounding box center [664, 462] width 130 height 39
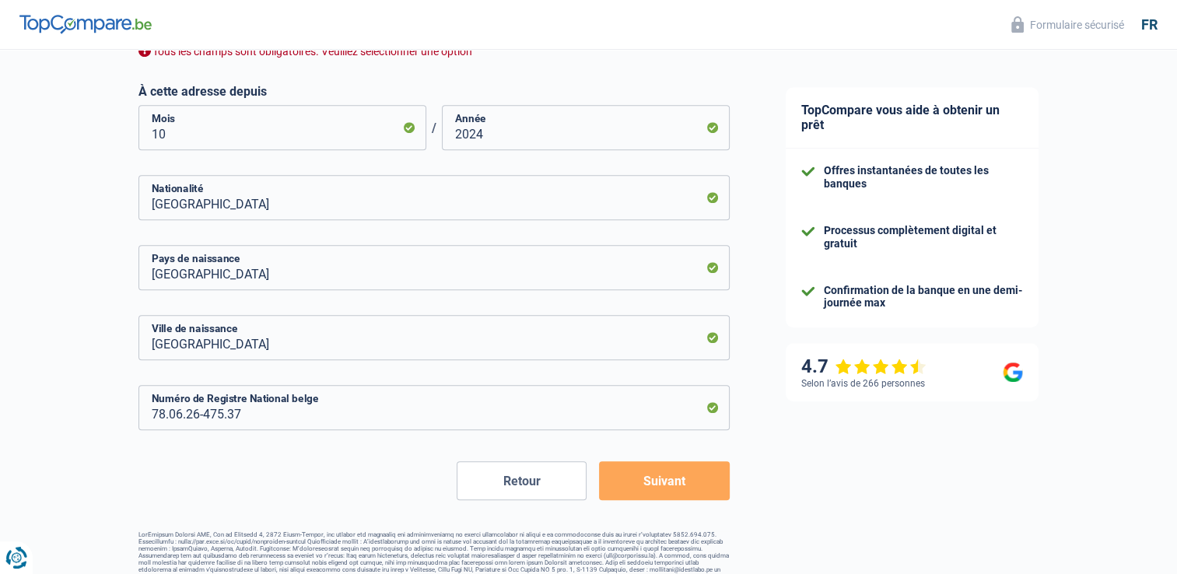
scroll to position [843, 0]
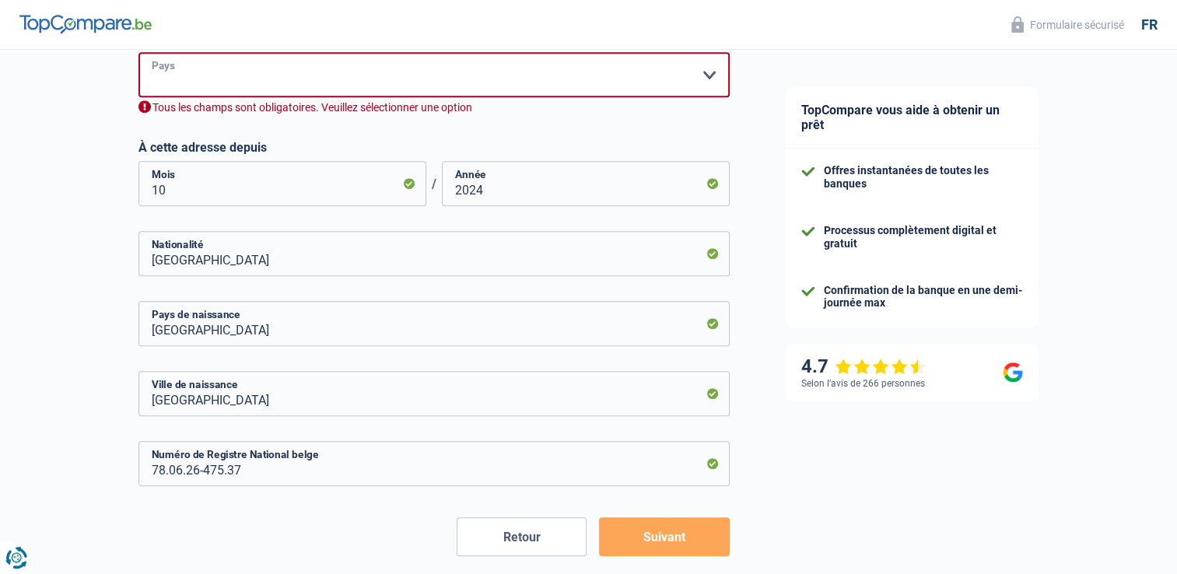
click at [282, 75] on select "Belgique Luxembourg Veuillez sélectionner une option" at bounding box center [433, 74] width 591 height 45
select select "BE"
click at [138, 52] on select "Belgique Luxembourg Veuillez sélectionner une option" at bounding box center [433, 74] width 591 height 45
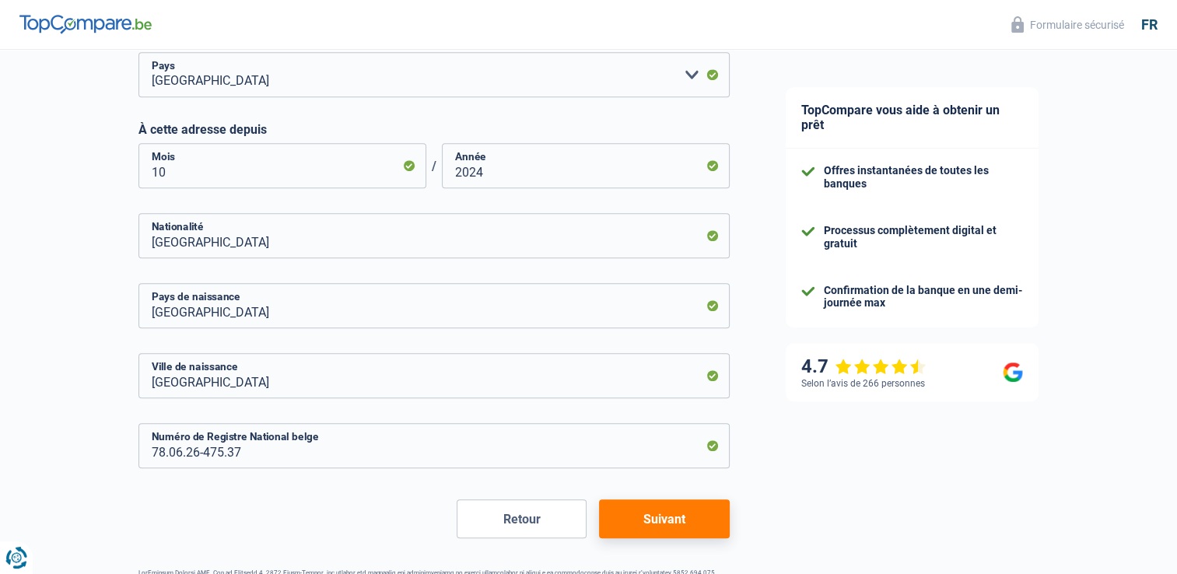
click at [660, 522] on button "Suivant" at bounding box center [664, 519] width 130 height 39
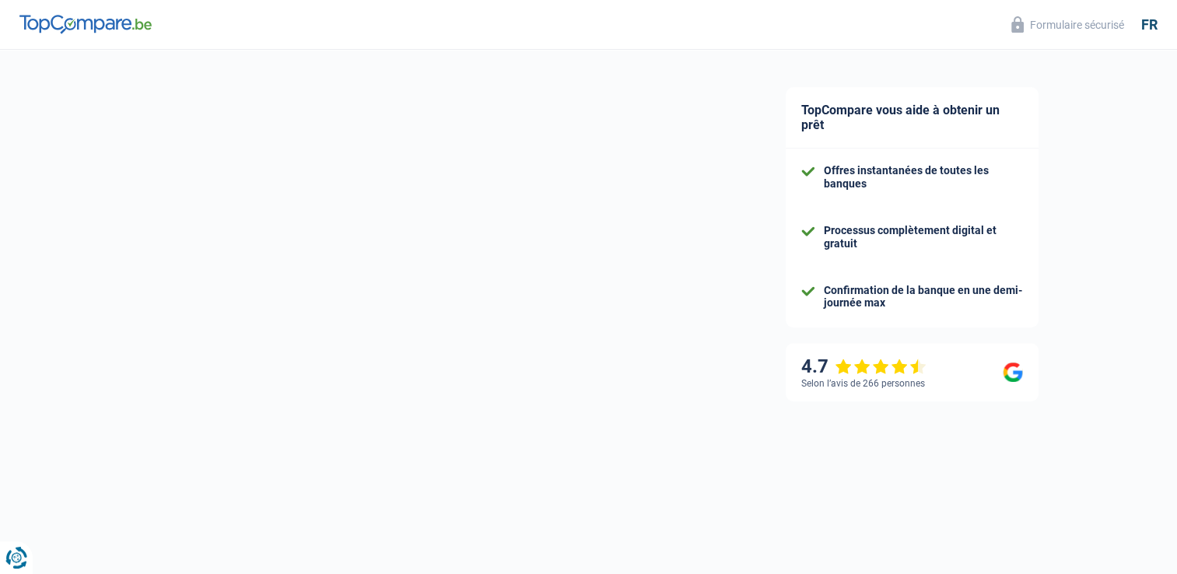
select select "netSalary"
select select "mortgage"
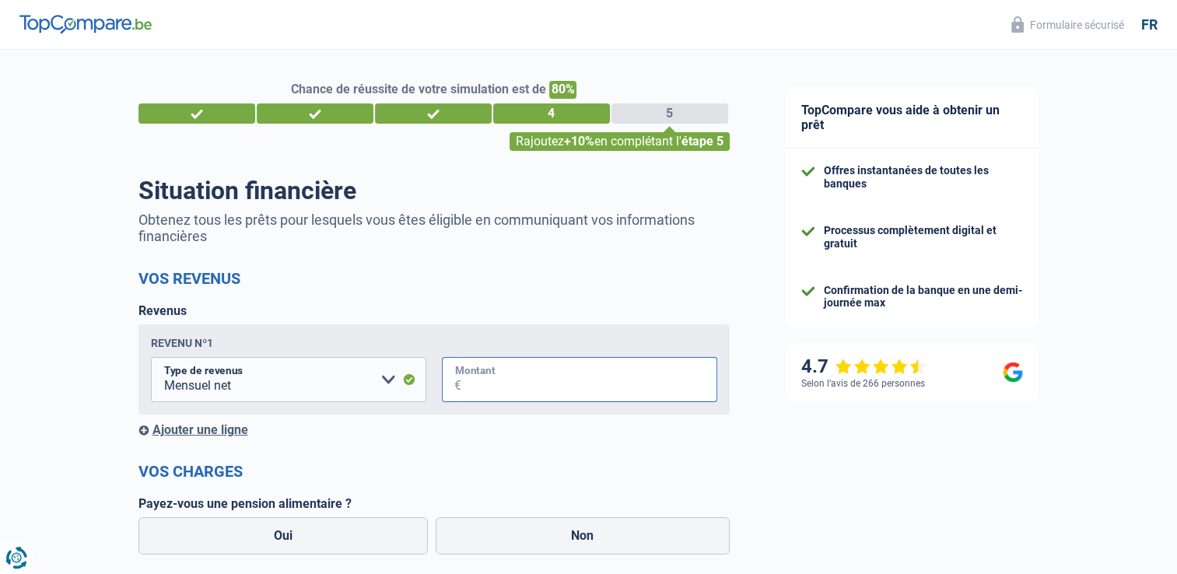
click at [482, 401] on input "Montant" at bounding box center [589, 379] width 256 height 45
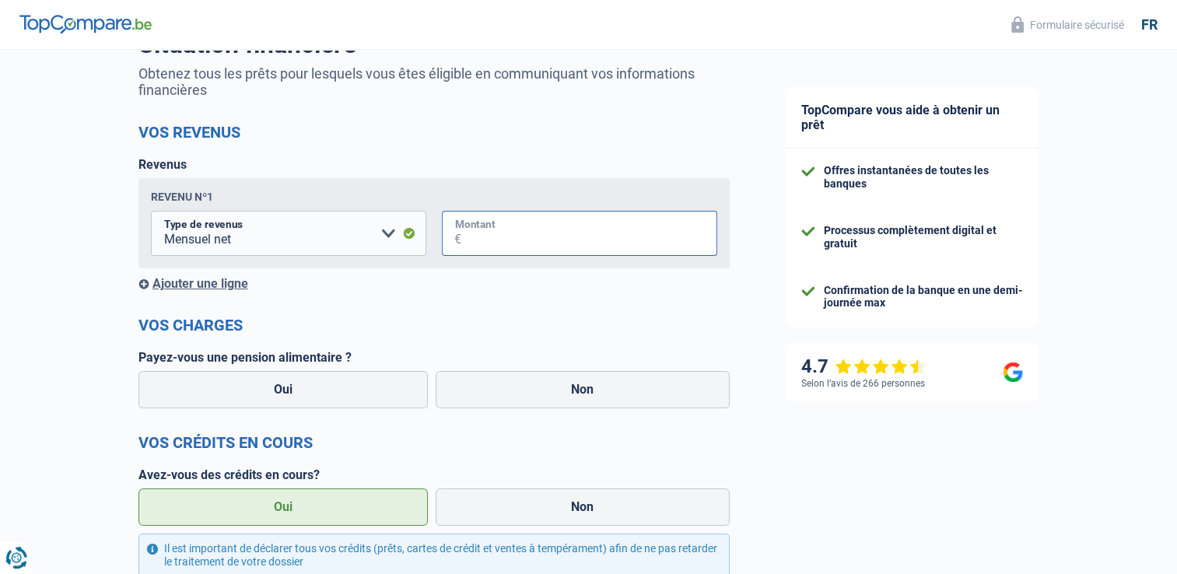
scroll to position [156, 0]
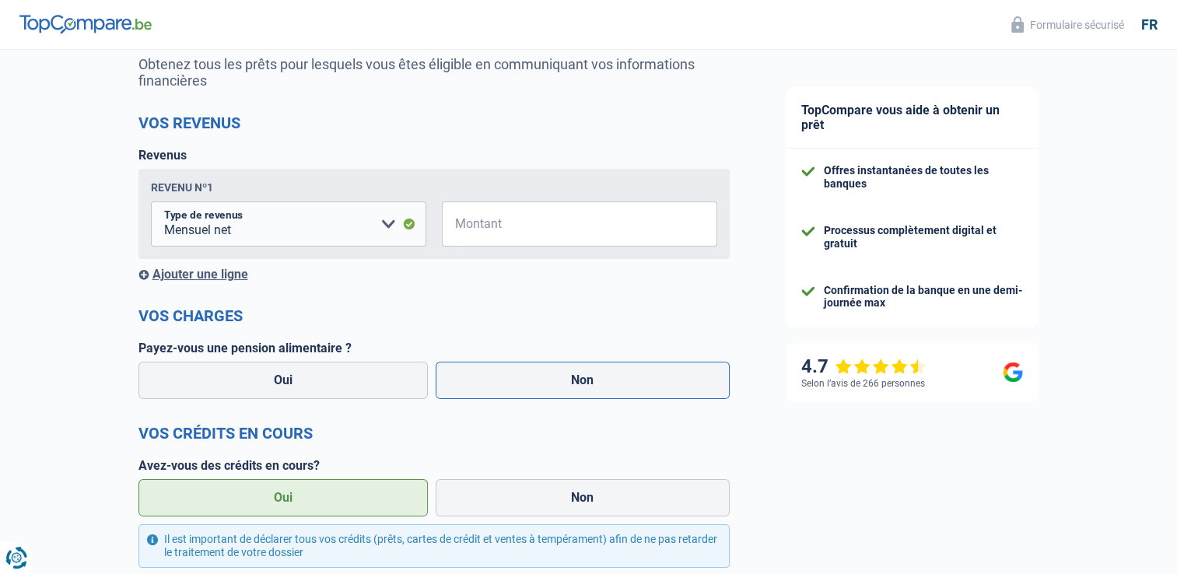
click at [542, 374] on label "Non" at bounding box center [583, 380] width 294 height 37
click at [542, 374] on input "Non" at bounding box center [583, 380] width 294 height 37
radio input "true"
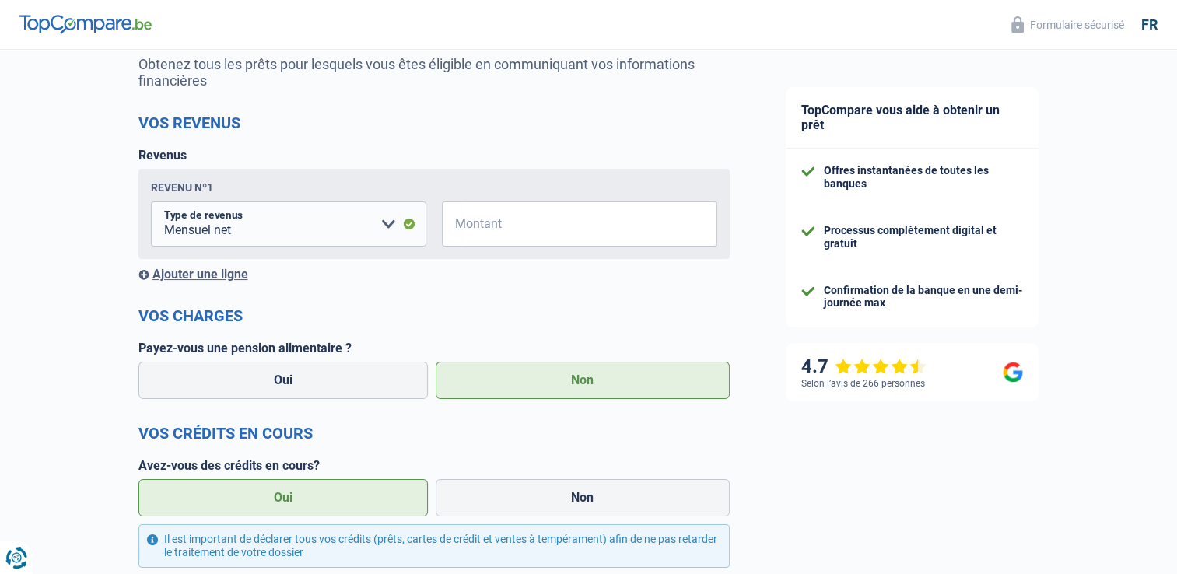
click at [345, 498] on label "Oui" at bounding box center [283, 497] width 290 height 37
click at [345, 498] on input "Oui" at bounding box center [283, 497] width 290 height 37
click at [500, 231] on input "Montant" at bounding box center [589, 224] width 256 height 45
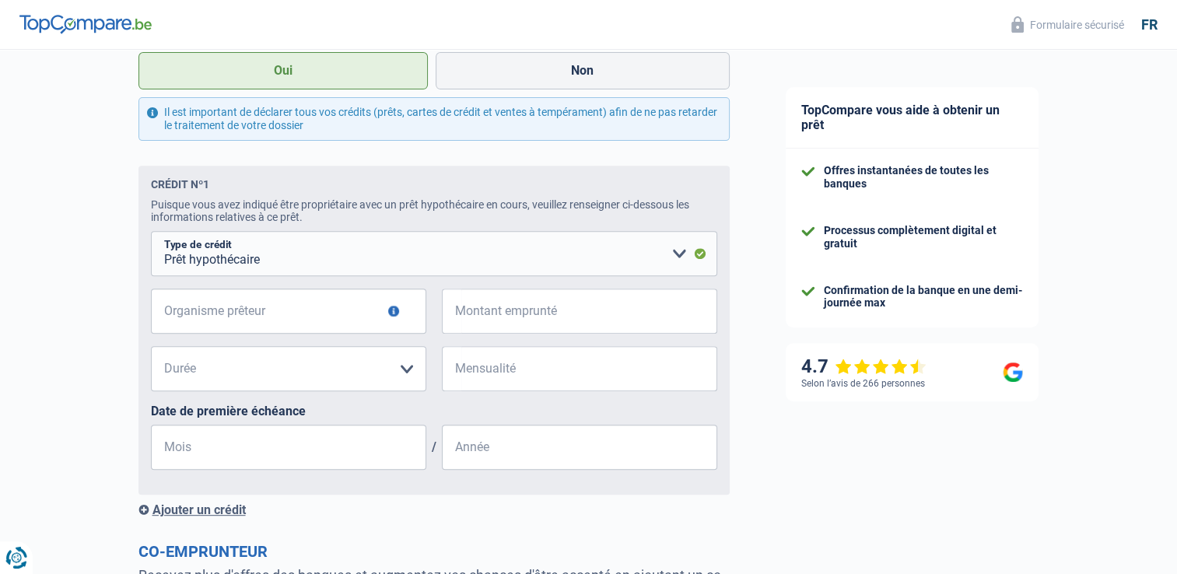
scroll to position [622, 0]
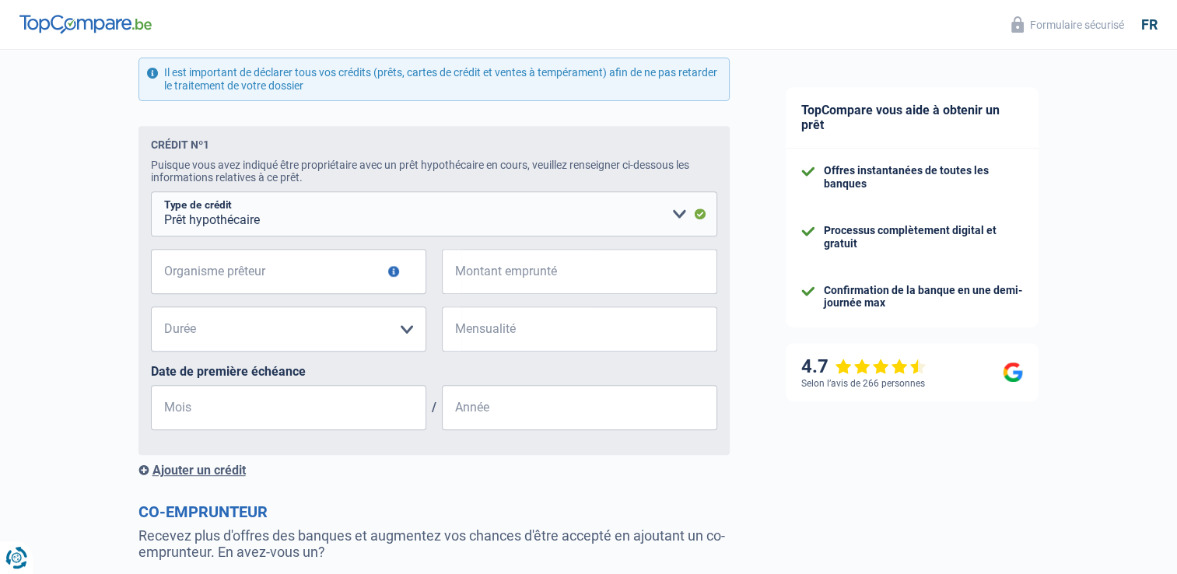
type input "2.400"
click at [233, 275] on input "Organisme prêteur" at bounding box center [288, 271] width 275 height 45
type input "BELFIUS"
click at [626, 285] on input "Montant emprunté" at bounding box center [589, 271] width 256 height 45
type input "235.000"
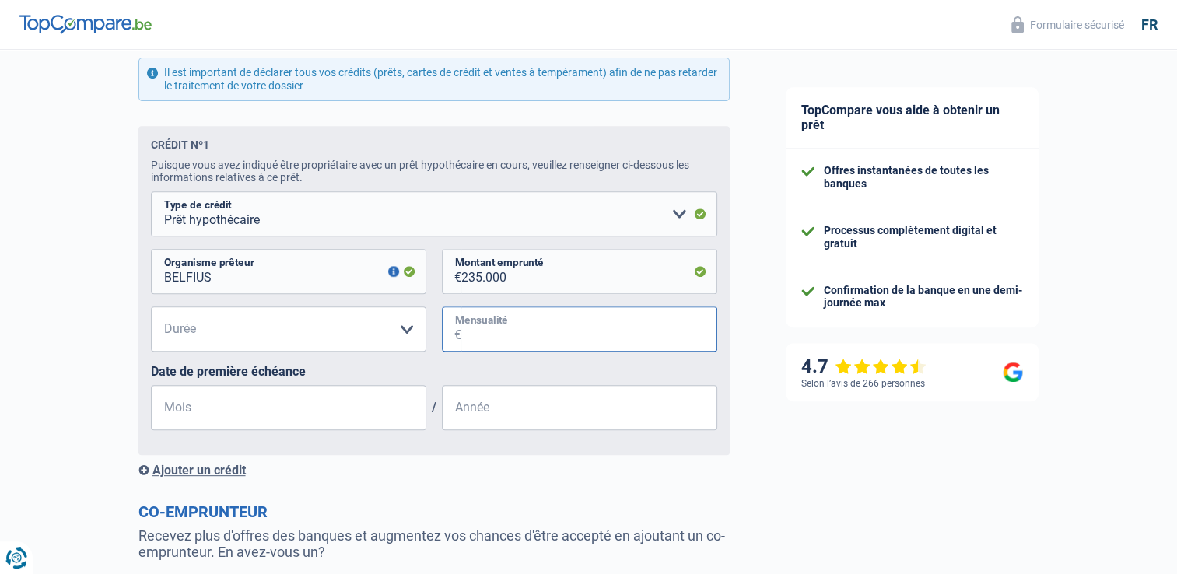
click at [503, 331] on input "Mensualité" at bounding box center [589, 329] width 256 height 45
click at [366, 338] on select "120 mois 180 mois 240 mois 300 mois 360 mois 420 mois Veuillez sélectionner une…" at bounding box center [288, 329] width 275 height 45
select select "300"
click at [151, 310] on select "120 mois 180 mois 240 mois 300 mois 360 mois 420 mois Veuillez sélectionner une…" at bounding box center [288, 329] width 275 height 45
click at [507, 338] on input "Mensualité" at bounding box center [589, 329] width 256 height 45
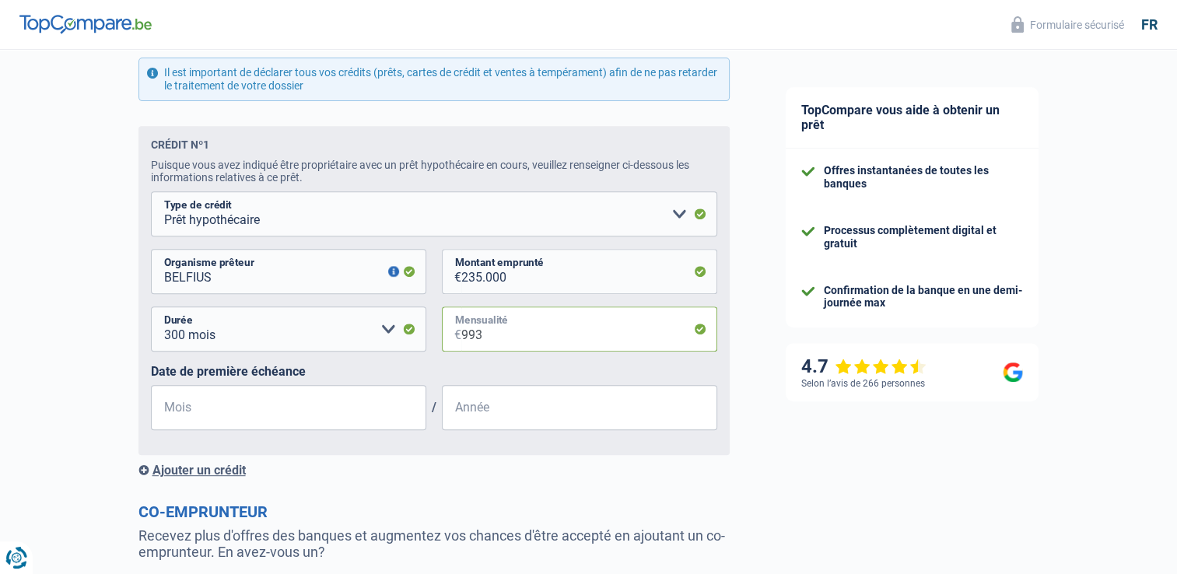
type input "993"
click at [312, 415] on input "Mois" at bounding box center [288, 407] width 275 height 45
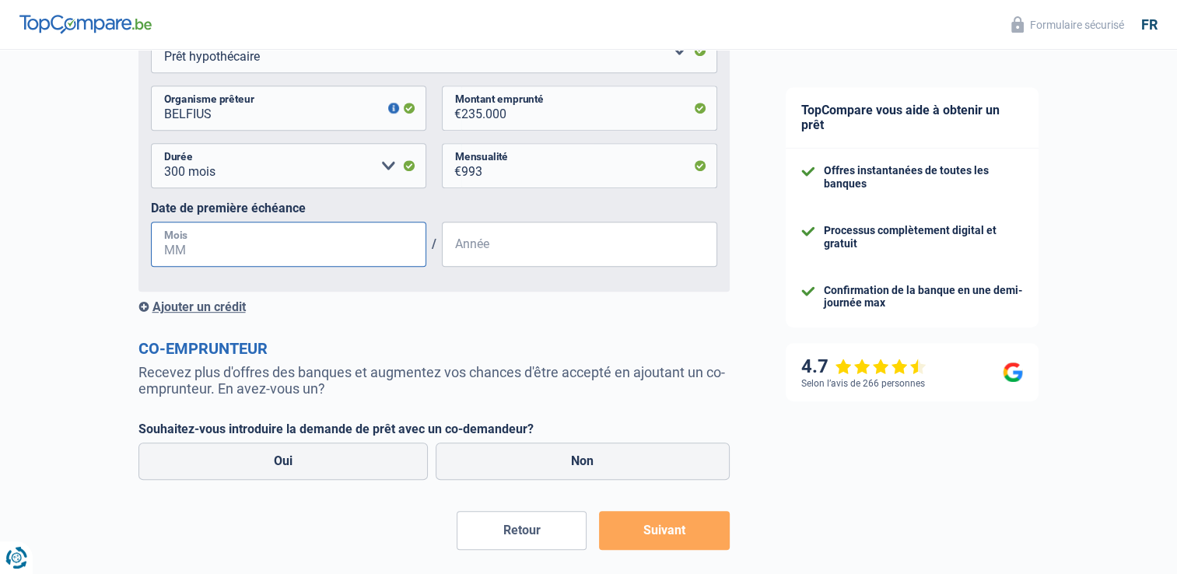
scroll to position [858, 0]
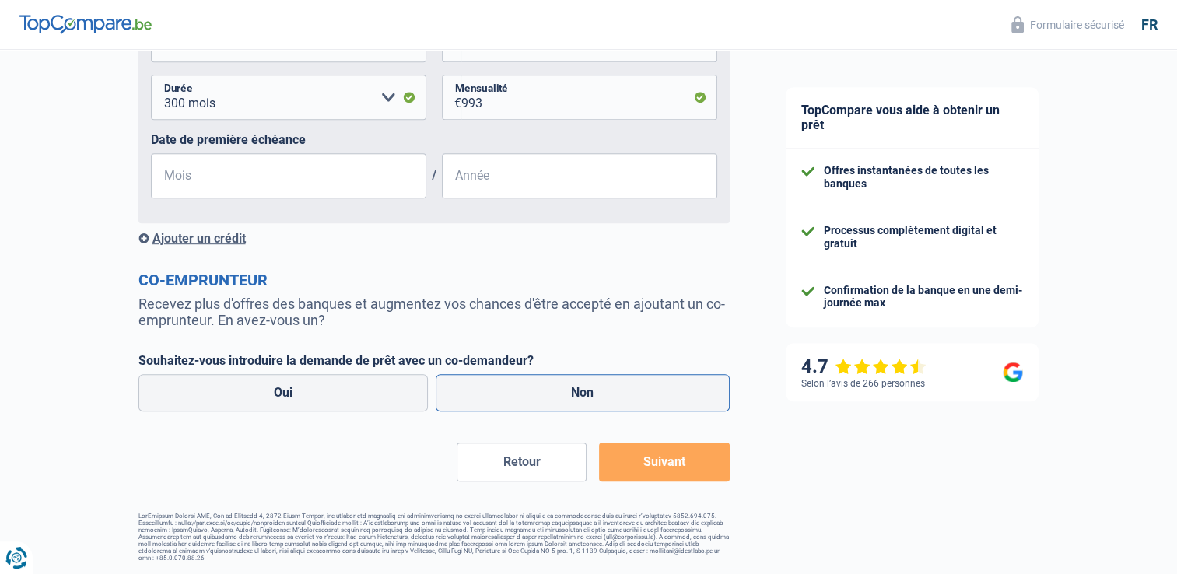
click at [513, 406] on label "Non" at bounding box center [583, 392] width 294 height 37
click at [513, 406] on input "Non" at bounding box center [583, 392] width 294 height 37
radio input "true"
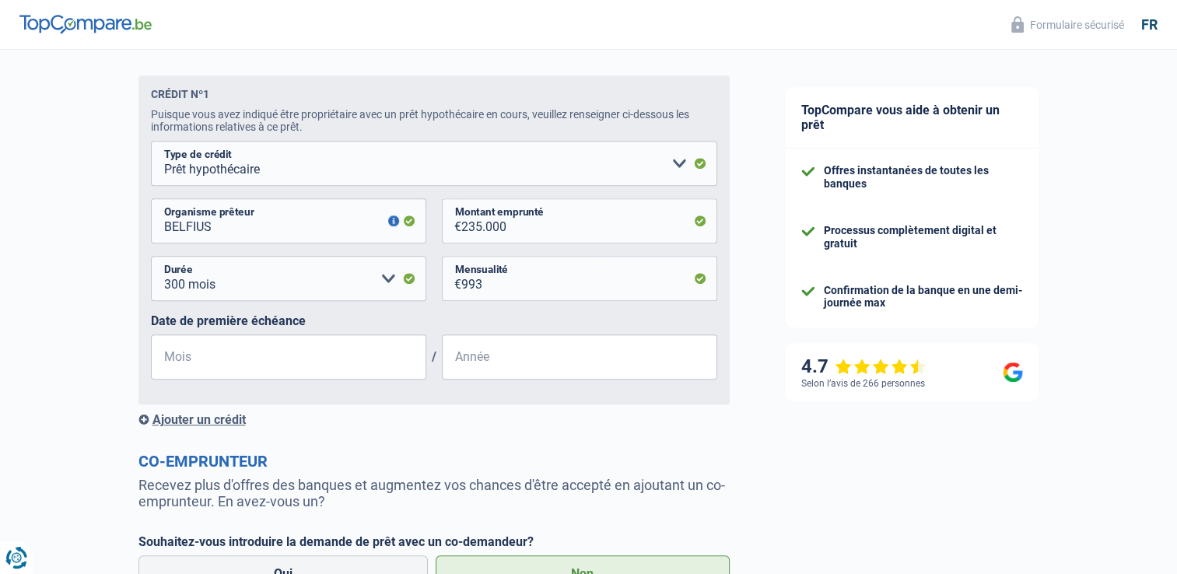
scroll to position [700, 0]
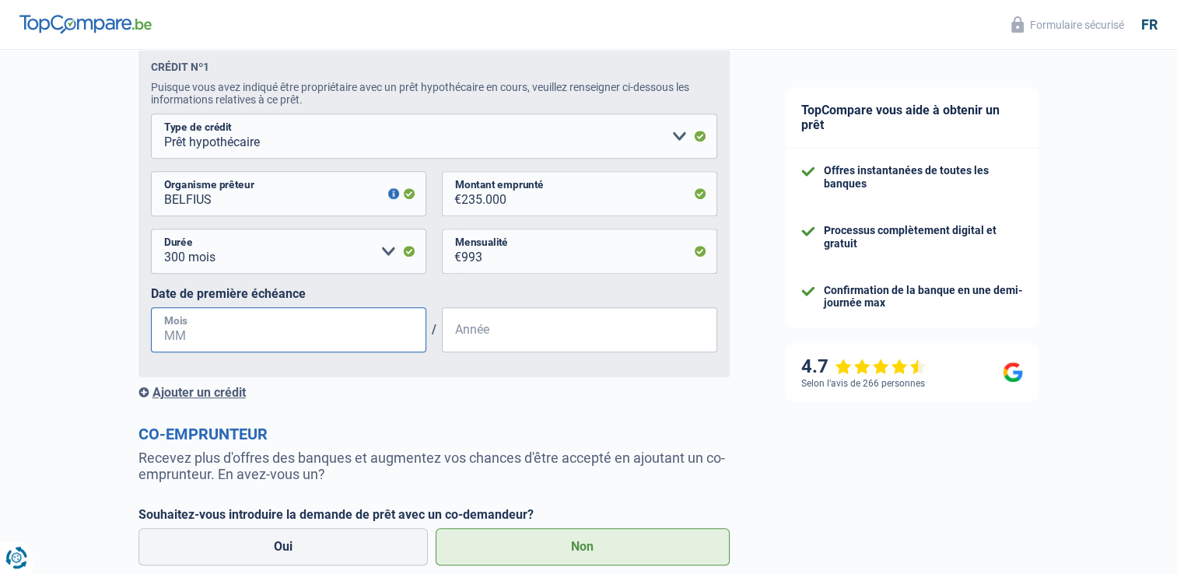
click at [337, 341] on input "Mois" at bounding box center [288, 329] width 275 height 45
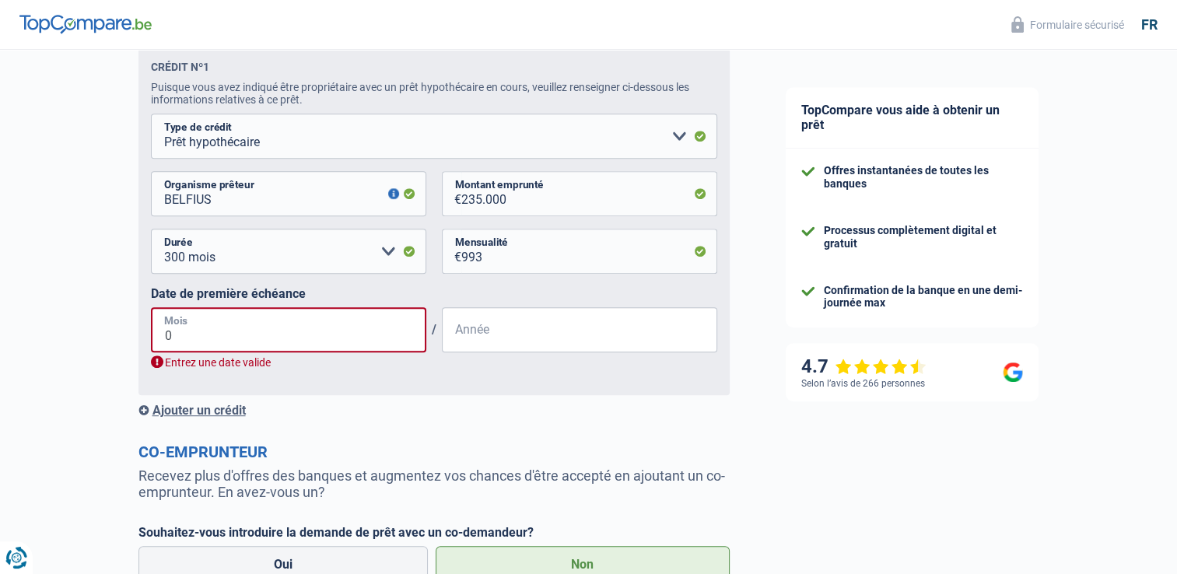
type input "08"
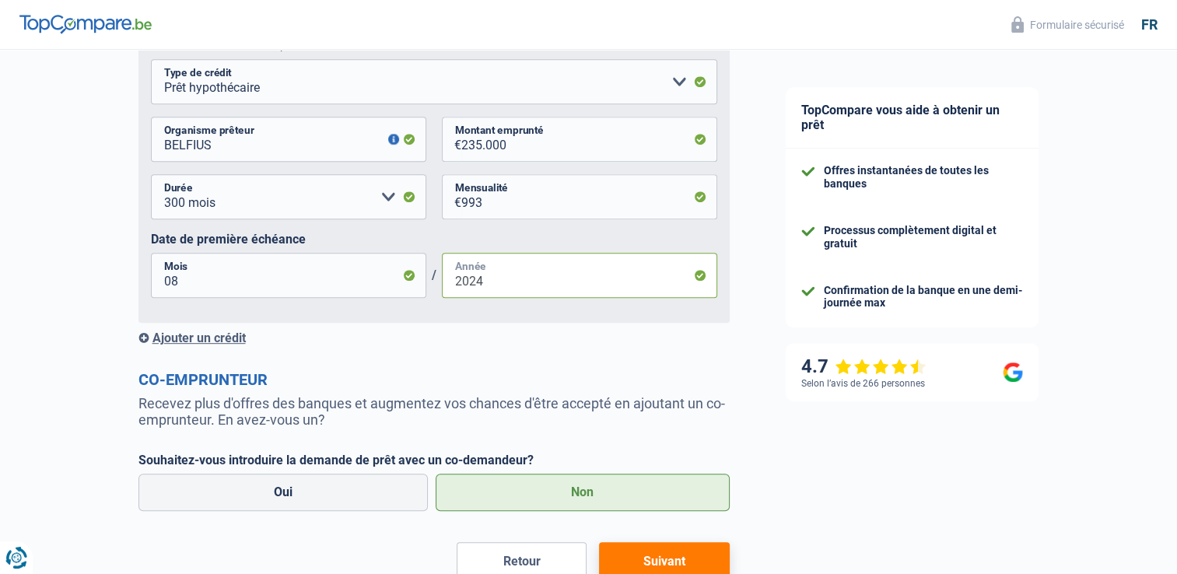
scroll to position [858, 0]
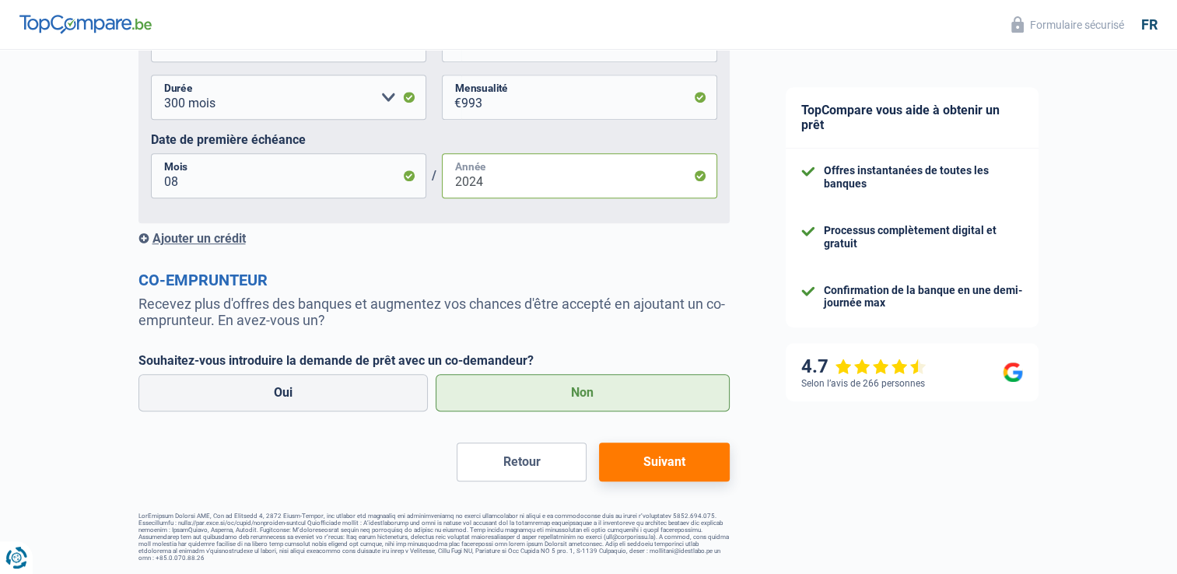
type input "2024"
click at [689, 460] on button "Suivant" at bounding box center [664, 462] width 130 height 39
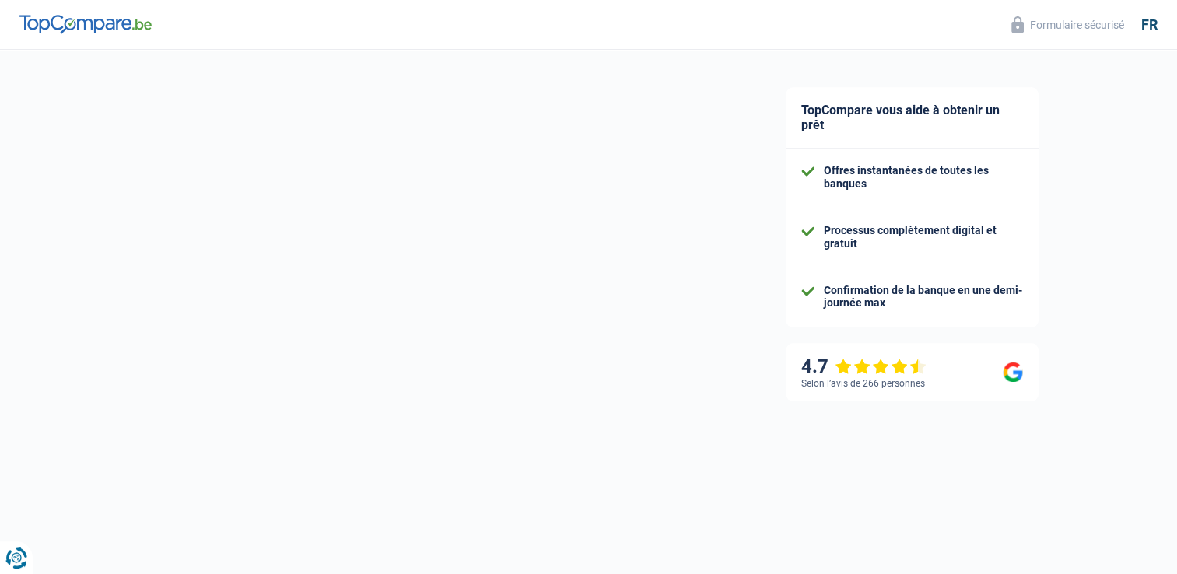
select select "120"
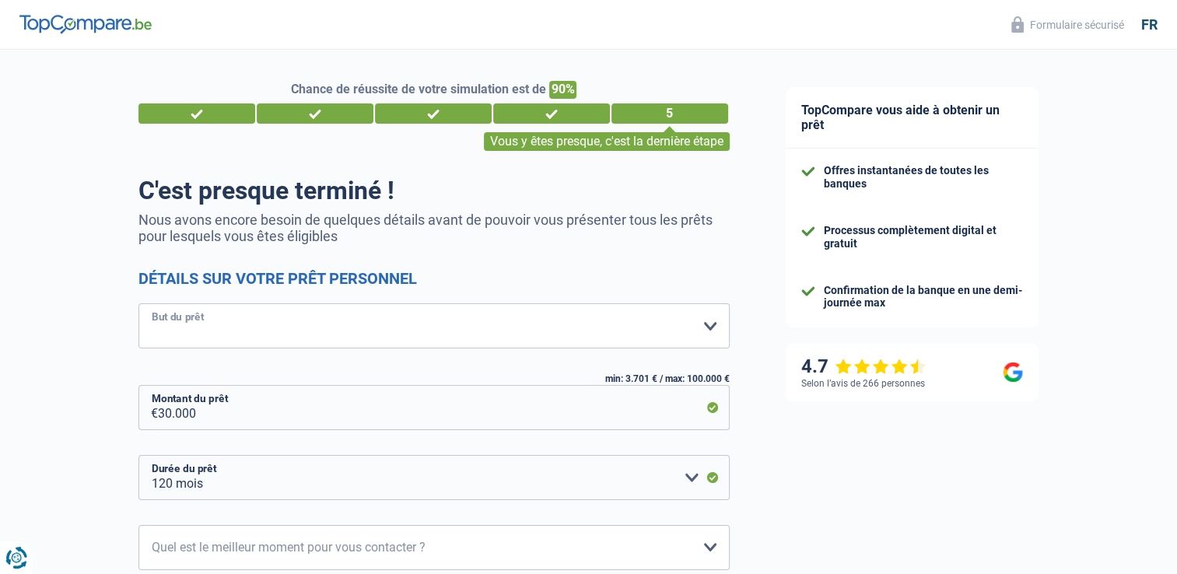
click at [296, 337] on select "Confort maison: meubles, textile, peinture, électroménager, outillage non-profe…" at bounding box center [433, 325] width 591 height 45
click at [959, 478] on div "TopCompare vous aide à obtenir un prêt Offres instantanées de toutes les banque…" at bounding box center [968, 416] width 420 height 733
click at [181, 315] on select "Confort maison: meubles, textile, peinture, électroménager, outillage non-profe…" at bounding box center [433, 325] width 591 height 45
select select "other"
click at [138, 304] on select "Confort maison: meubles, textile, peinture, électroménager, outillage non-profe…" at bounding box center [433, 325] width 591 height 45
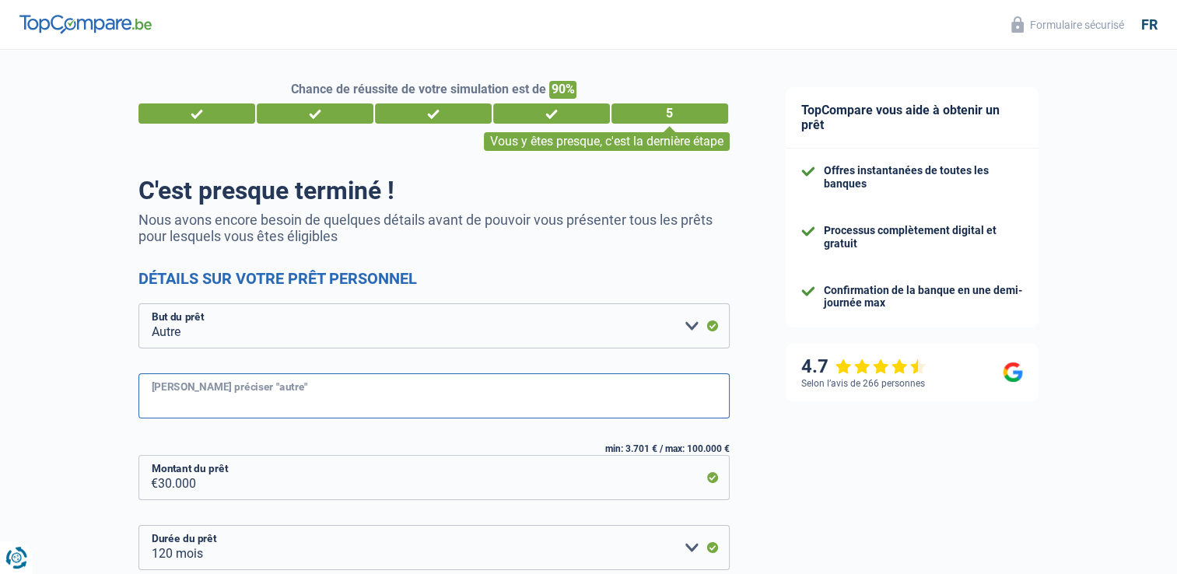
click at [380, 397] on input "Veuillez préciser "autre"" at bounding box center [433, 395] width 591 height 45
type input "i"
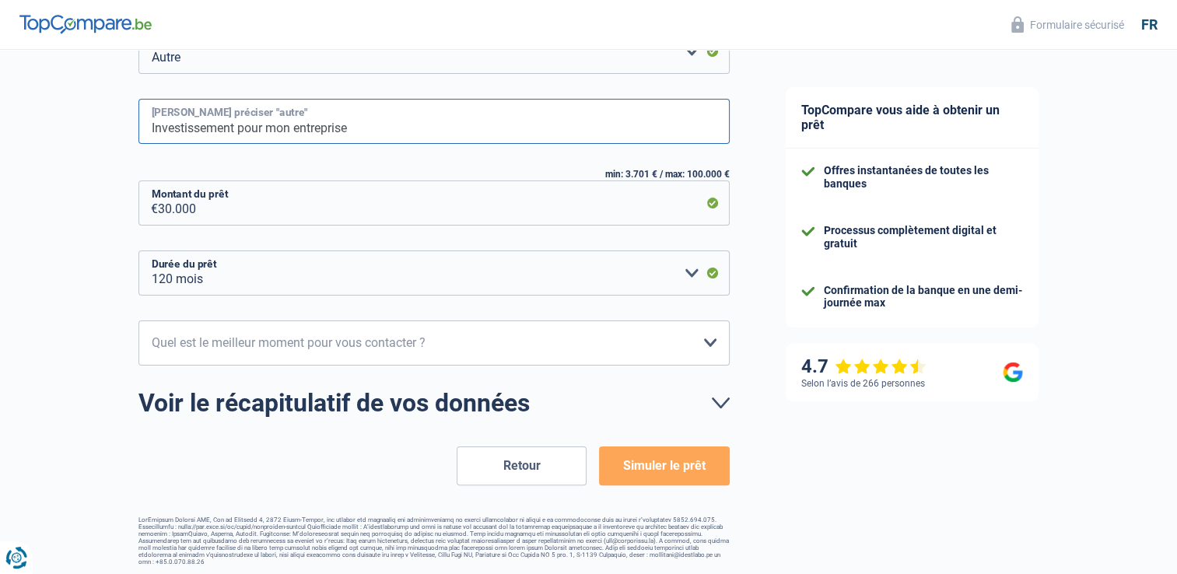
scroll to position [278, 0]
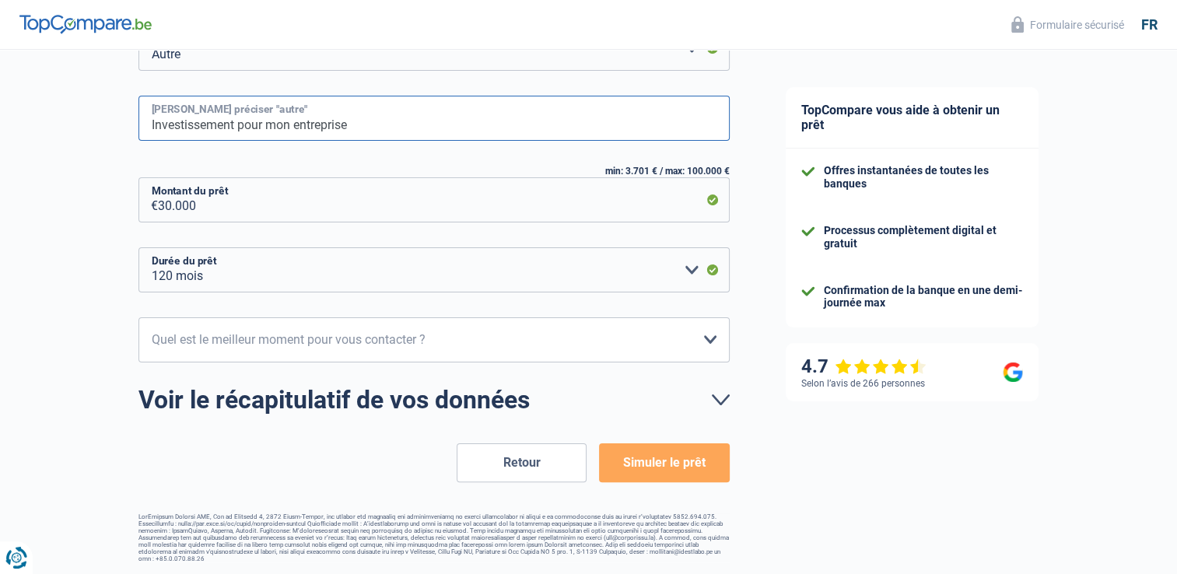
type input "Investissement pour mon entreprise"
click at [349, 350] on select "10h-12h 12h-14h 14h-16h 16h-18h Veuillez sélectionner une option" at bounding box center [433, 339] width 591 height 45
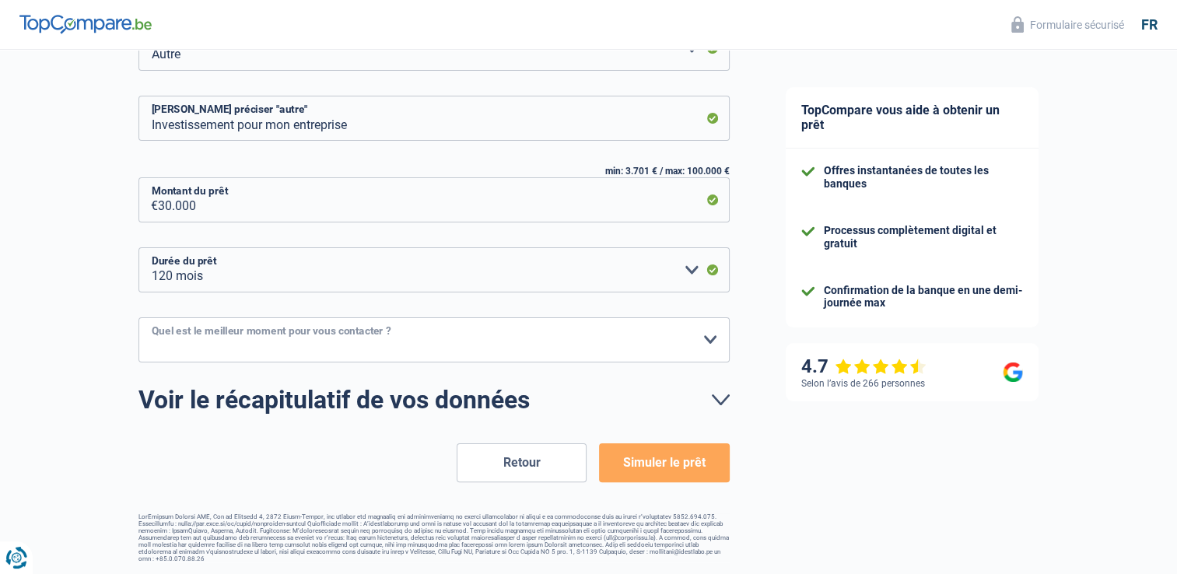
click at [138, 317] on select "10h-12h 12h-14h 14h-16h 16h-18h Veuillez sélectionner une option" at bounding box center [433, 339] width 591 height 45
click at [526, 355] on select "10h-12h 12h-14h 14h-16h 16h-18h Veuillez sélectionner une option" at bounding box center [433, 339] width 591 height 45
select select "12-14"
click at [138, 317] on select "10h-12h 12h-14h 14h-16h 16h-18h Veuillez sélectionner une option" at bounding box center [433, 339] width 591 height 45
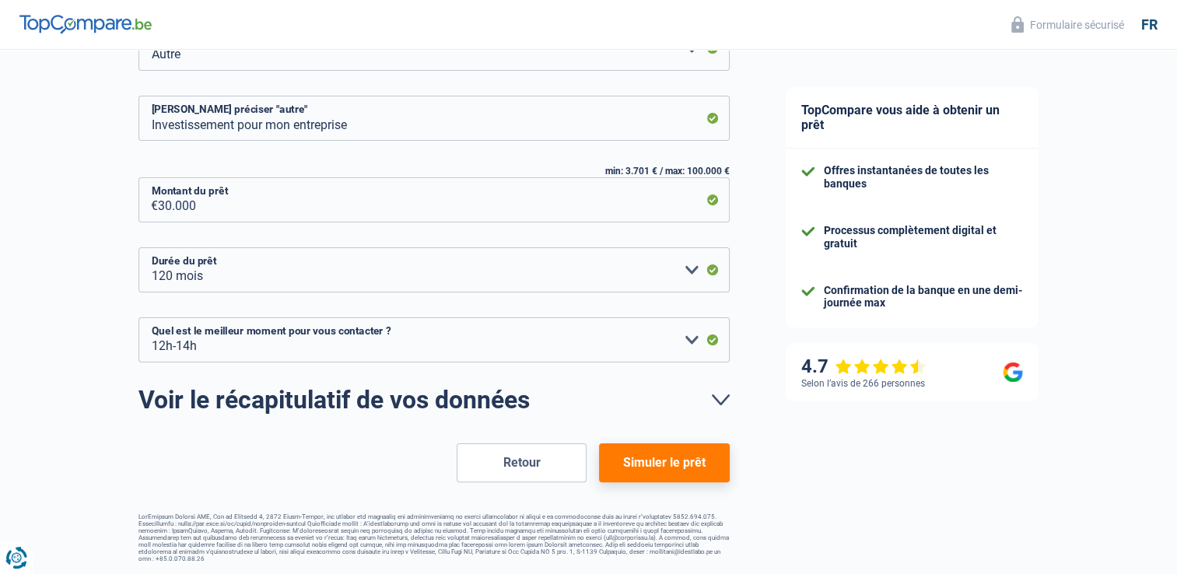
click at [657, 456] on button "Simuler le prêt" at bounding box center [664, 462] width 130 height 39
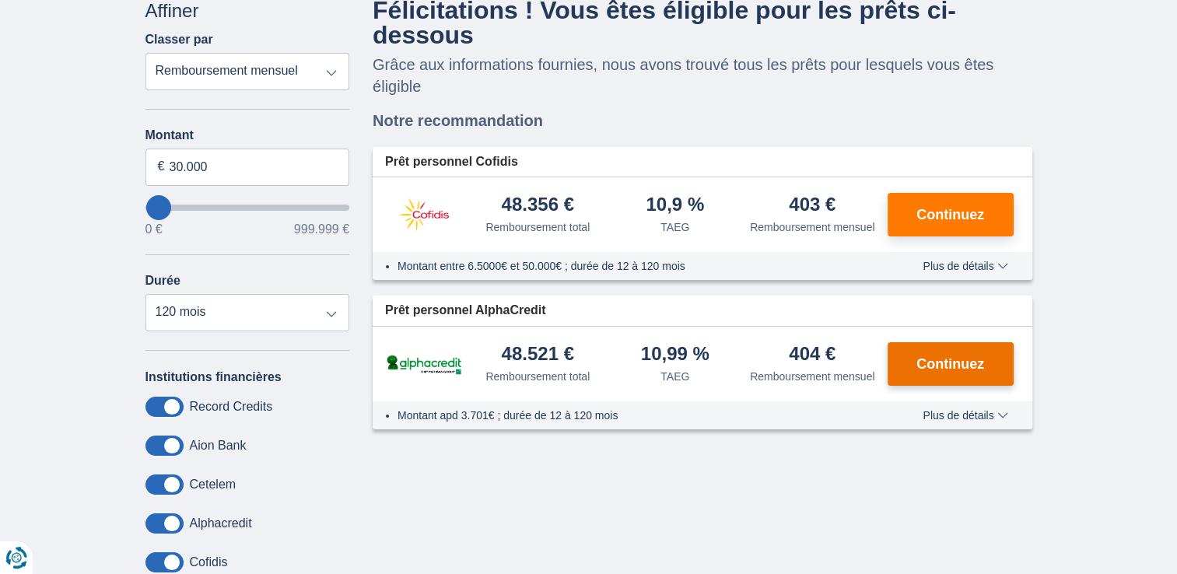
scroll to position [156, 0]
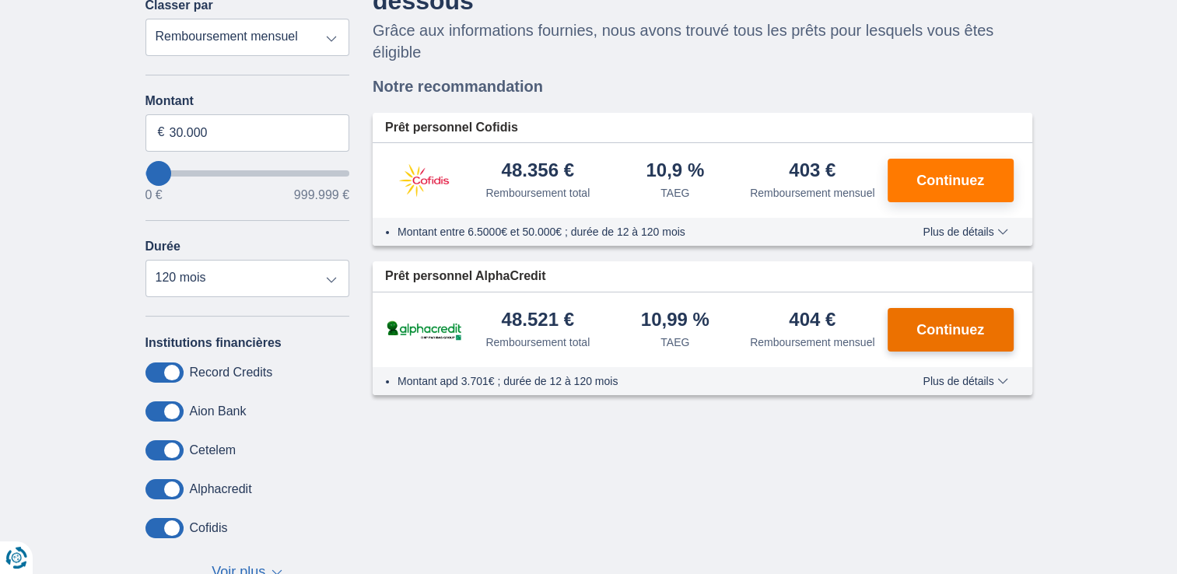
click at [944, 333] on span "Continuez" at bounding box center [951, 330] width 68 height 14
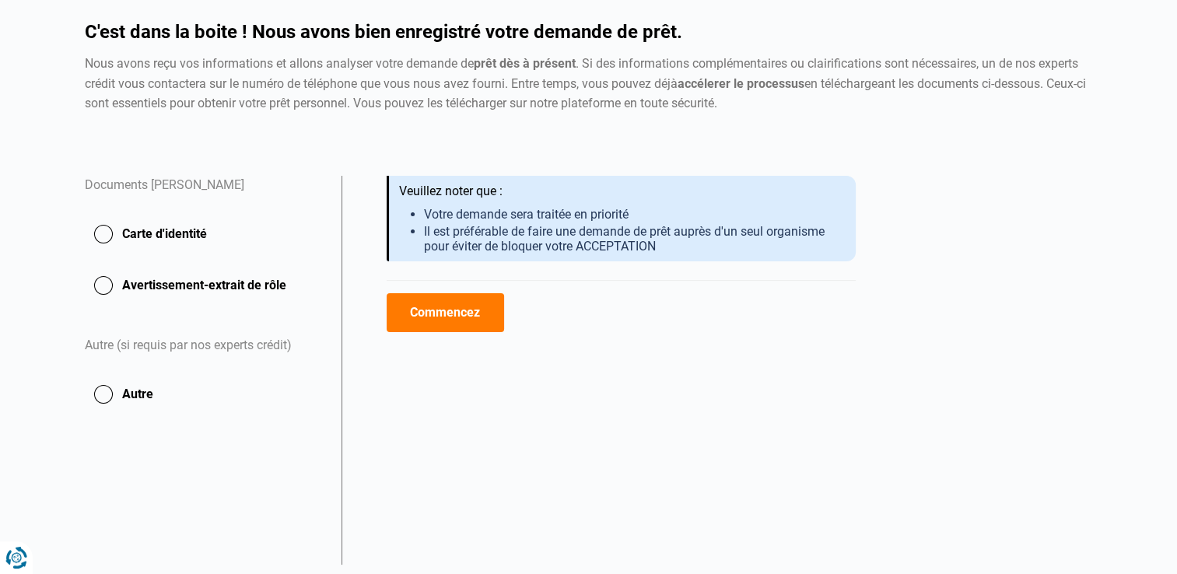
scroll to position [175, 0]
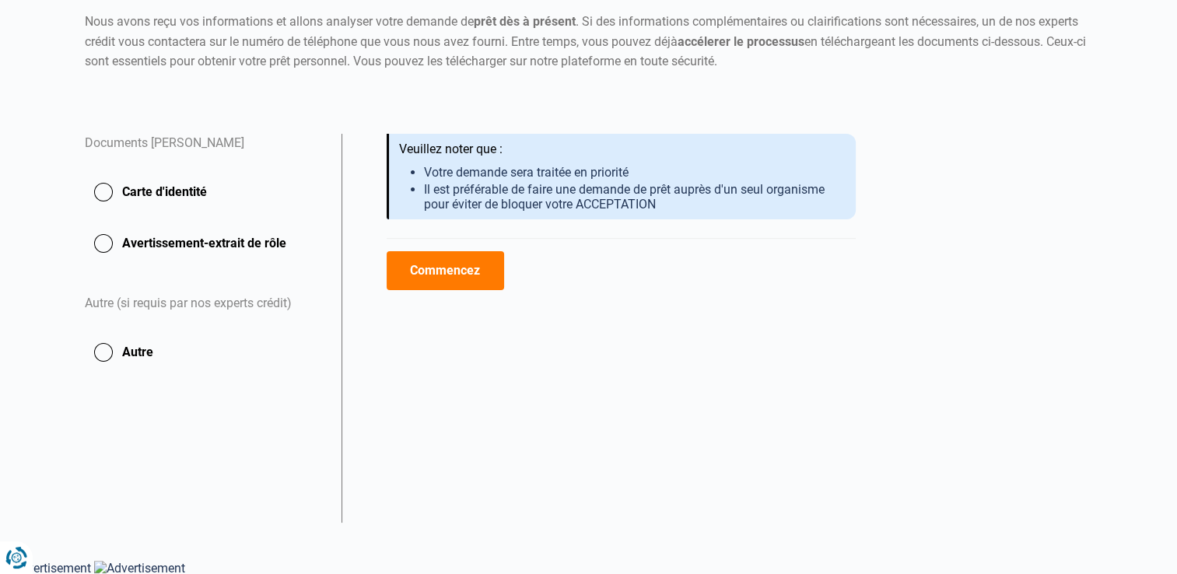
click at [102, 194] on button "Carte d'identité" at bounding box center [204, 192] width 238 height 39
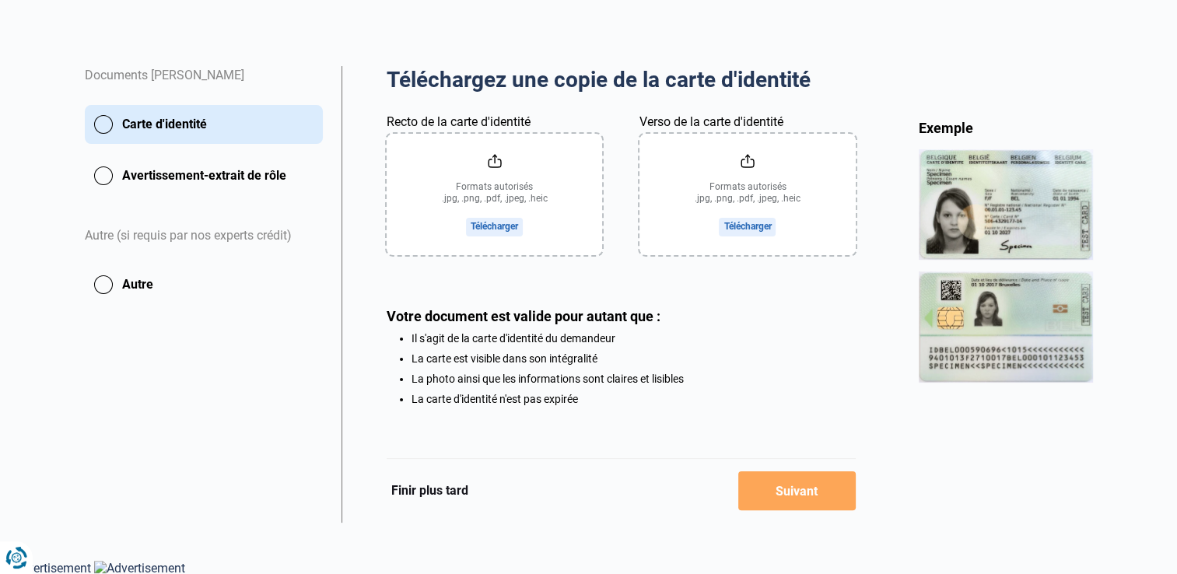
scroll to position [246, 0]
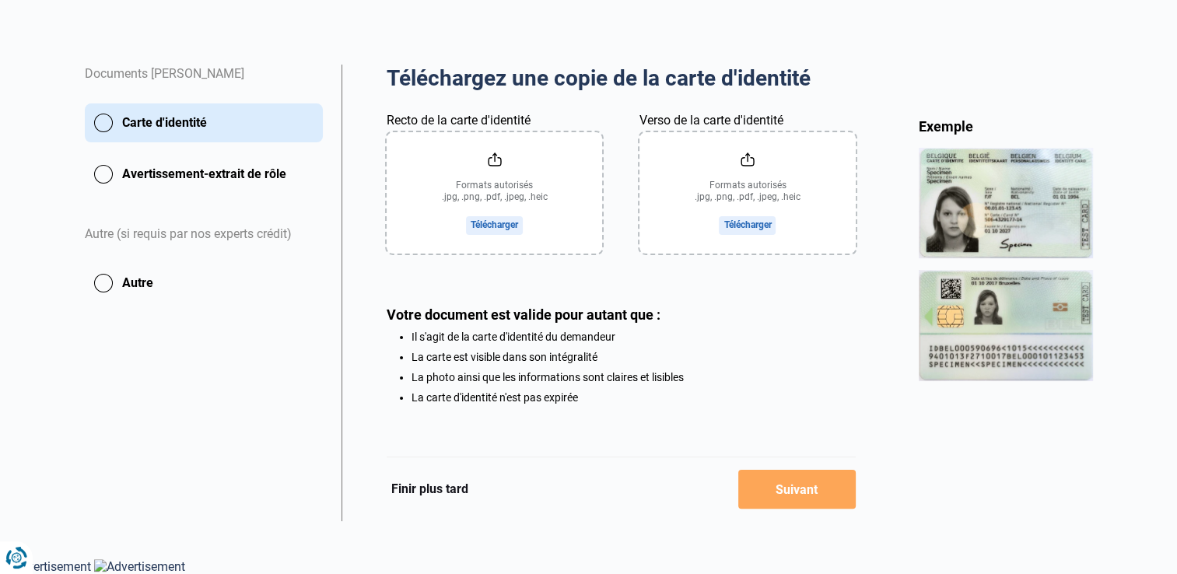
click at [495, 225] on input "Recto de la carte d'identité" at bounding box center [495, 192] width 216 height 121
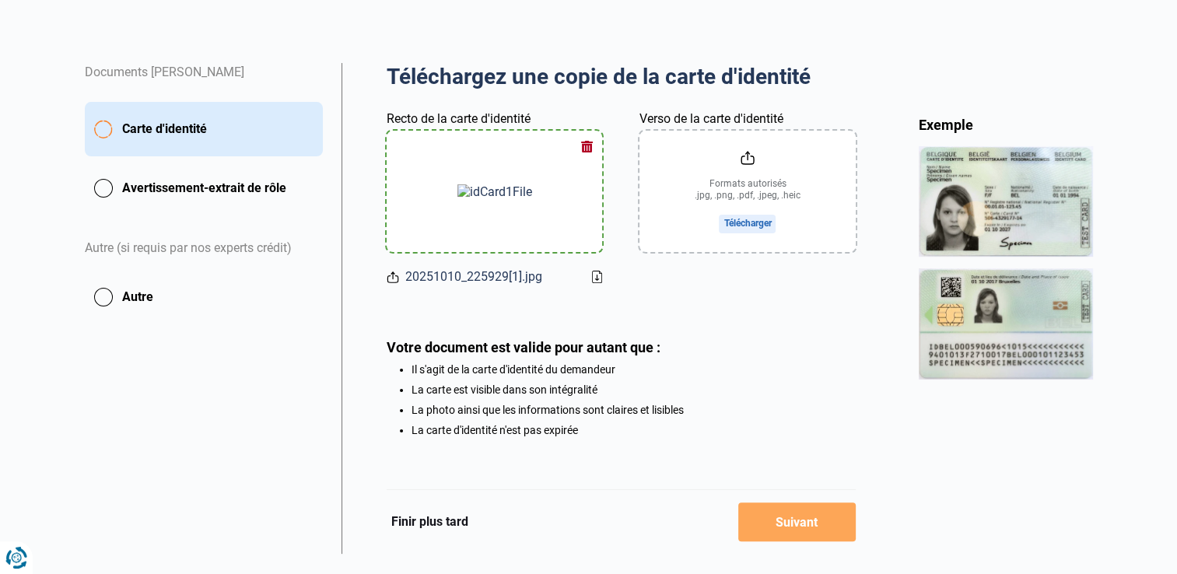
click at [741, 232] on input "Verso de la carte d'identité" at bounding box center [748, 191] width 216 height 121
click at [584, 145] on button "button" at bounding box center [586, 146] width 23 height 23
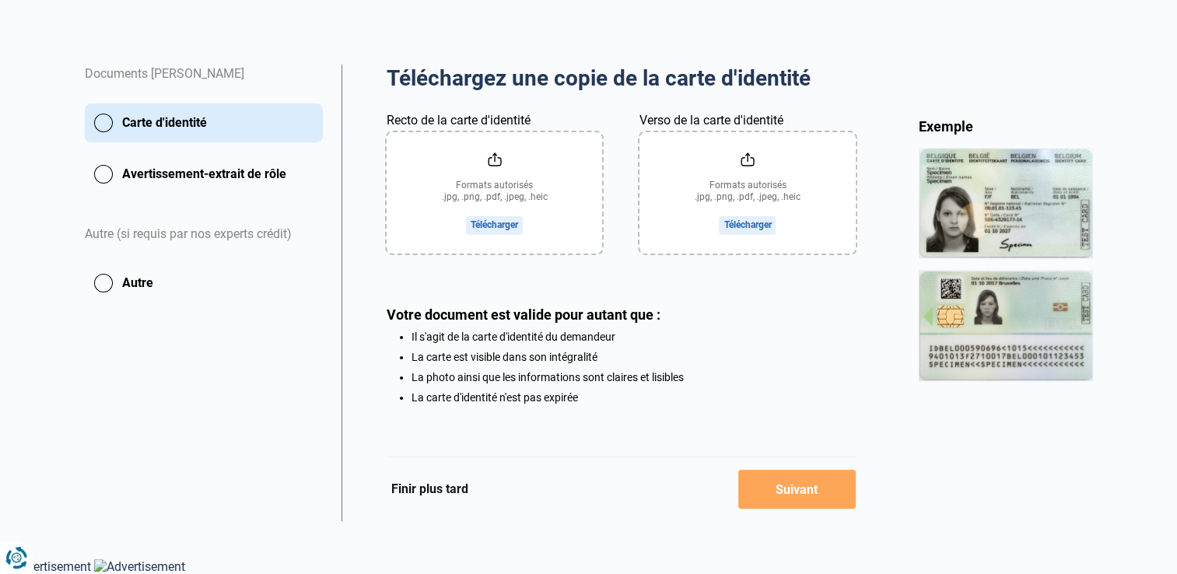
click at [516, 220] on input "Recto de la carte d'identité" at bounding box center [495, 192] width 216 height 121
click at [753, 228] on input "Verso de la carte d'identité" at bounding box center [748, 192] width 216 height 121
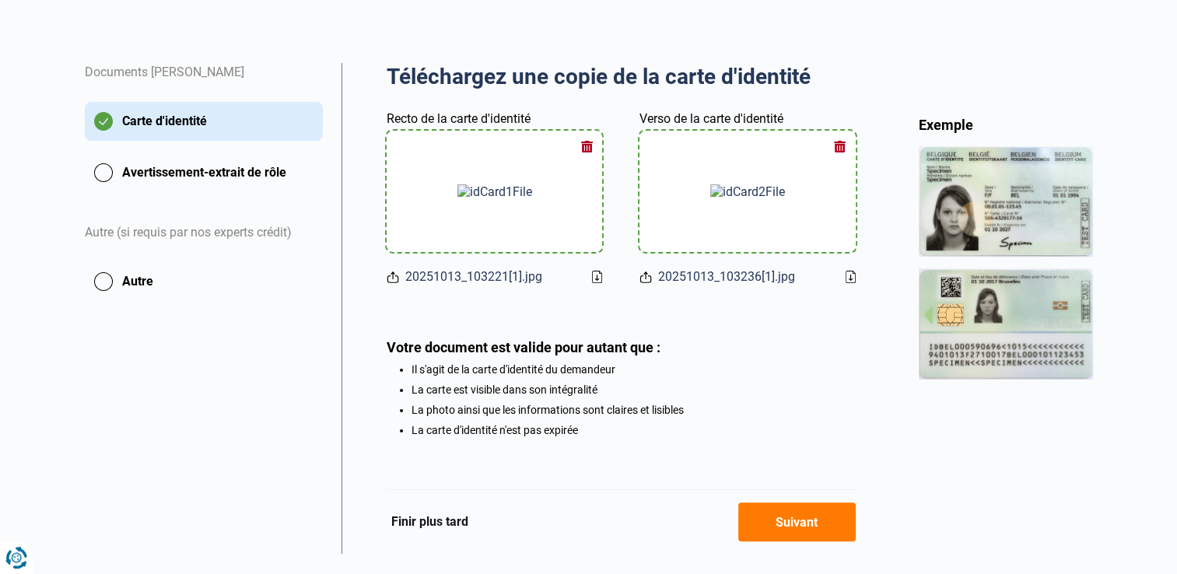
click at [107, 279] on button "Autre" at bounding box center [204, 281] width 238 height 39
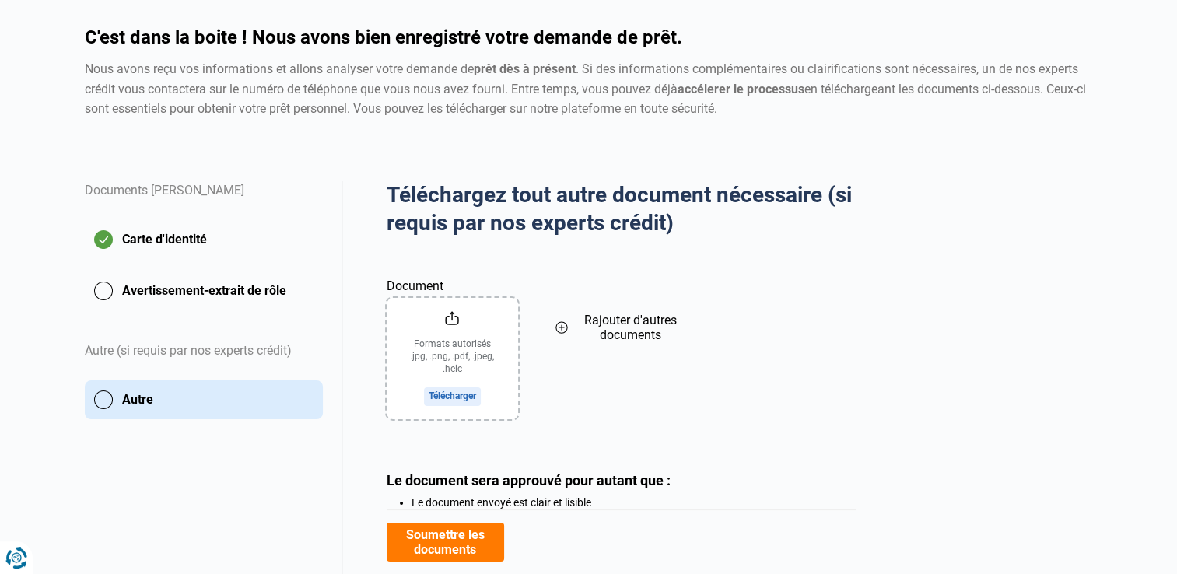
scroll to position [156, 0]
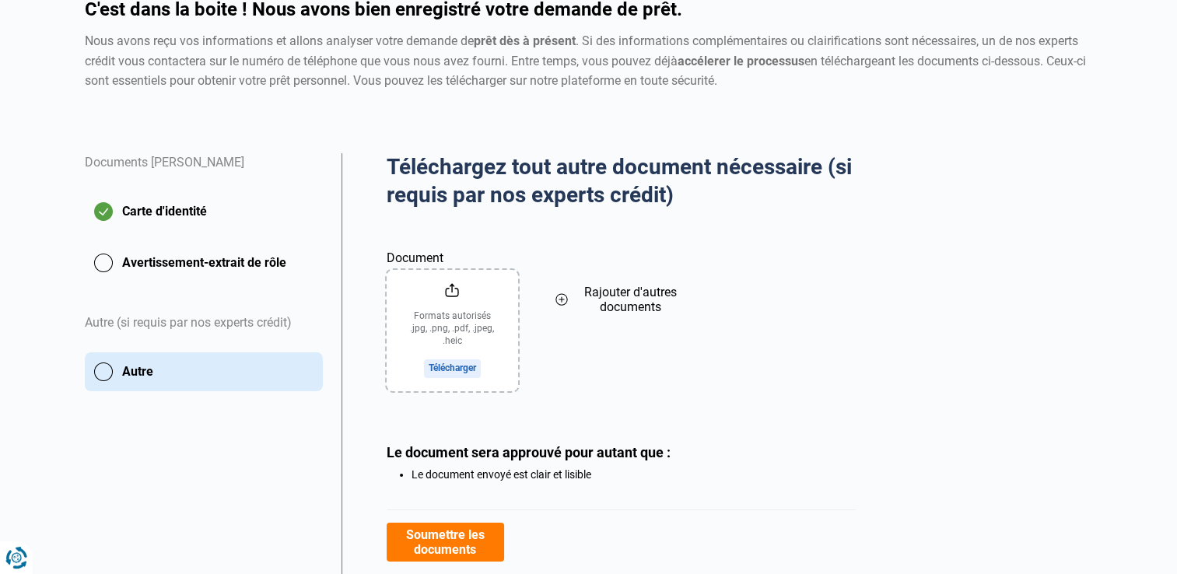
click at [102, 259] on button "Avertissement-extrait de rôle" at bounding box center [204, 263] width 238 height 39
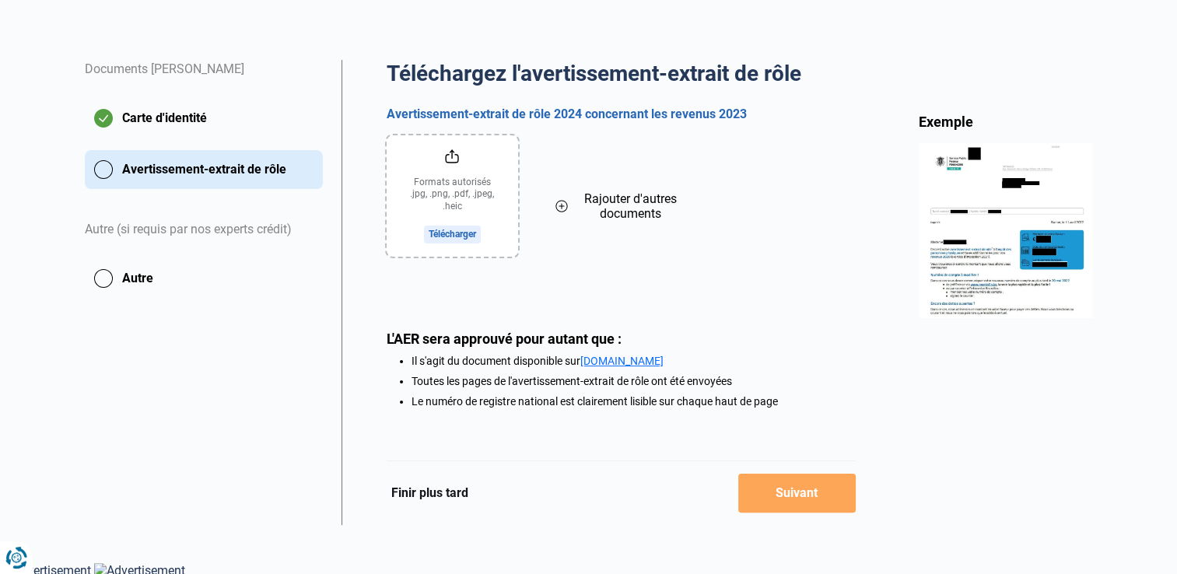
scroll to position [254, 0]
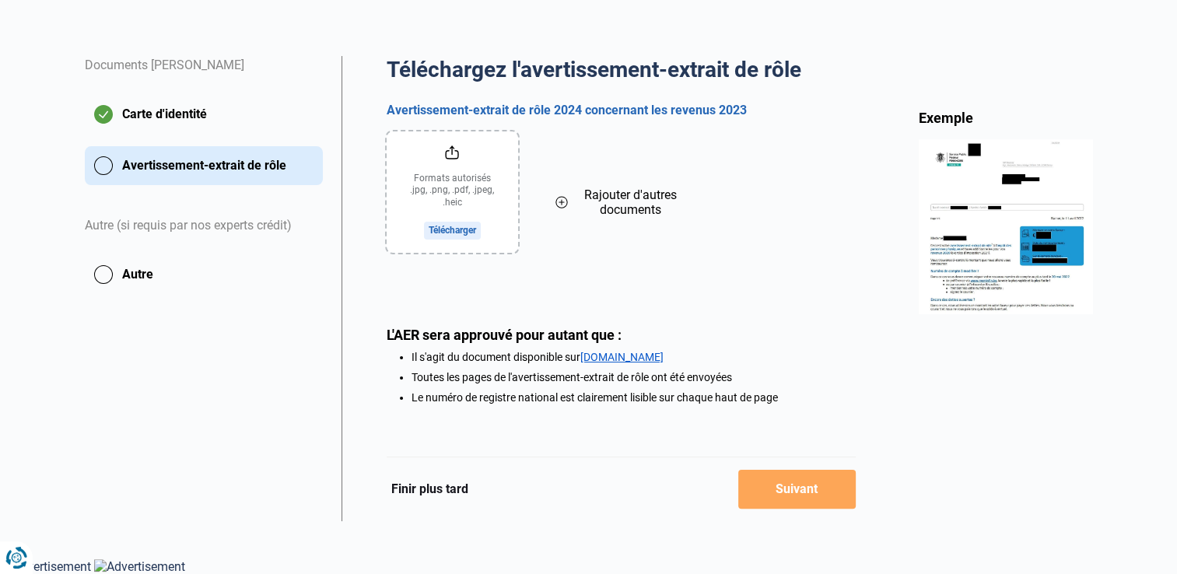
click at [623, 361] on link "MyMinFin.be" at bounding box center [621, 357] width 83 height 12
click at [475, 201] on input "file" at bounding box center [452, 191] width 131 height 121
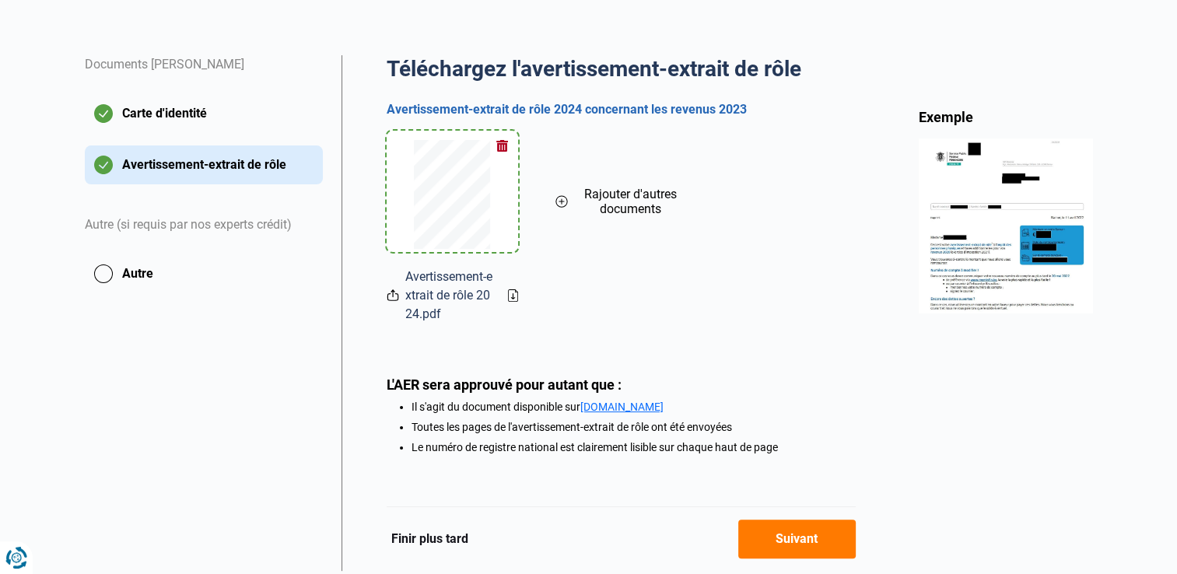
click at [105, 277] on button "Autre" at bounding box center [204, 273] width 238 height 39
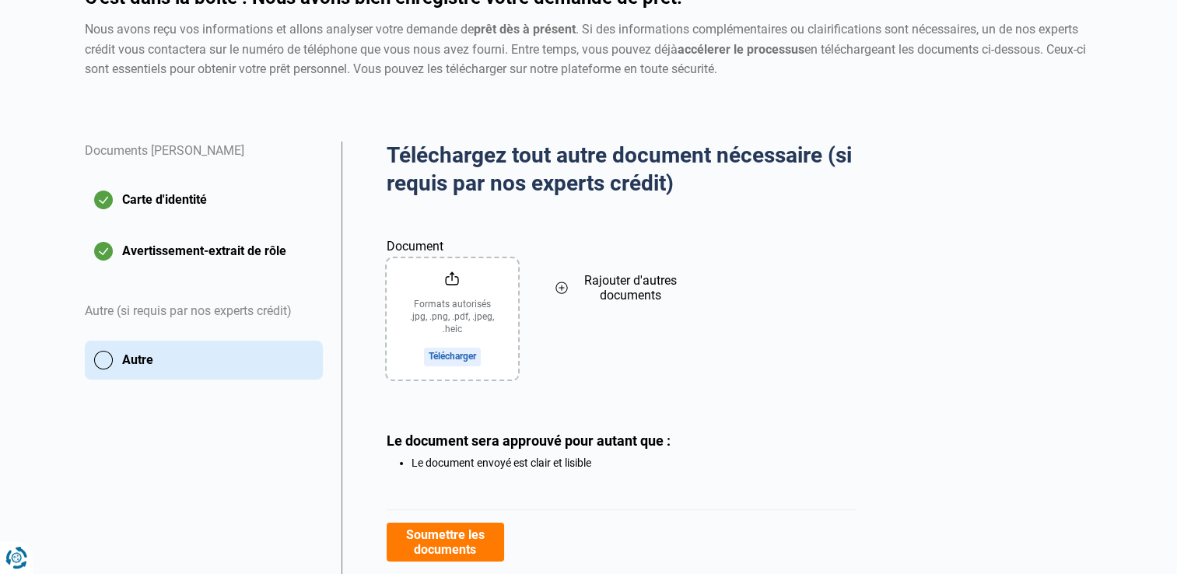
scroll to position [232, 0]
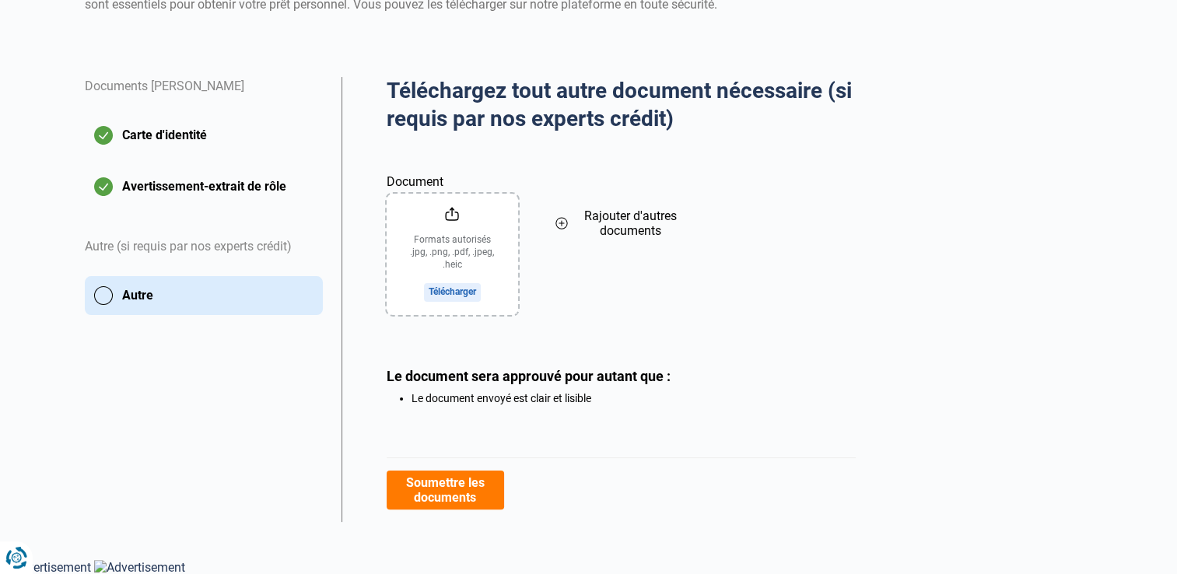
click at [476, 493] on button "Soumettre les documents" at bounding box center [445, 490] width 117 height 39
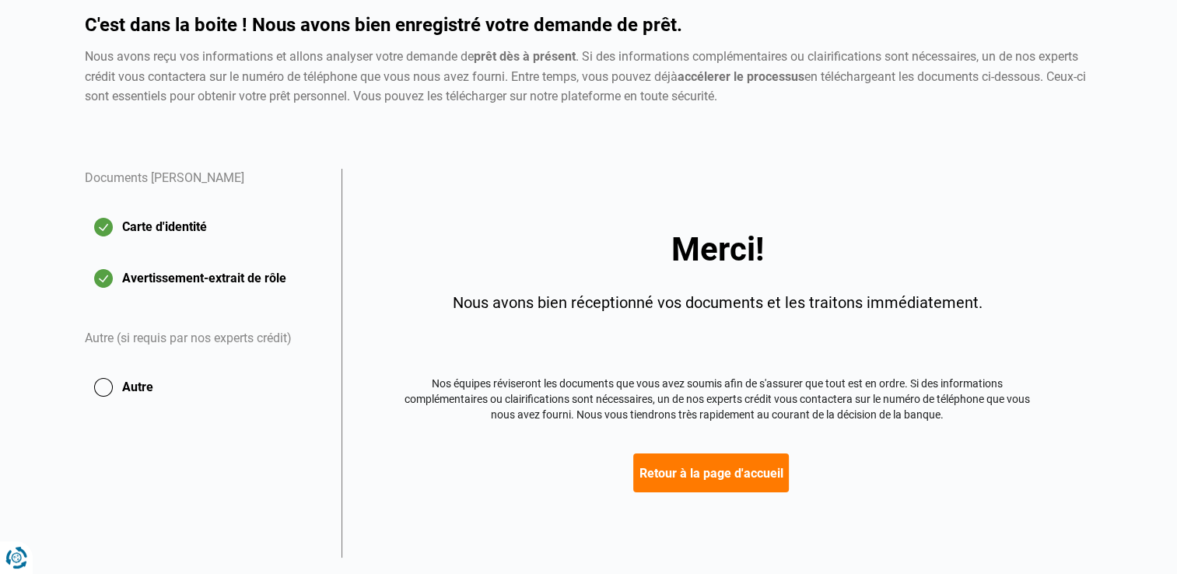
scroll to position [175, 0]
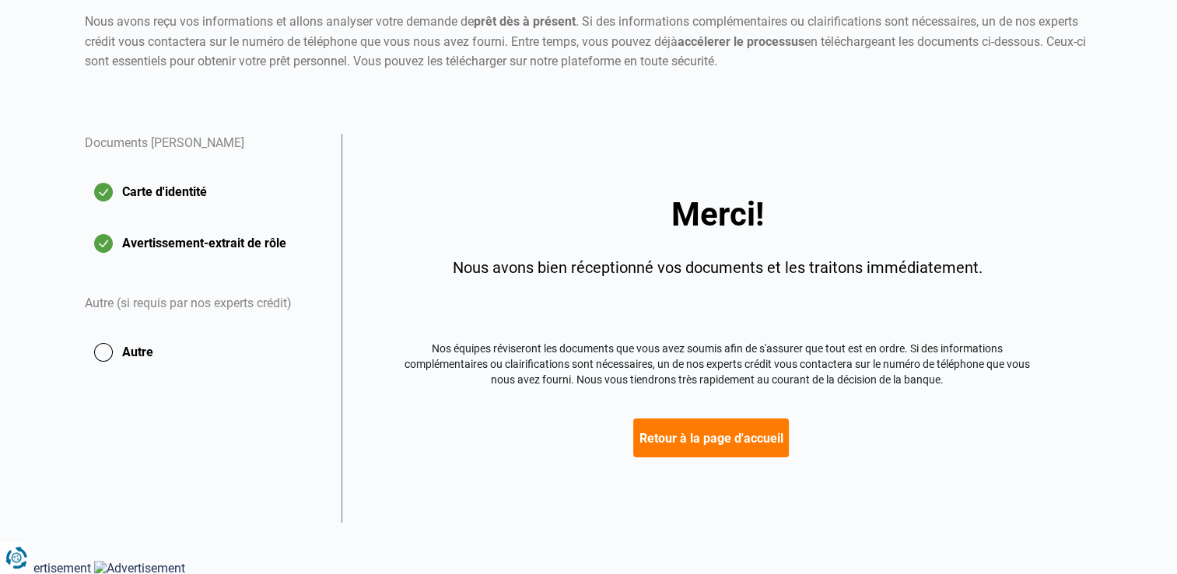
click at [731, 437] on button "Retour à la page d'accueil" at bounding box center [711, 438] width 156 height 39
